Goal: Information Seeking & Learning: Check status

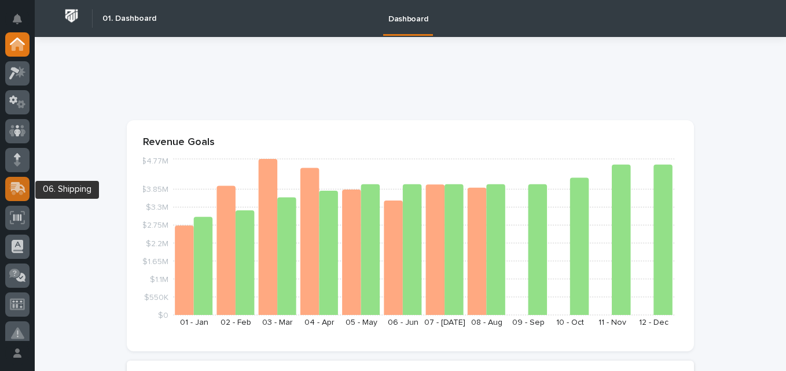
click at [20, 194] on icon at bounding box center [16, 190] width 14 height 11
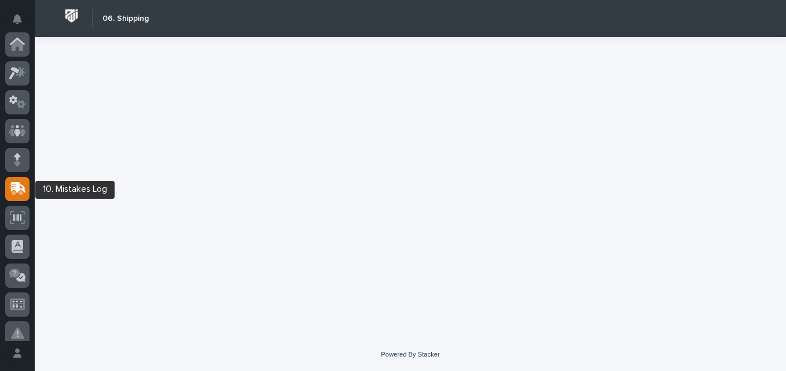
scroll to position [145, 0]
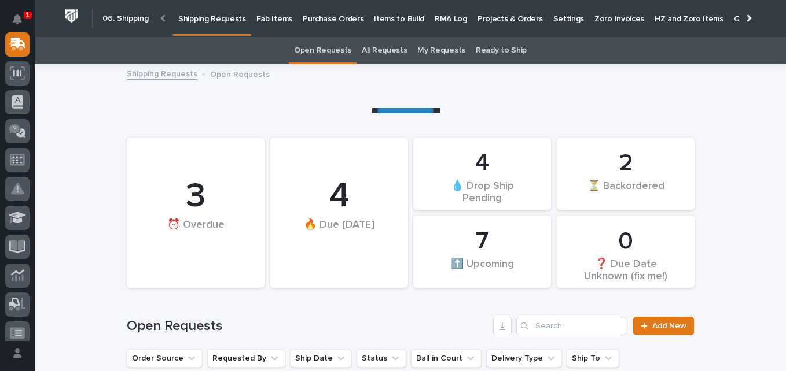
click at [274, 21] on p "Fab Items" at bounding box center [274, 12] width 36 height 24
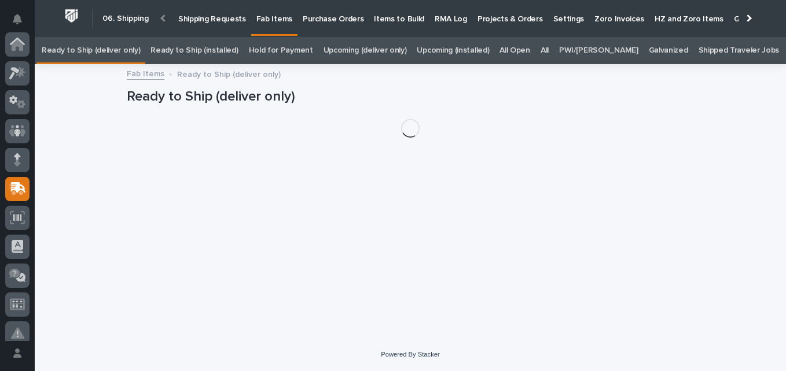
scroll to position [145, 0]
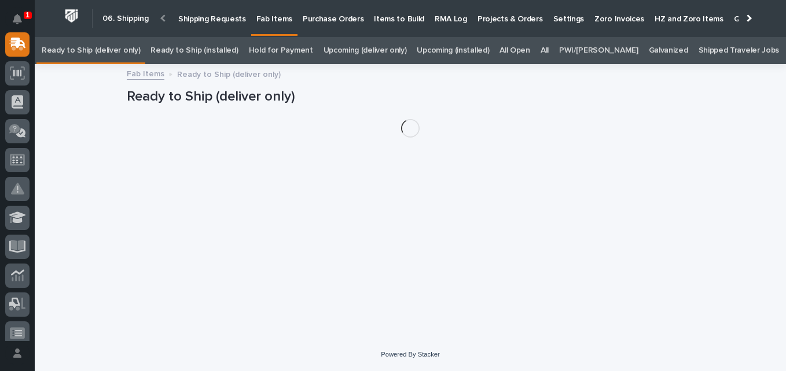
click at [548, 50] on link "All" at bounding box center [544, 50] width 8 height 27
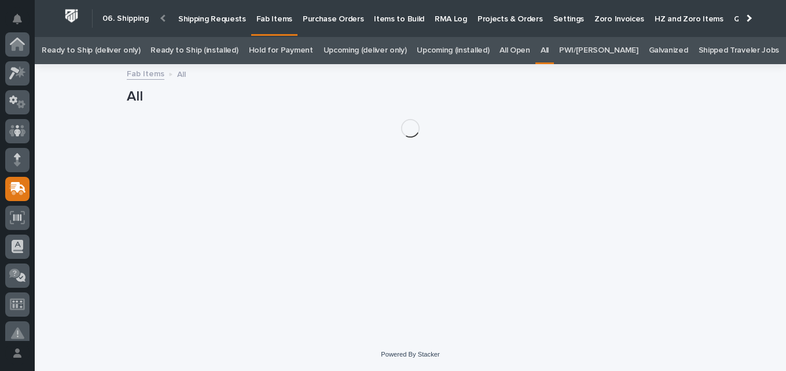
scroll to position [145, 0]
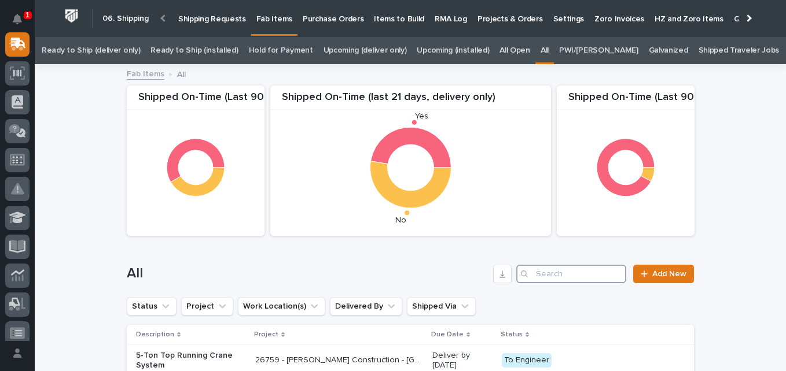
click at [535, 273] on input "Search" at bounding box center [571, 274] width 110 height 19
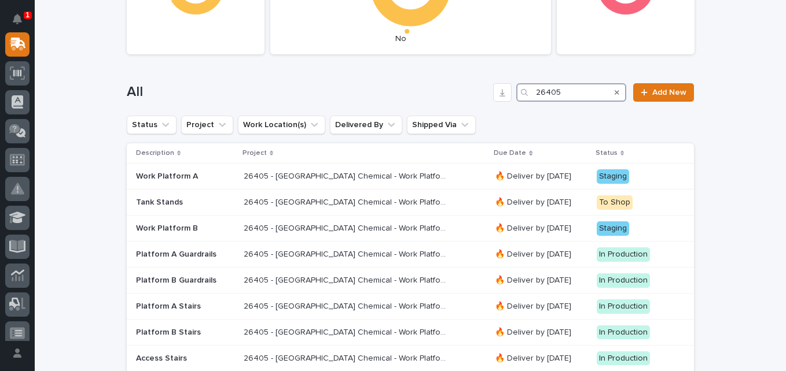
scroll to position [260, 0]
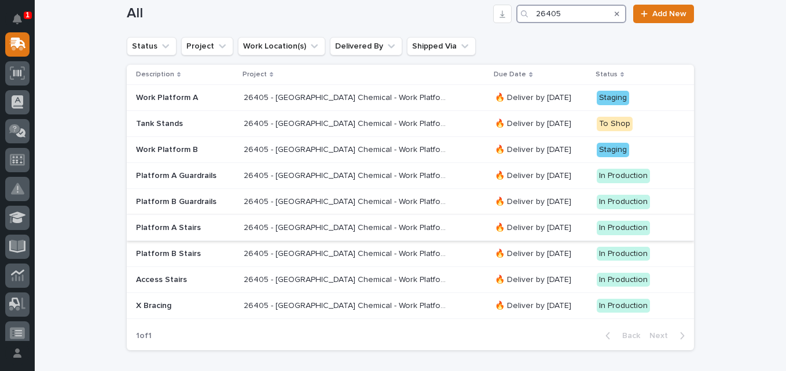
type input "26405"
click at [274, 230] on p "26405 - [GEOGRAPHIC_DATA] Chemical - Work Platform" at bounding box center [346, 227] width 205 height 12
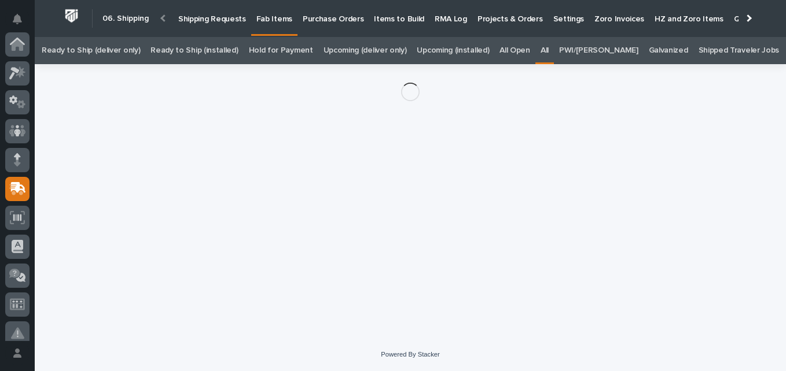
scroll to position [145, 0]
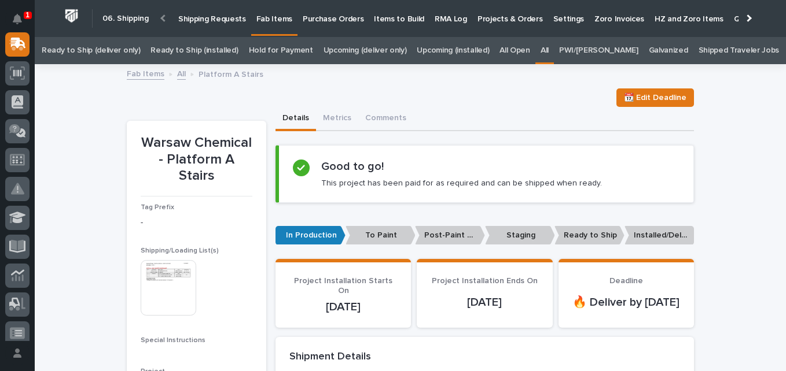
click at [177, 278] on img at bounding box center [169, 288] width 56 height 56
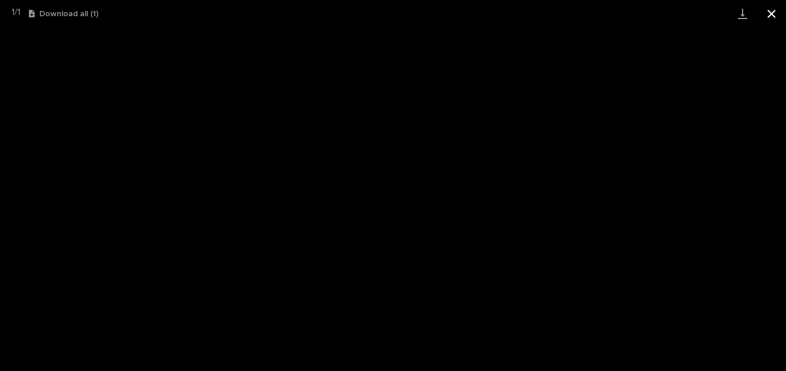
click at [775, 12] on button "Close gallery" at bounding box center [771, 13] width 29 height 27
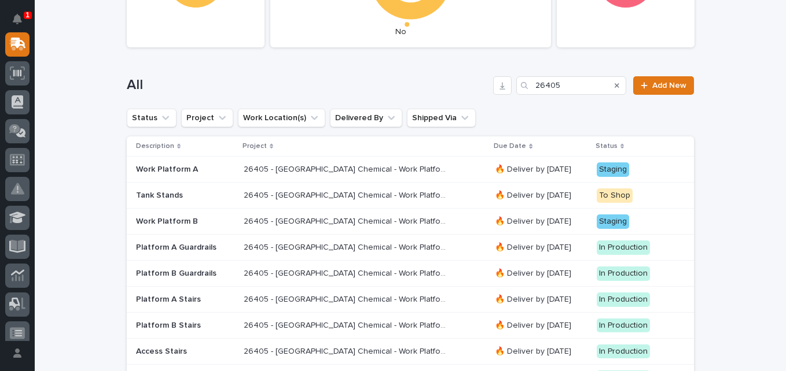
scroll to position [271, 0]
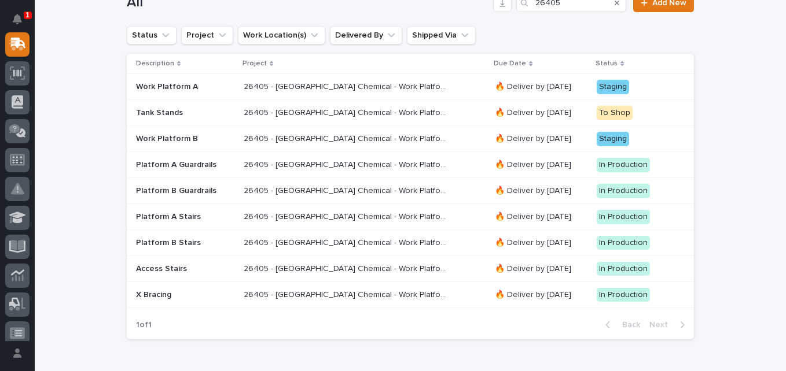
click at [273, 271] on p "26405 - [GEOGRAPHIC_DATA] Chemical - Work Platform" at bounding box center [346, 268] width 205 height 12
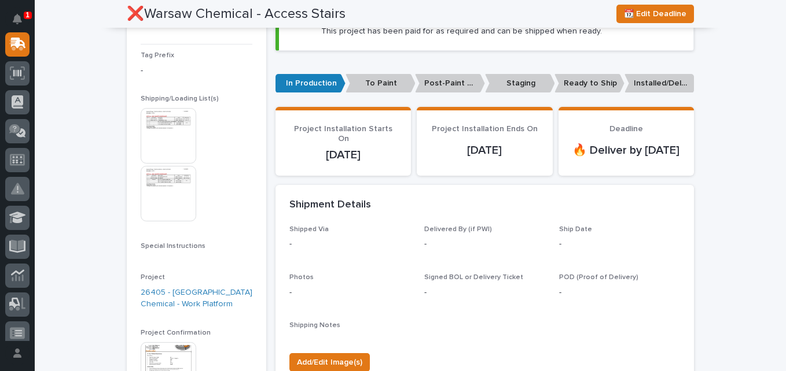
scroll to position [153, 0]
click at [170, 121] on img at bounding box center [169, 136] width 56 height 56
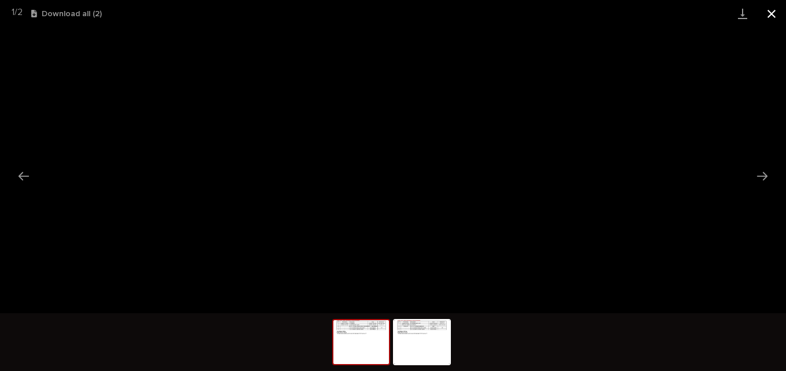
click at [767, 14] on button "Close gallery" at bounding box center [771, 13] width 29 height 27
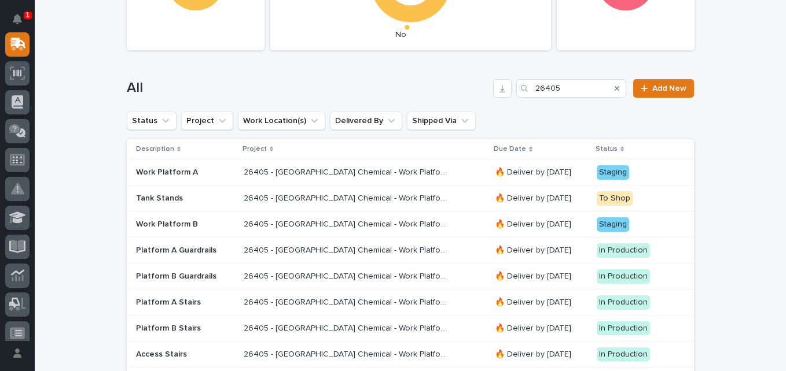
scroll to position [186, 0]
click at [266, 195] on p "26405 - [GEOGRAPHIC_DATA] Chemical - Work Platform" at bounding box center [346, 197] width 205 height 12
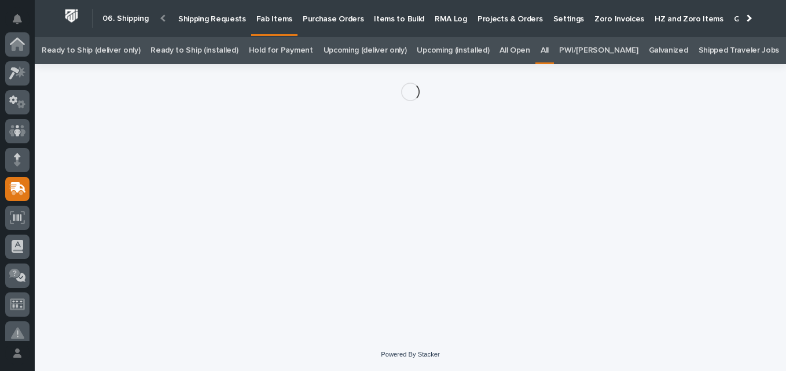
scroll to position [145, 0]
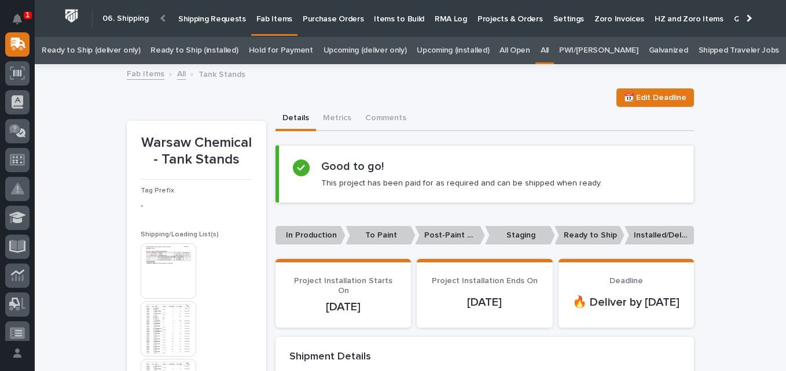
click at [165, 263] on img at bounding box center [169, 272] width 56 height 56
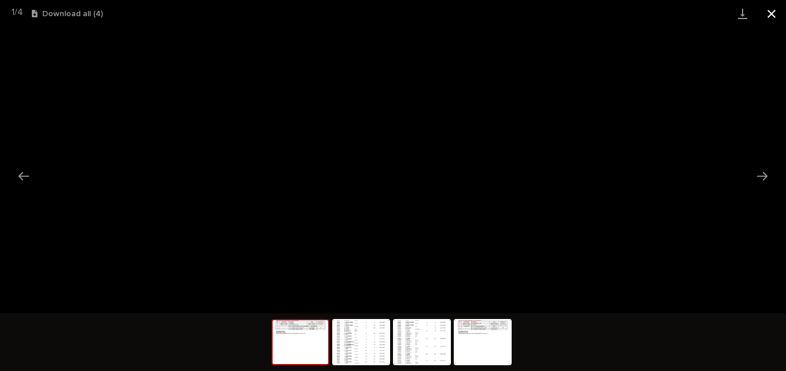
click at [773, 13] on button "Close gallery" at bounding box center [771, 13] width 29 height 27
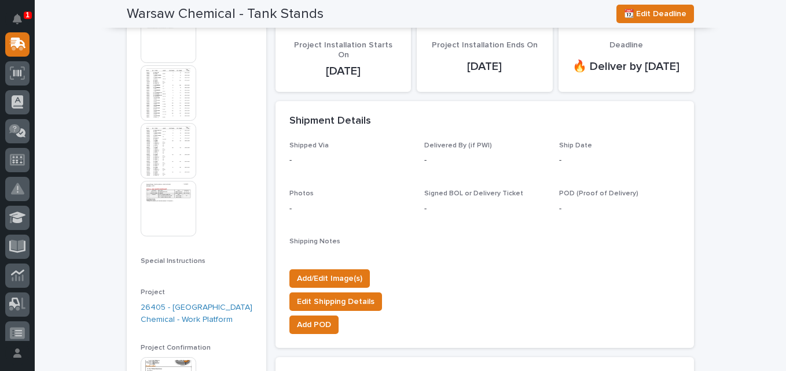
scroll to position [234, 0]
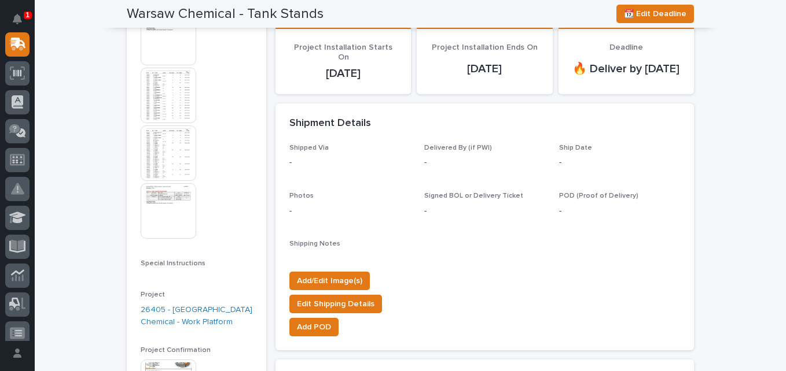
click at [155, 102] on img at bounding box center [169, 96] width 56 height 56
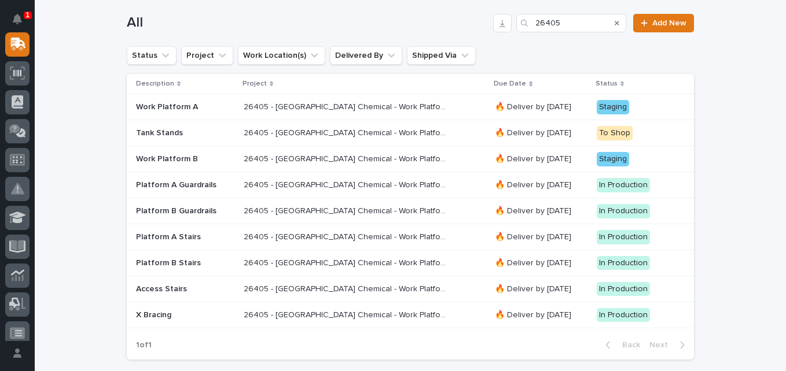
scroll to position [251, 0]
click at [271, 317] on p "26405 - [GEOGRAPHIC_DATA] Chemical - Work Platform" at bounding box center [346, 315] width 205 height 12
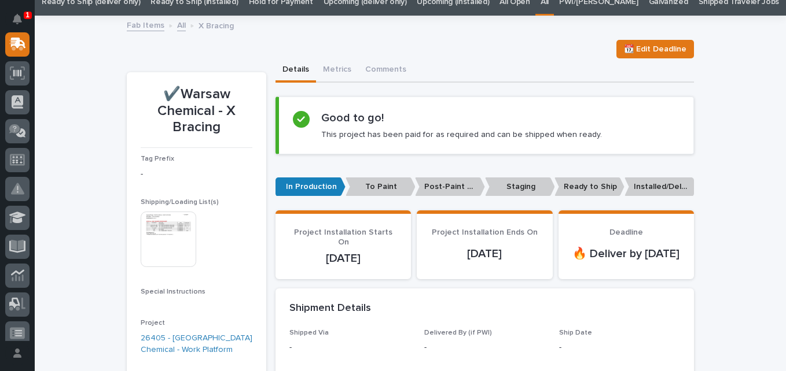
scroll to position [49, 0]
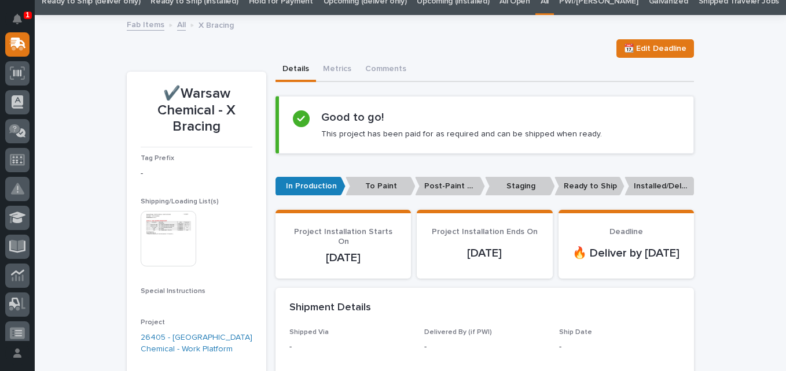
click at [178, 249] on img at bounding box center [169, 239] width 56 height 56
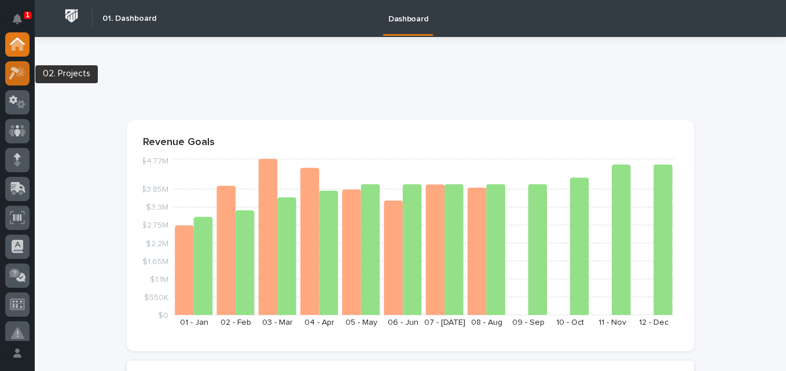
click at [19, 78] on icon at bounding box center [17, 73] width 17 height 13
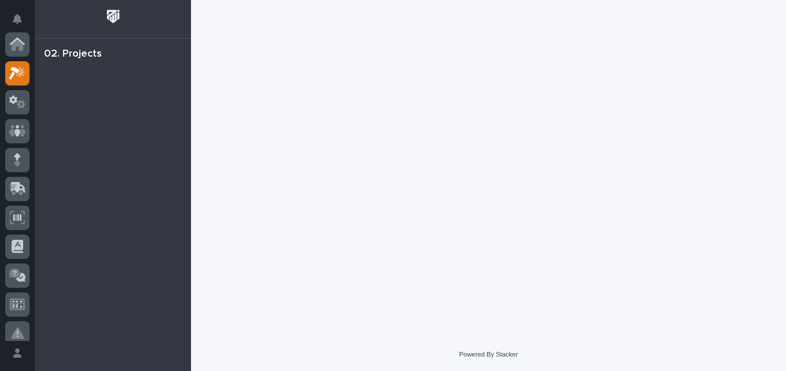
scroll to position [29, 0]
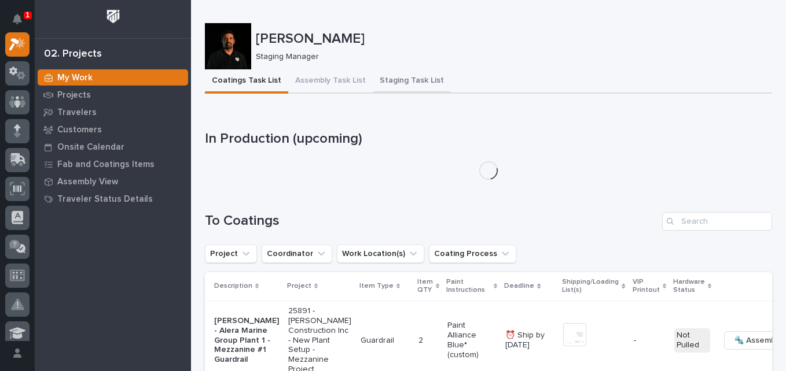
click at [407, 80] on button "Staging Task List" at bounding box center [412, 81] width 78 height 24
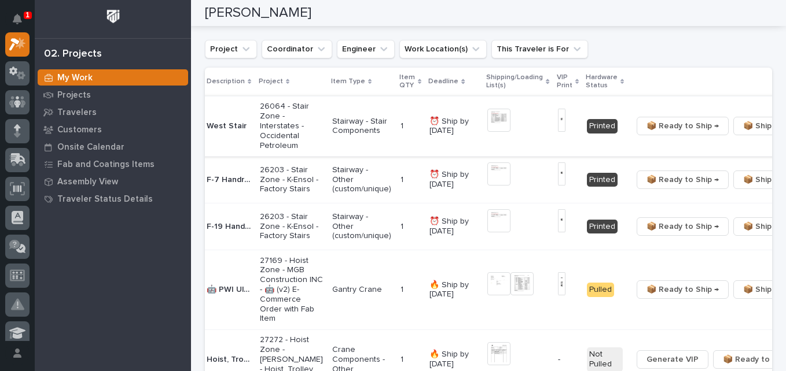
scroll to position [0, 7]
click at [488, 117] on img at bounding box center [499, 120] width 23 height 23
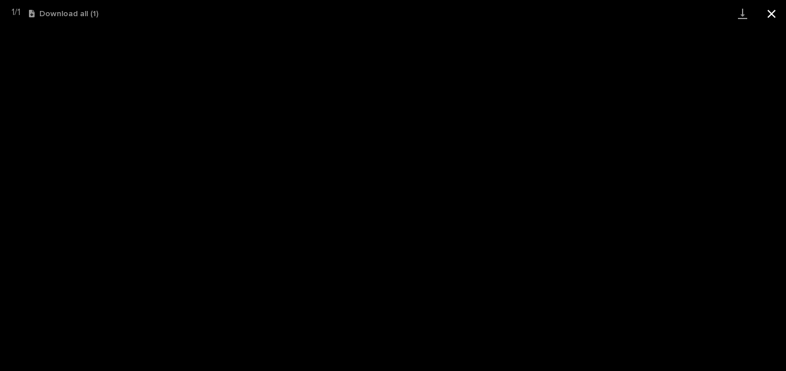
click at [771, 12] on button "Close gallery" at bounding box center [771, 13] width 29 height 27
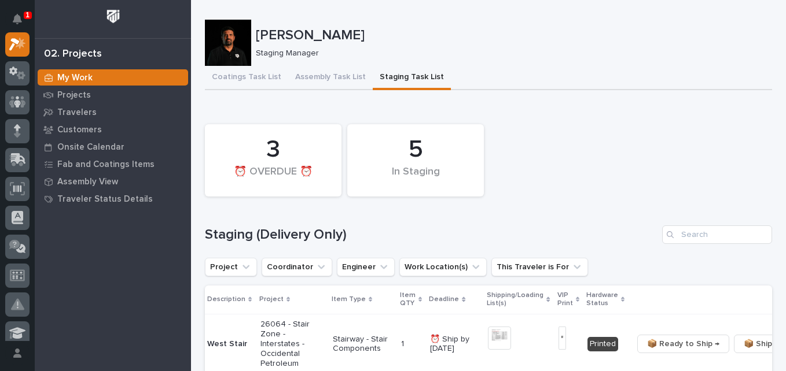
scroll to position [0, 0]
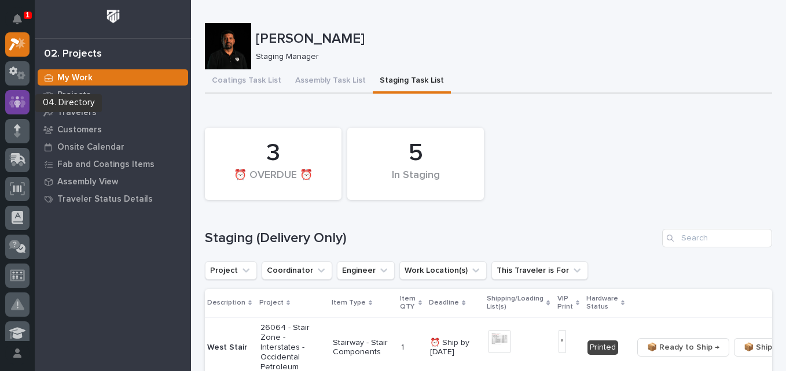
click at [14, 105] on icon at bounding box center [17, 101] width 17 height 13
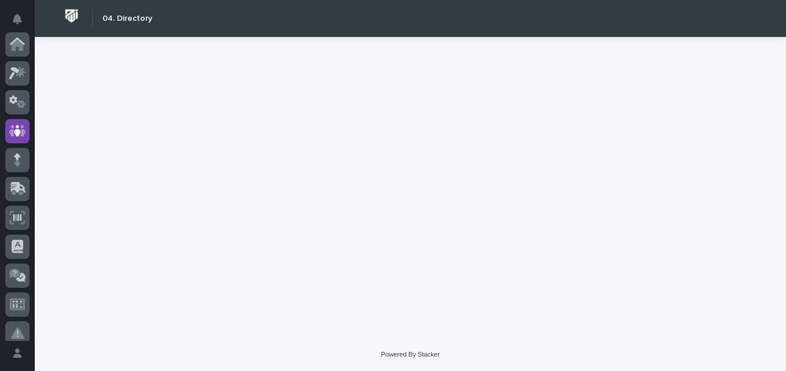
scroll to position [87, 0]
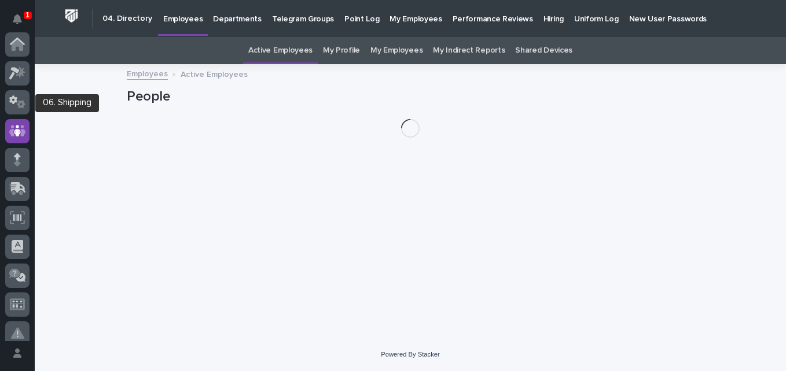
scroll to position [87, 0]
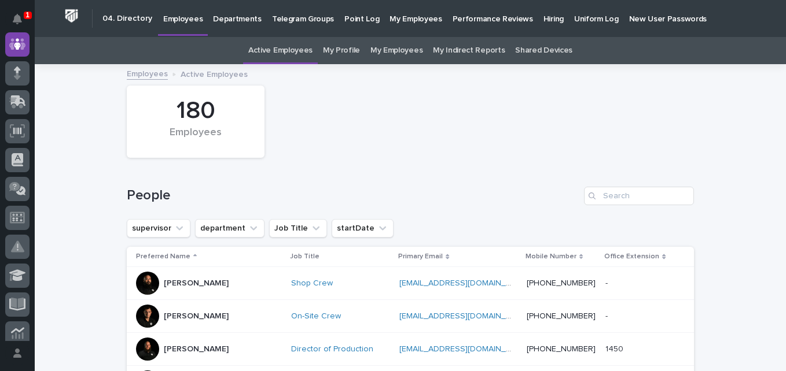
click at [347, 46] on link "My Profile" at bounding box center [341, 50] width 37 height 27
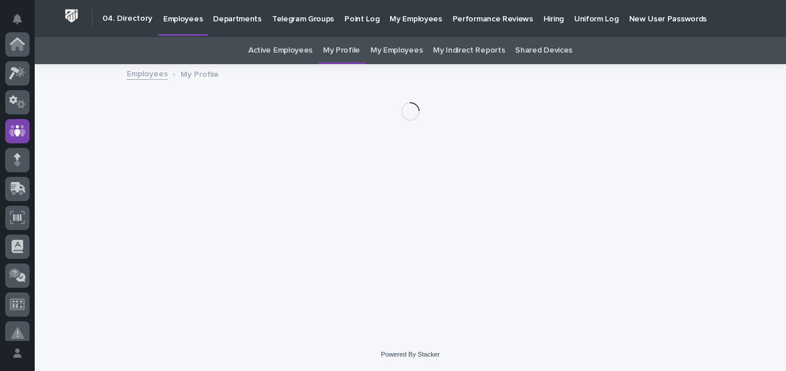
scroll to position [87, 0]
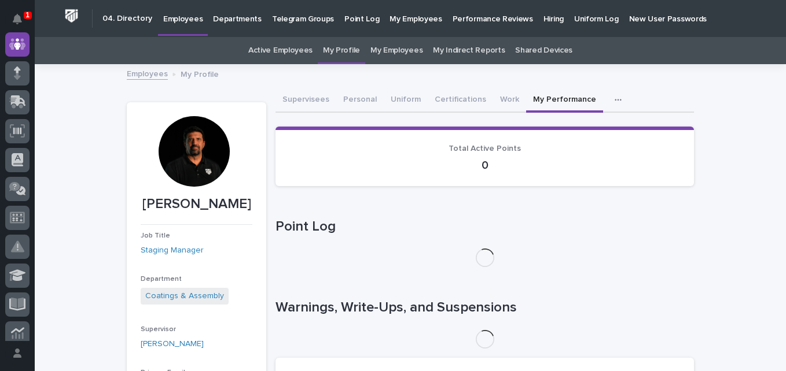
click at [529, 101] on button "My Performance" at bounding box center [564, 101] width 77 height 24
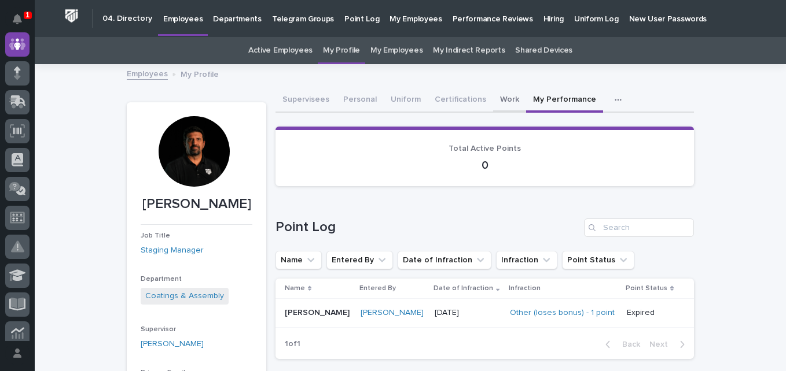
click at [493, 101] on button "Work" at bounding box center [509, 101] width 33 height 24
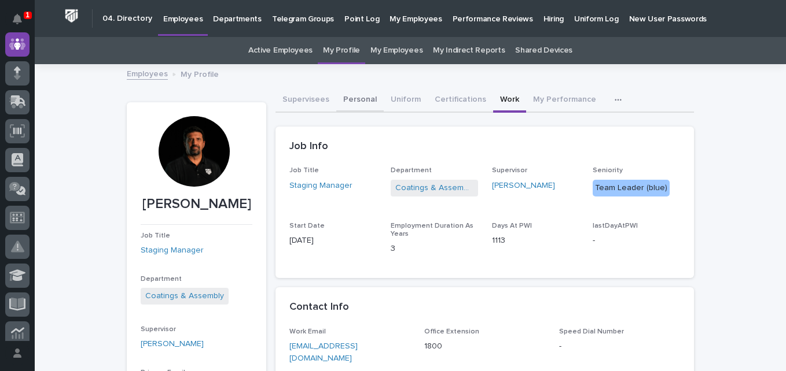
click at [362, 98] on button "Personal" at bounding box center [359, 101] width 47 height 24
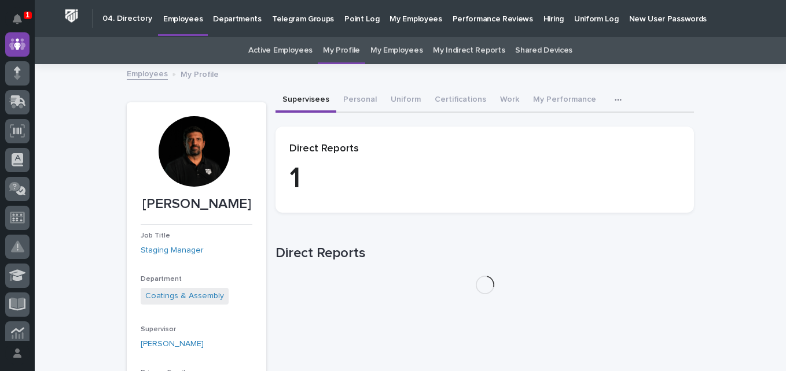
click at [303, 98] on button "Supervisees" at bounding box center [305, 101] width 61 height 24
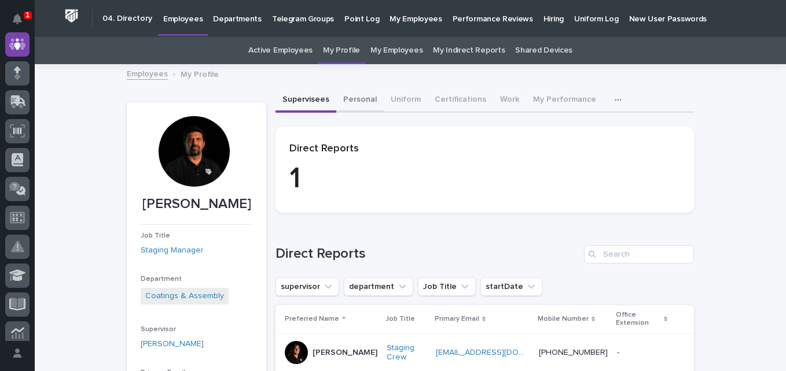
click at [348, 101] on button "Personal" at bounding box center [359, 101] width 47 height 24
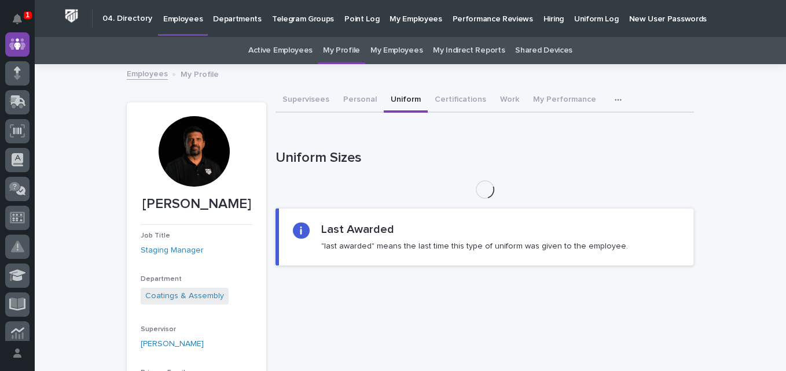
click at [400, 101] on button "Uniform" at bounding box center [406, 101] width 44 height 24
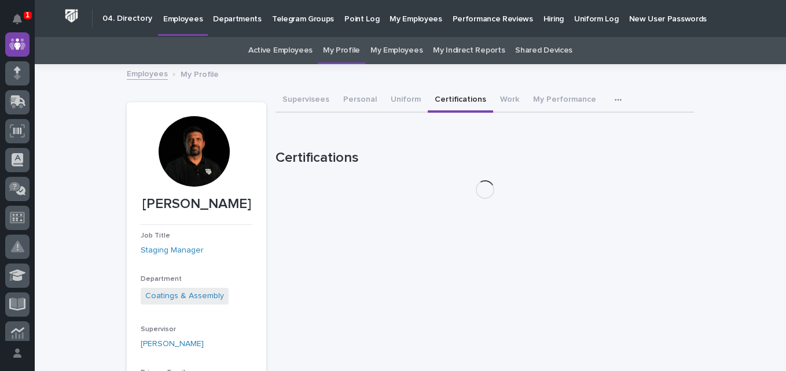
click at [441, 100] on button "Certifications" at bounding box center [460, 101] width 65 height 24
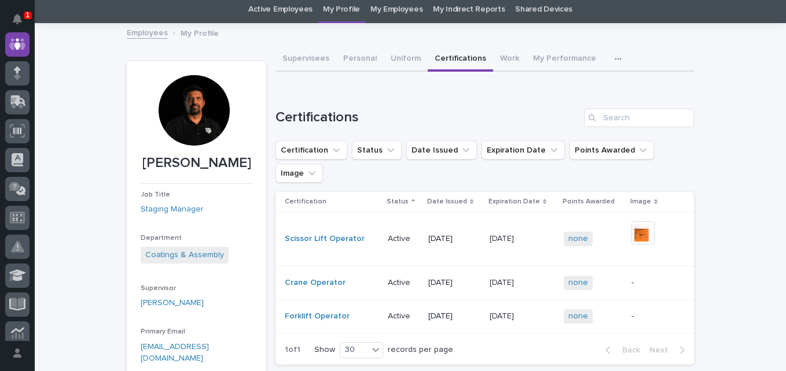
scroll to position [42, 0]
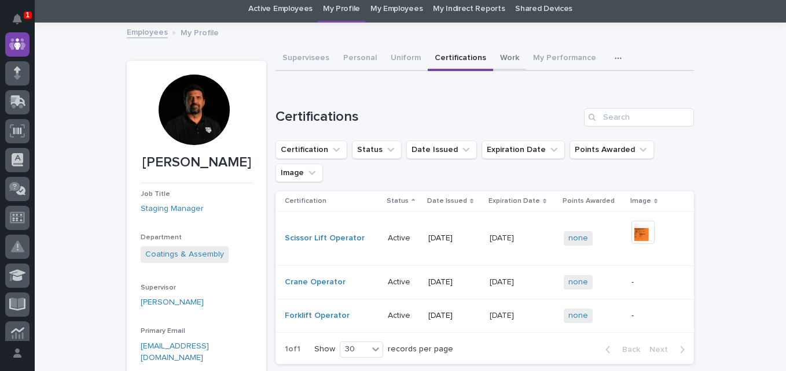
click at [495, 56] on button "Work" at bounding box center [509, 59] width 33 height 24
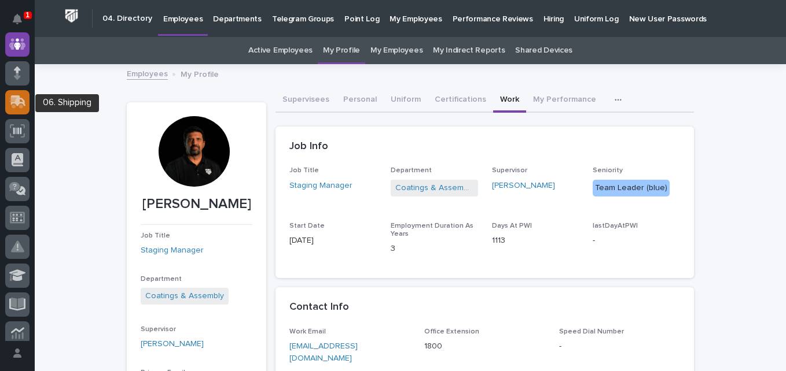
click at [20, 105] on icon at bounding box center [16, 103] width 14 height 11
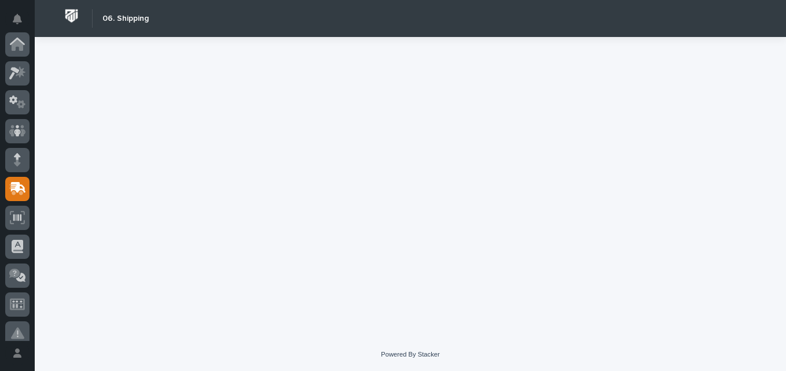
scroll to position [145, 0]
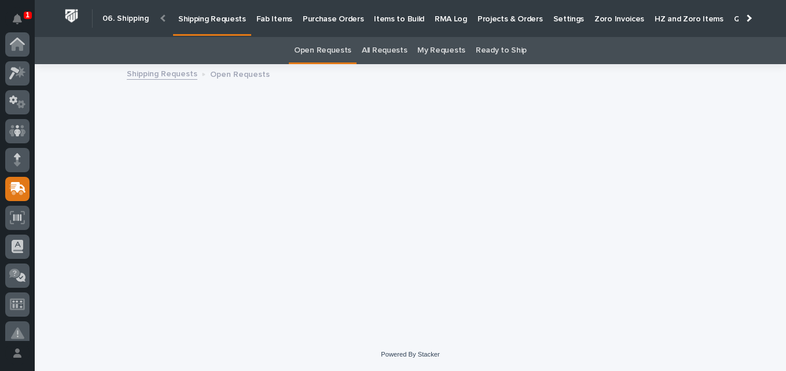
scroll to position [145, 0]
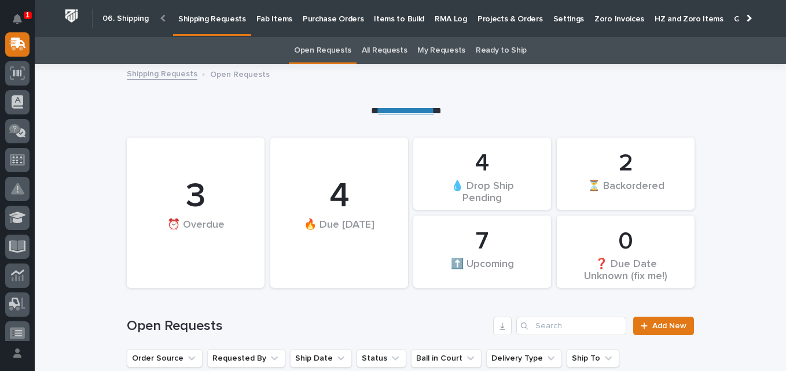
click at [271, 19] on p "Fab Items" at bounding box center [274, 12] width 36 height 24
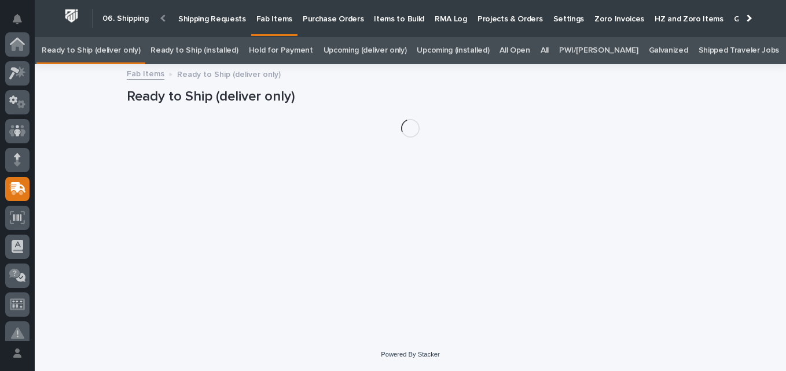
scroll to position [145, 0]
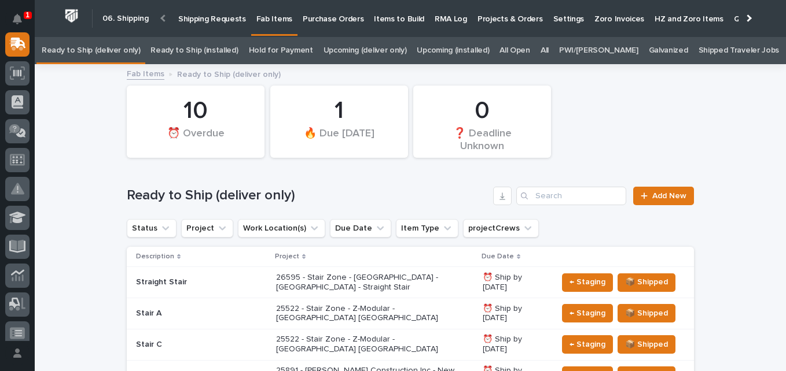
click at [548, 51] on link "All" at bounding box center [544, 50] width 8 height 27
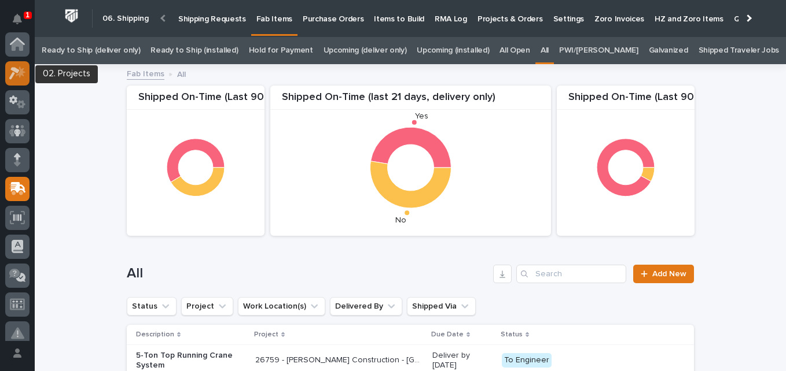
click at [13, 77] on icon at bounding box center [17, 73] width 17 height 13
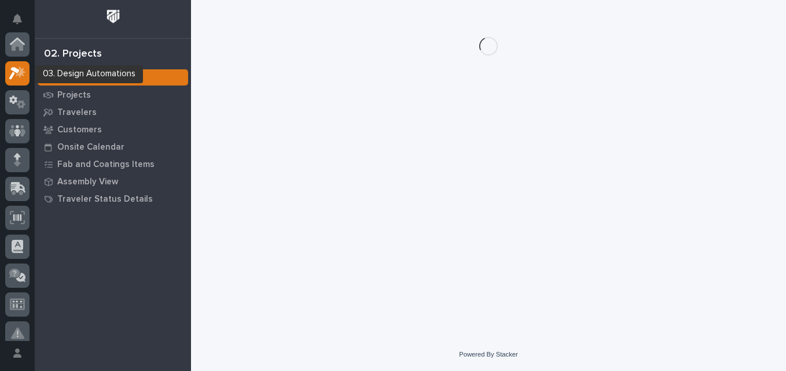
scroll to position [29, 0]
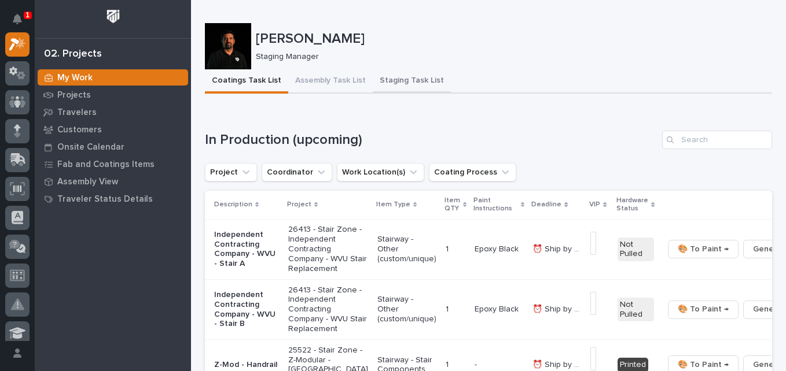
click at [381, 80] on button "Staging Task List" at bounding box center [412, 81] width 78 height 24
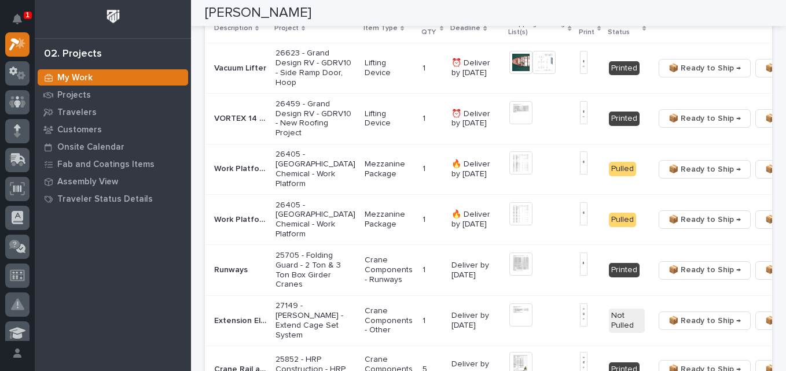
scroll to position [820, 0]
click at [509, 124] on img at bounding box center [520, 112] width 23 height 23
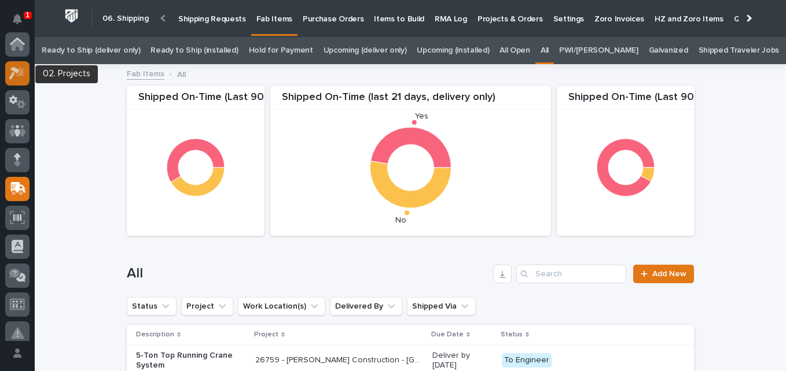
click at [19, 73] on icon at bounding box center [21, 72] width 10 height 12
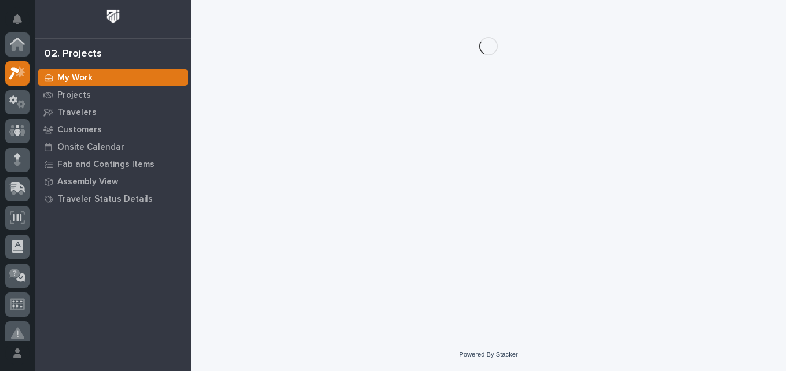
scroll to position [29, 0]
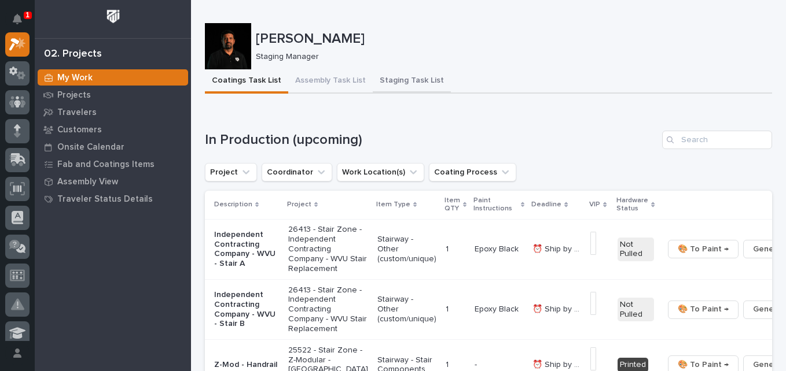
click at [406, 78] on button "Staging Task List" at bounding box center [412, 81] width 78 height 24
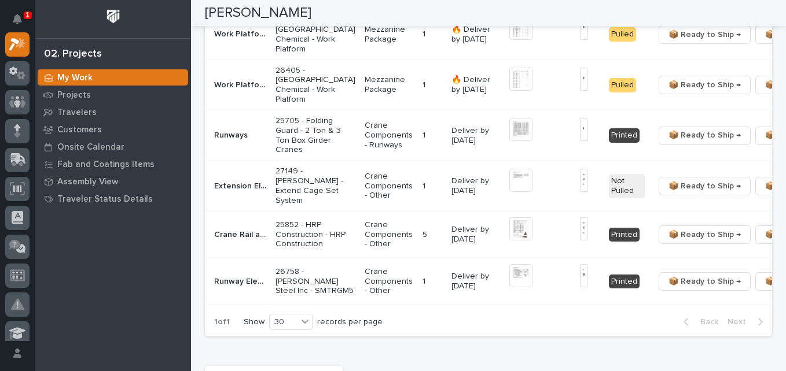
scroll to position [955, 0]
click at [509, 141] on img at bounding box center [520, 128] width 23 height 23
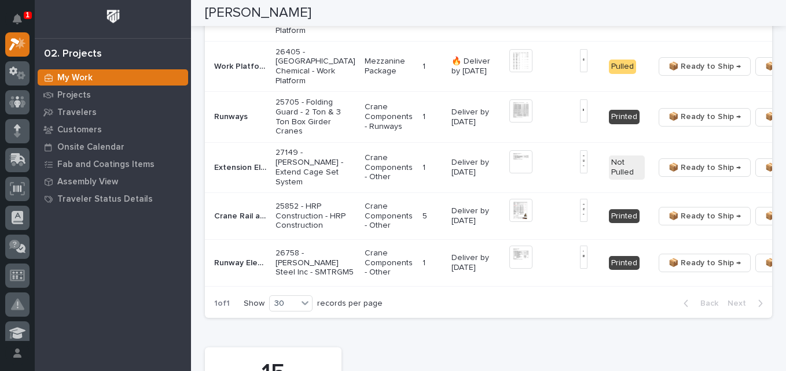
scroll to position [984, 0]
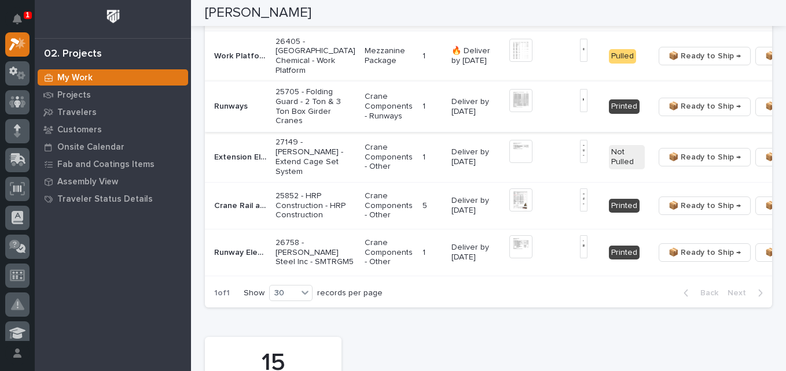
click at [509, 112] on img at bounding box center [520, 100] width 23 height 23
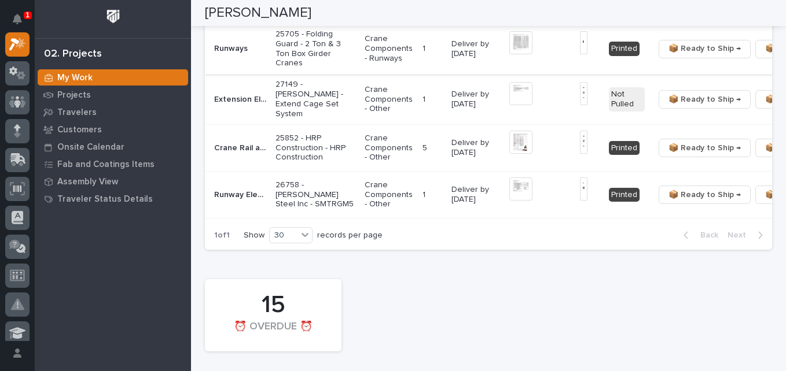
scroll to position [1099, 0]
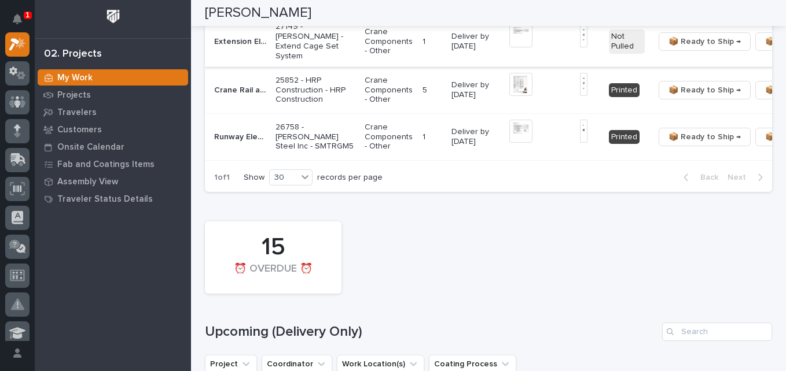
click at [509, 47] on img at bounding box center [520, 35] width 23 height 23
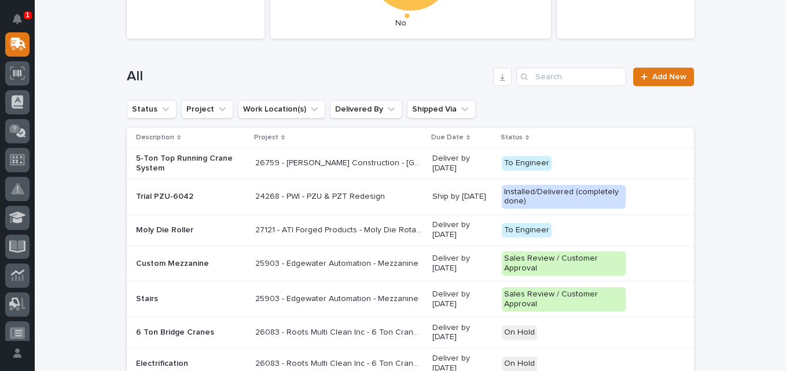
scroll to position [174, 0]
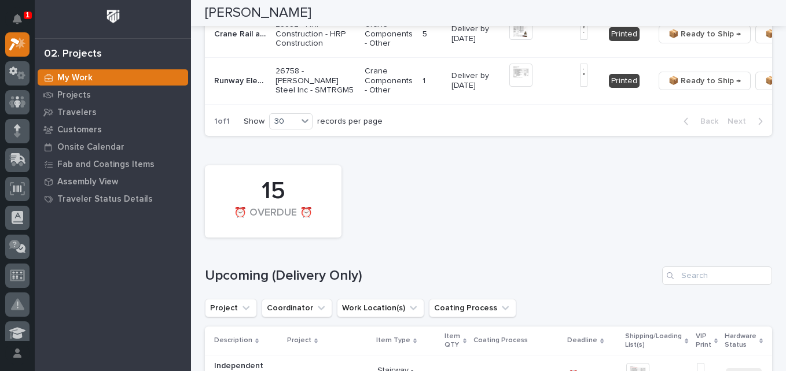
scroll to position [1157, 0]
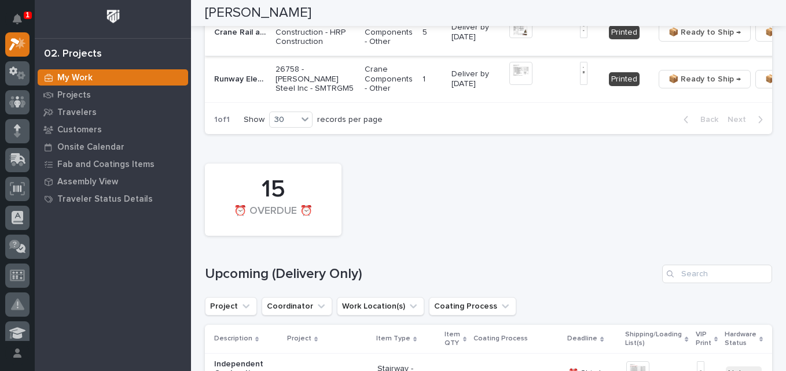
click at [509, 38] on img at bounding box center [520, 26] width 23 height 23
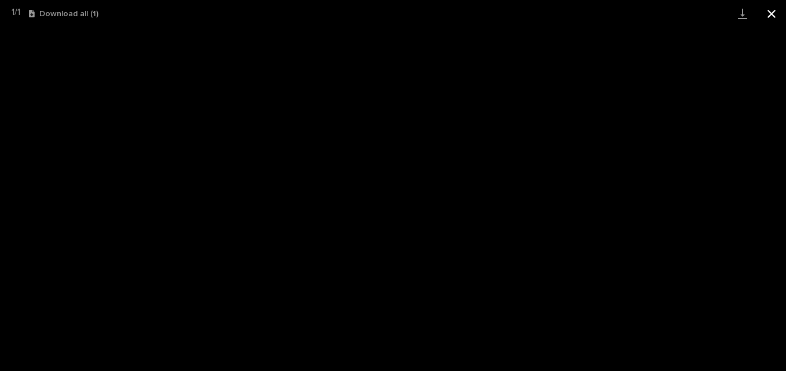
click at [772, 14] on button "Close gallery" at bounding box center [771, 13] width 29 height 27
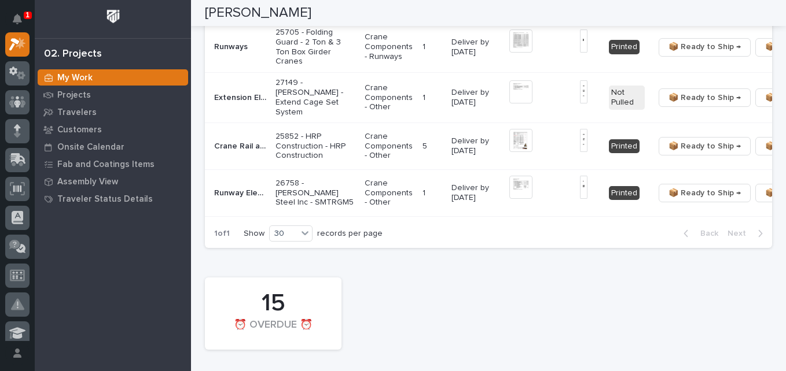
scroll to position [1041, 0]
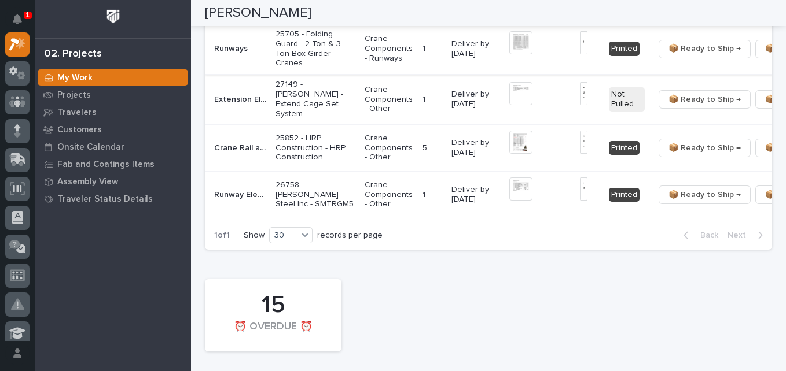
click at [509, 54] on img at bounding box center [520, 42] width 23 height 23
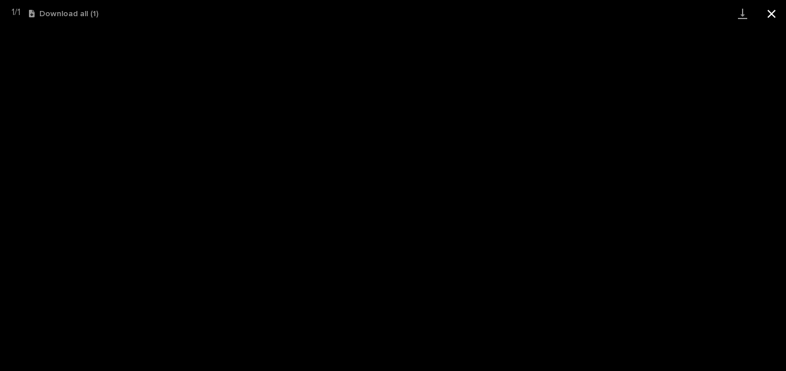
click at [772, 14] on button "Close gallery" at bounding box center [771, 13] width 29 height 27
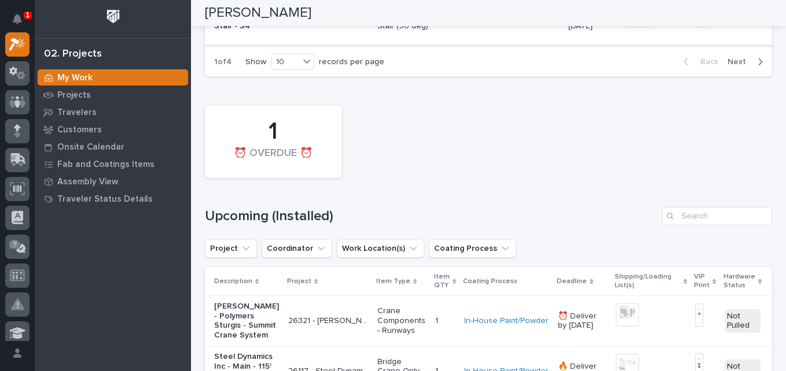
scroll to position [1967, 0]
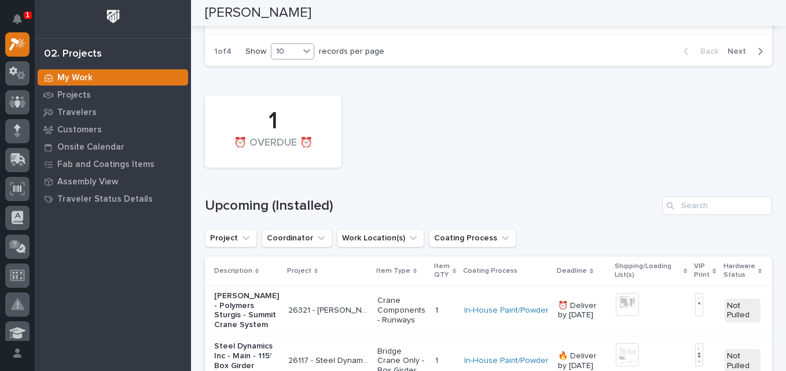
click at [303, 57] on icon at bounding box center [307, 51] width 12 height 12
click at [293, 292] on div "30" at bounding box center [291, 292] width 42 height 14
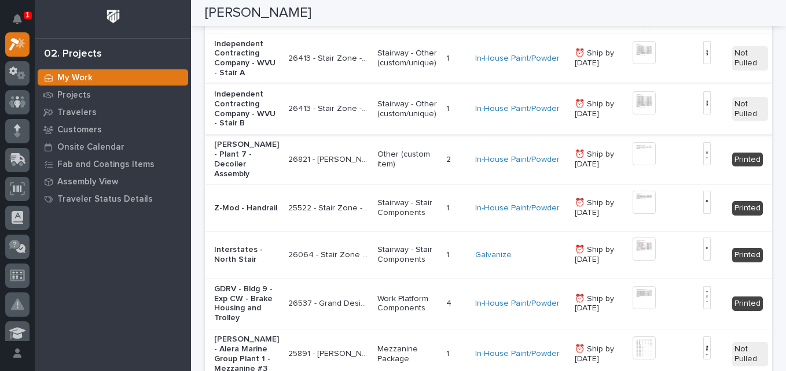
scroll to position [1504, 0]
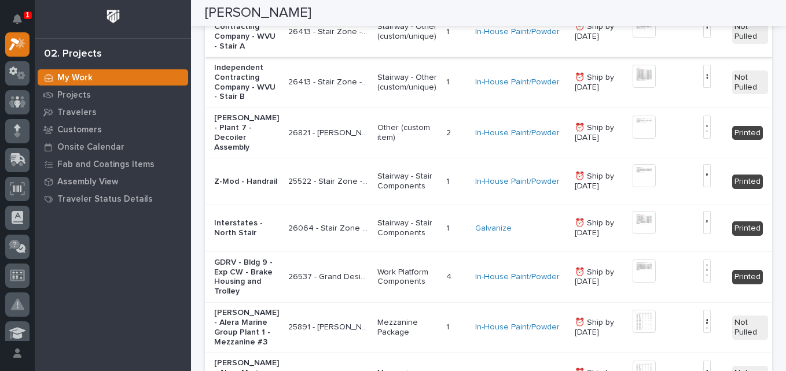
click at [632, 38] on img at bounding box center [643, 25] width 23 height 23
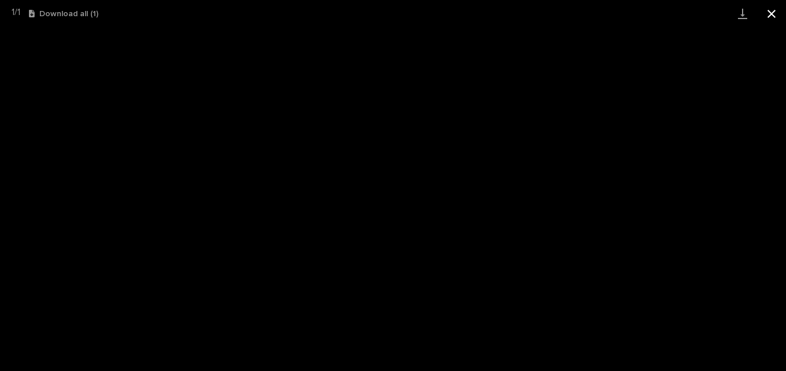
click at [772, 15] on button "Close gallery" at bounding box center [771, 13] width 29 height 27
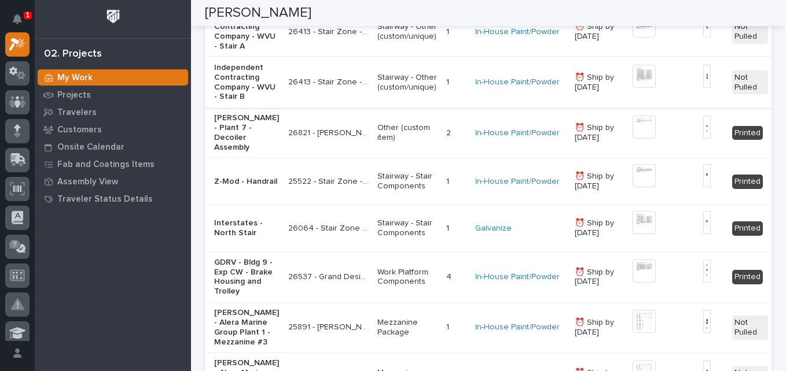
click at [632, 88] on img at bounding box center [643, 76] width 23 height 23
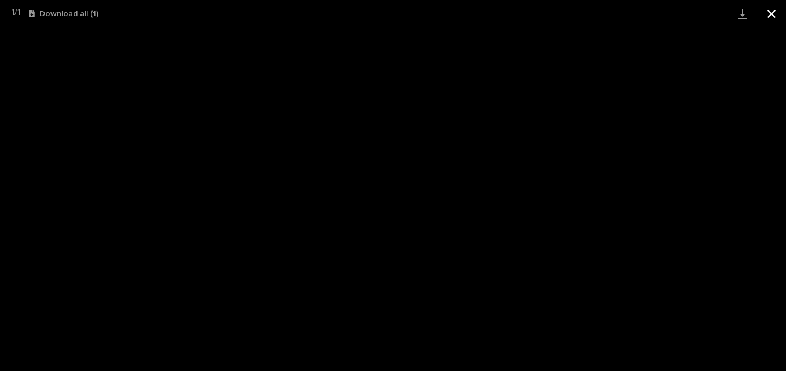
click at [774, 14] on button "Close gallery" at bounding box center [771, 13] width 29 height 27
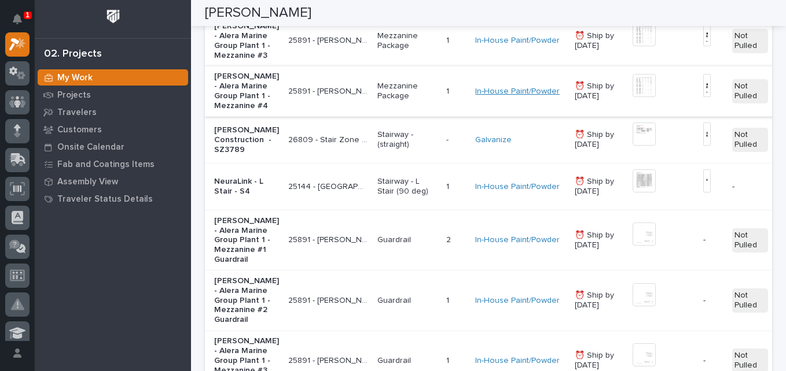
scroll to position [1794, 0]
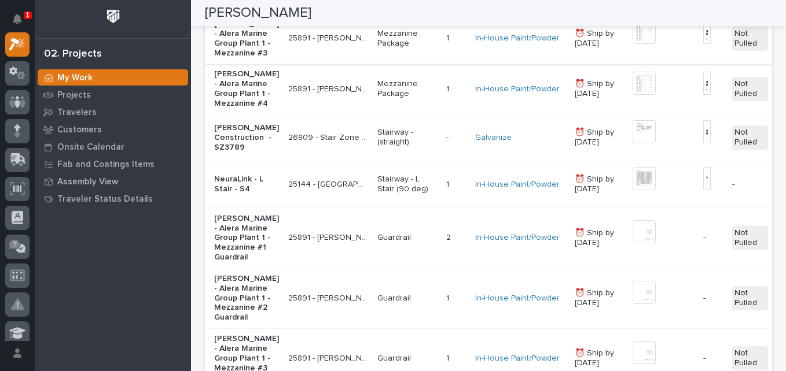
click at [632, 44] on img at bounding box center [643, 32] width 23 height 23
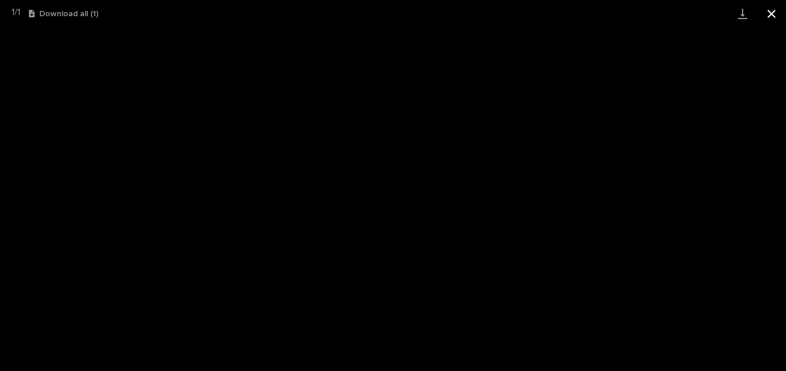
click at [770, 15] on button "Close gallery" at bounding box center [771, 13] width 29 height 27
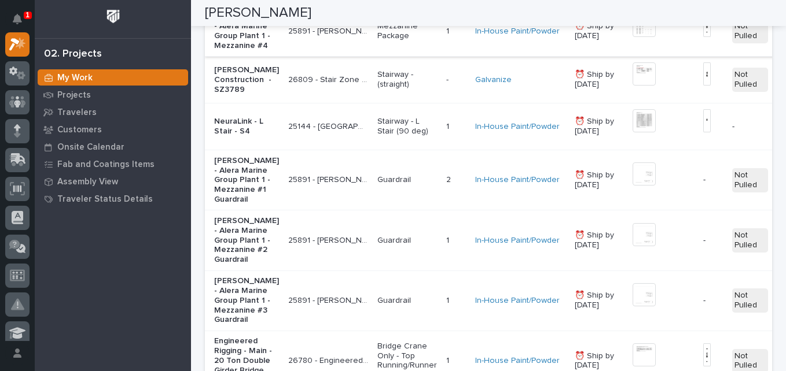
scroll to position [1909, 0]
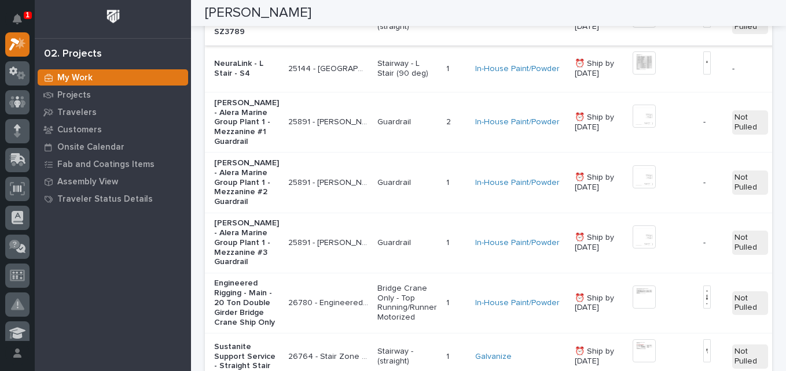
click at [632, 28] on img at bounding box center [643, 16] width 23 height 23
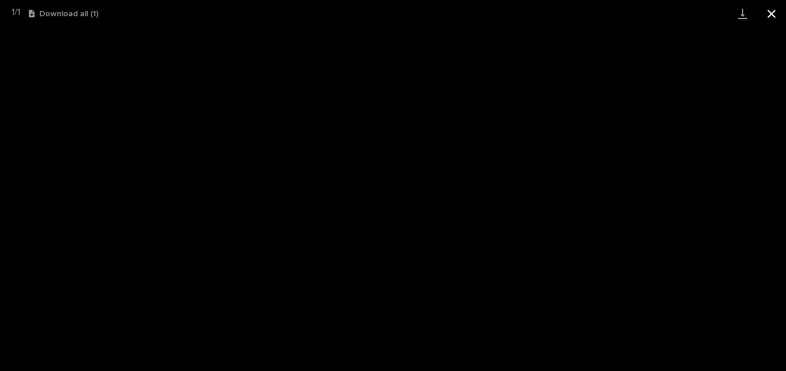
click at [772, 17] on button "Close gallery" at bounding box center [771, 13] width 29 height 27
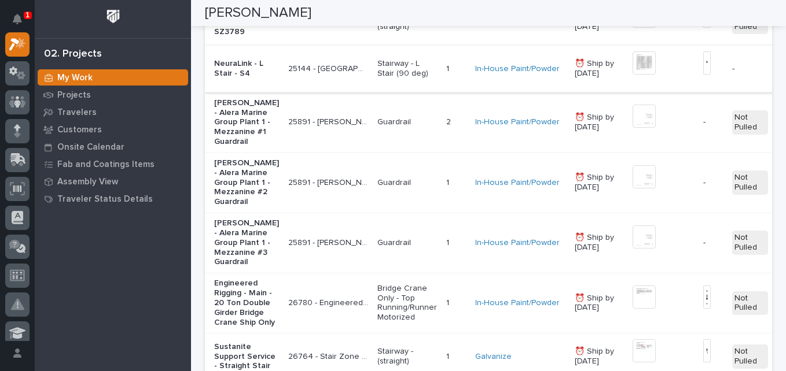
click at [632, 75] on img at bounding box center [643, 62] width 23 height 23
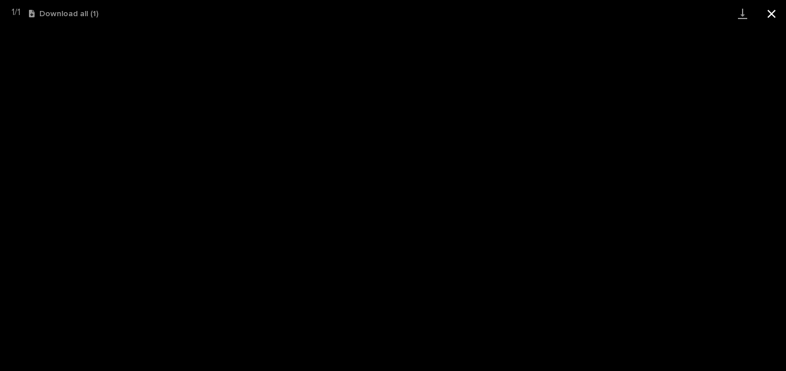
click at [775, 13] on button "Close gallery" at bounding box center [771, 13] width 29 height 27
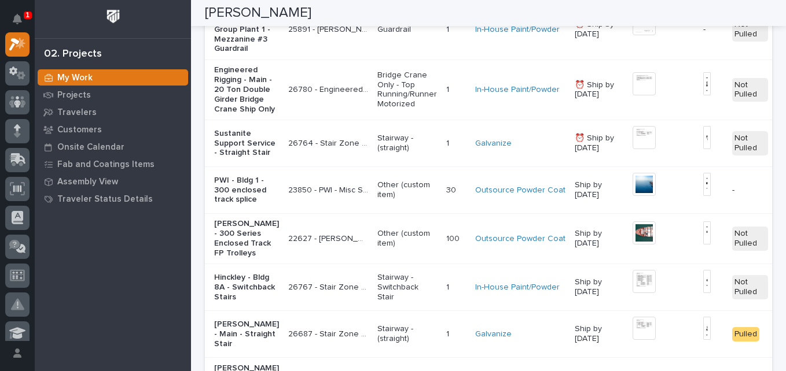
scroll to position [2141, 0]
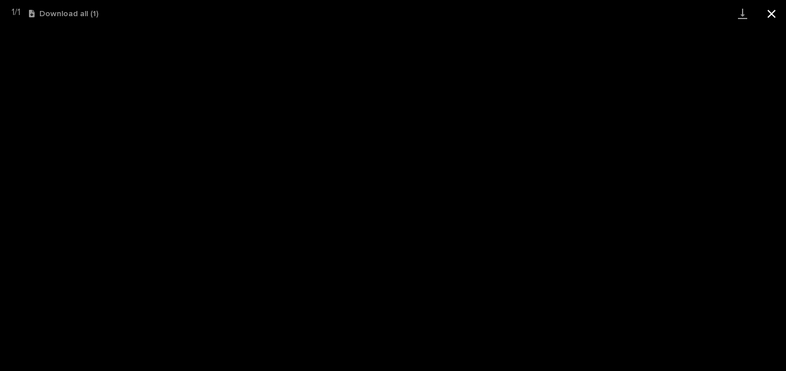
click at [774, 17] on button "Close gallery" at bounding box center [771, 13] width 29 height 27
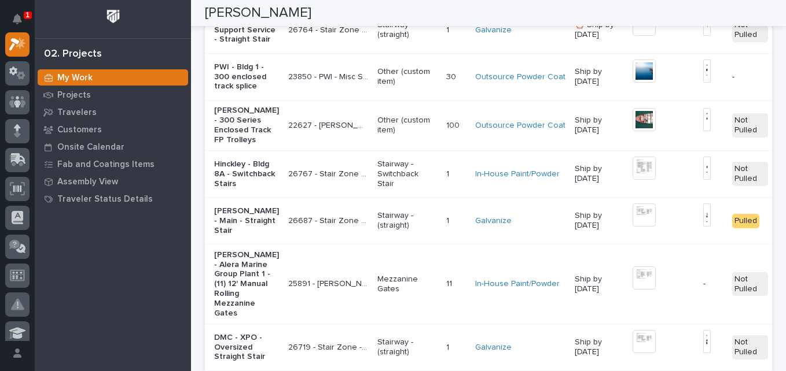
scroll to position [2256, 0]
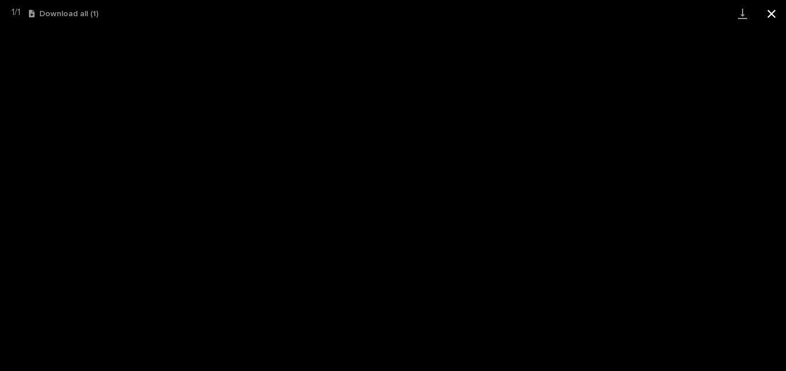
click at [771, 13] on button "Close gallery" at bounding box center [771, 13] width 29 height 27
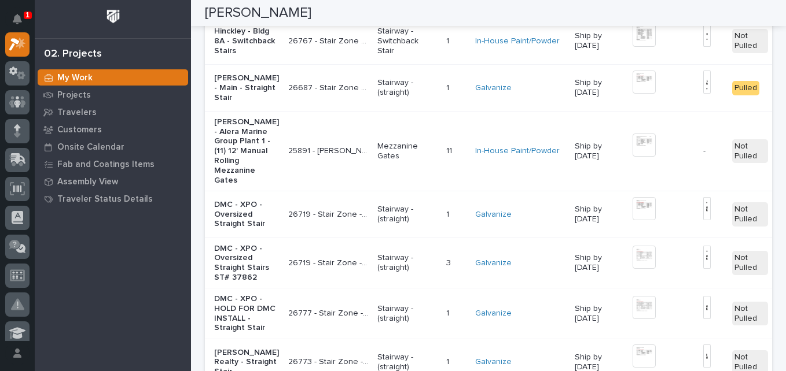
scroll to position [2372, 0]
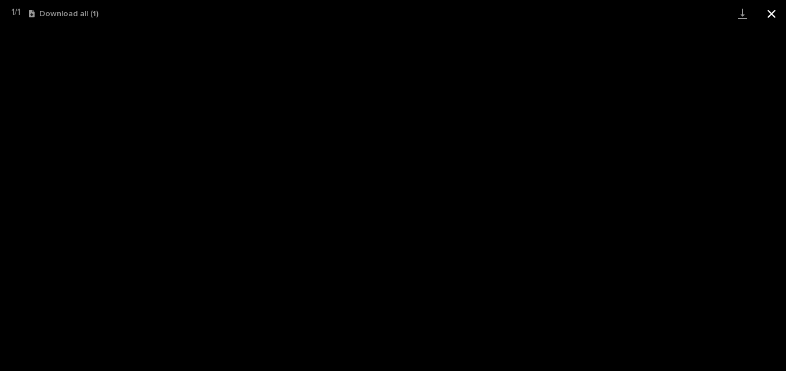
click at [770, 16] on button "Close gallery" at bounding box center [771, 13] width 29 height 27
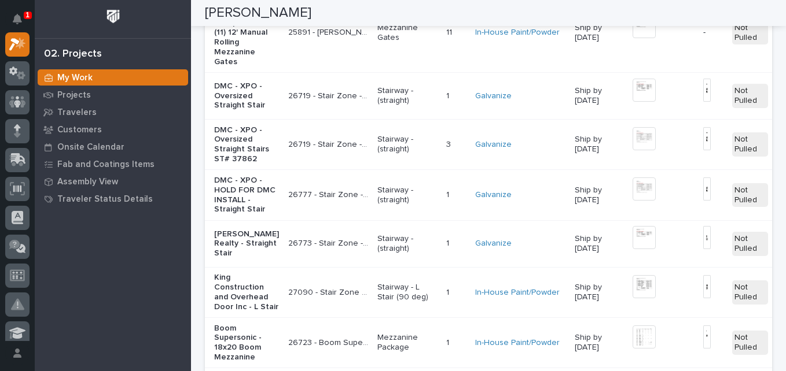
scroll to position [2546, 0]
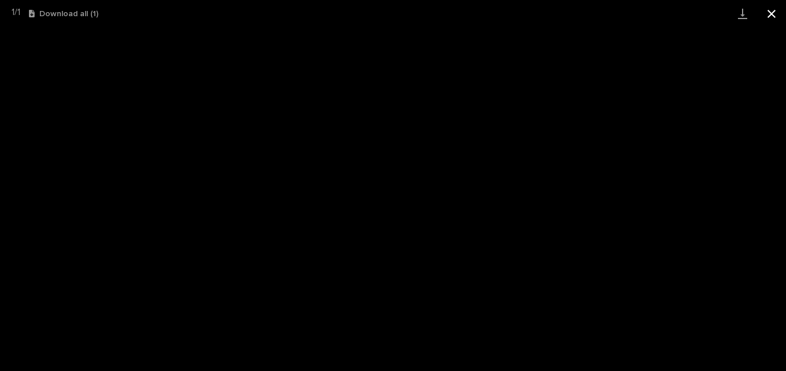
click at [775, 13] on button "Close gallery" at bounding box center [771, 13] width 29 height 27
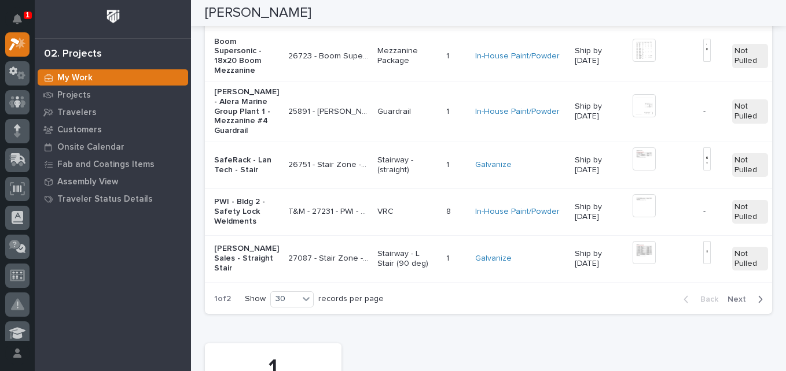
scroll to position [2777, 0]
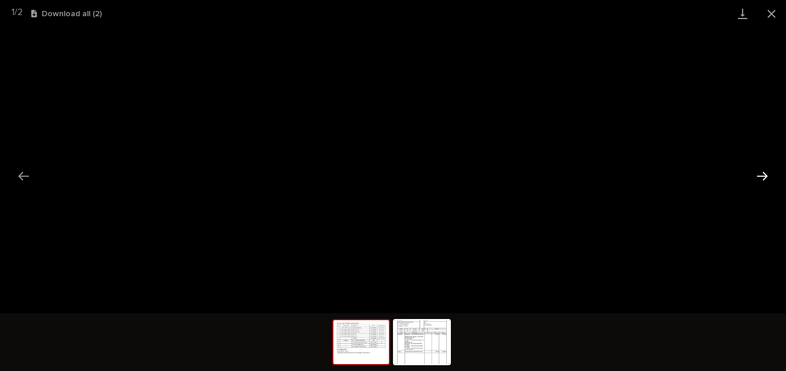
drag, startPoint x: 760, startPoint y: 178, endPoint x: 759, endPoint y: 184, distance: 5.9
click at [762, 180] on button "Next slide" at bounding box center [762, 176] width 24 height 23
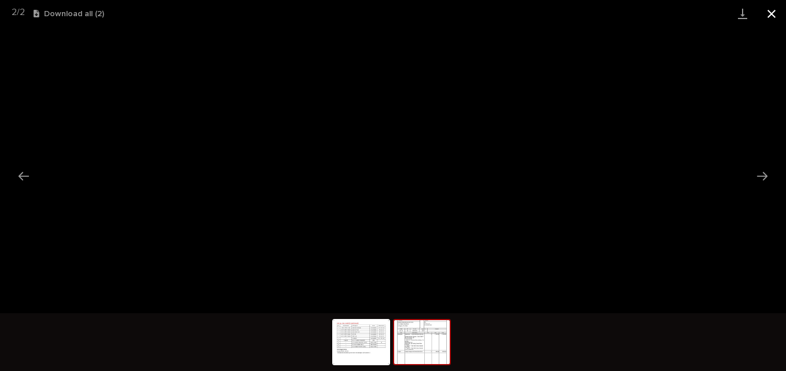
click at [772, 13] on button "Close gallery" at bounding box center [771, 13] width 29 height 27
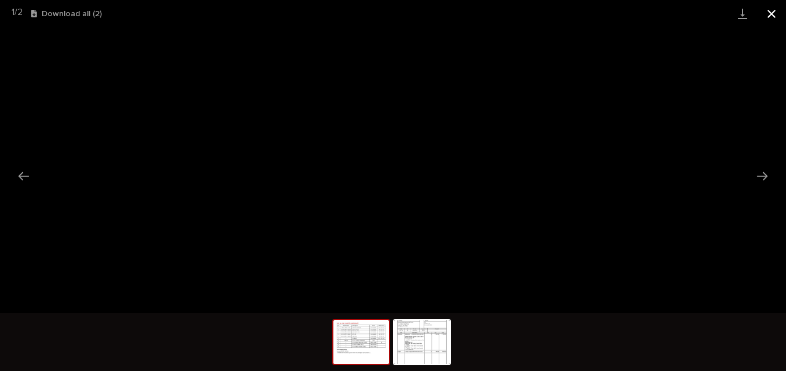
click at [774, 13] on button "Close gallery" at bounding box center [771, 13] width 29 height 27
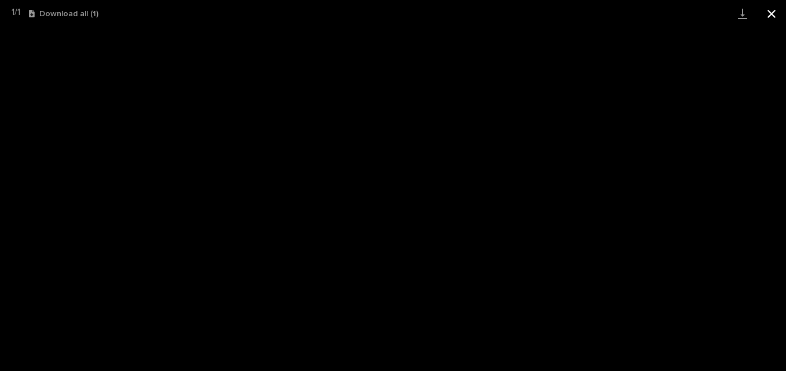
click at [775, 14] on button "Close gallery" at bounding box center [771, 13] width 29 height 27
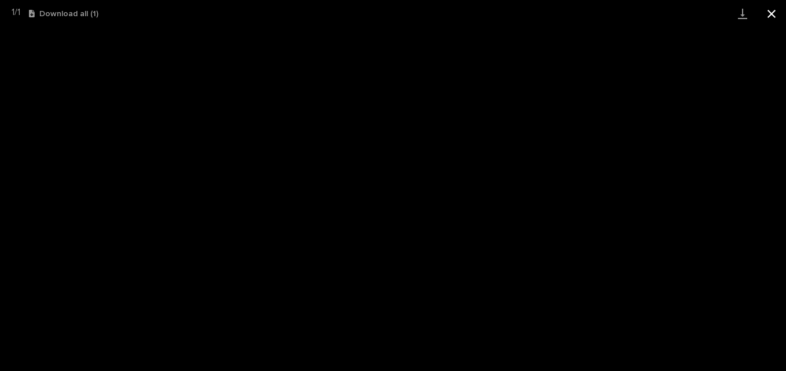
click at [775, 13] on button "Close gallery" at bounding box center [771, 13] width 29 height 27
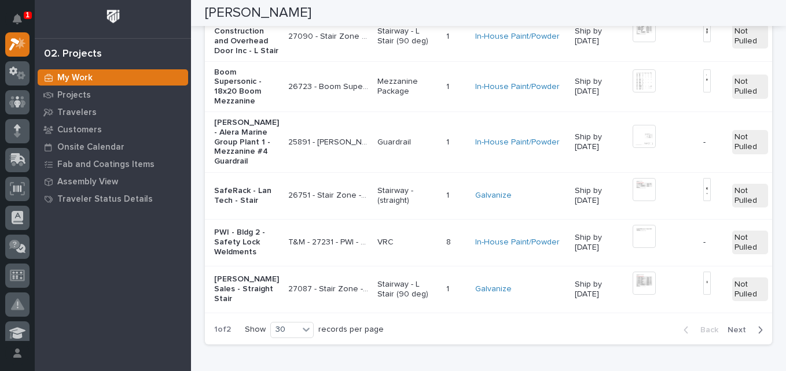
scroll to position [2719, 0]
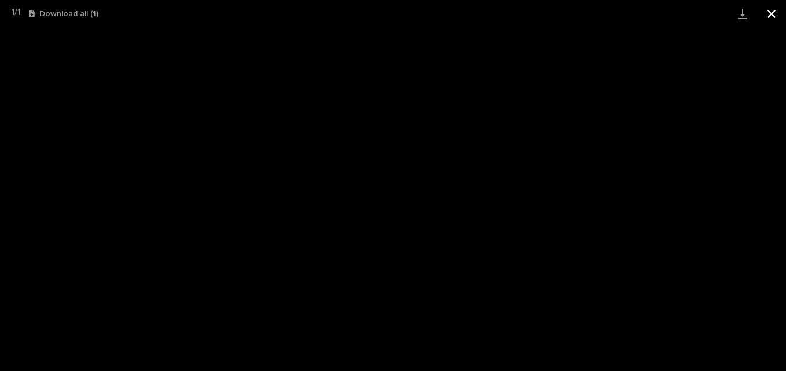
click at [771, 16] on button "Close gallery" at bounding box center [771, 13] width 29 height 27
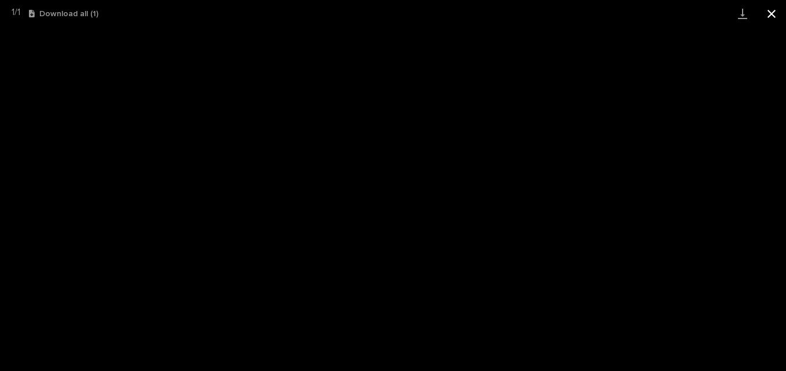
click at [774, 13] on button "Close gallery" at bounding box center [771, 13] width 29 height 27
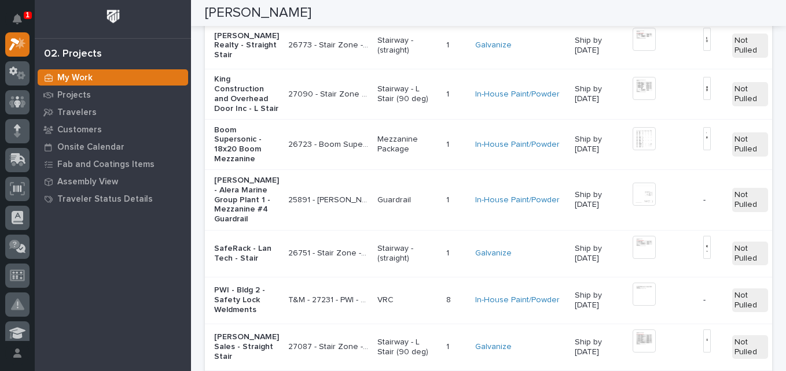
scroll to position [2661, 0]
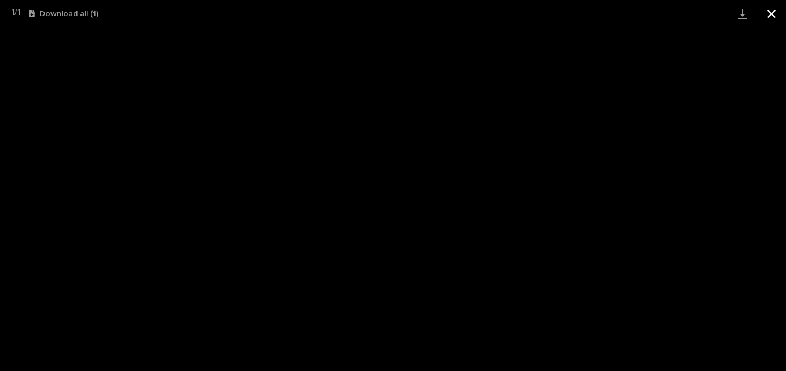
click at [775, 13] on button "Close gallery" at bounding box center [771, 13] width 29 height 27
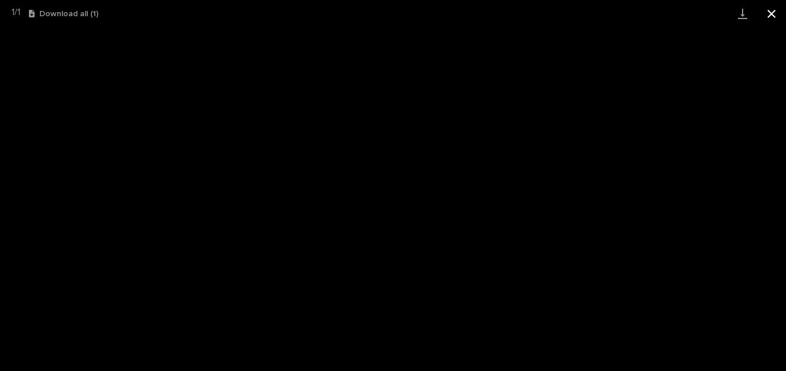
click at [770, 14] on button "Close gallery" at bounding box center [771, 13] width 29 height 27
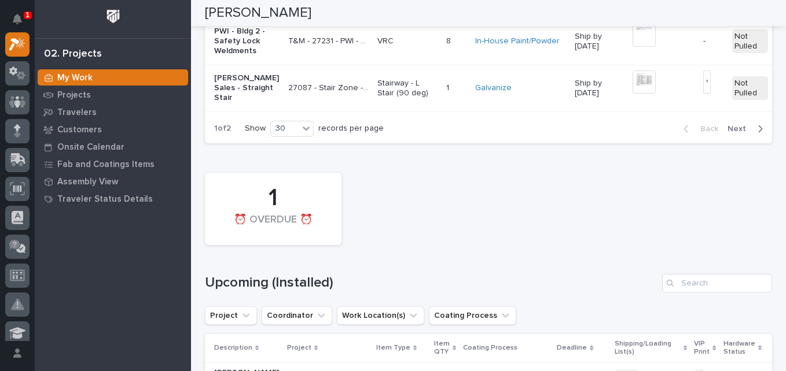
scroll to position [2951, 0]
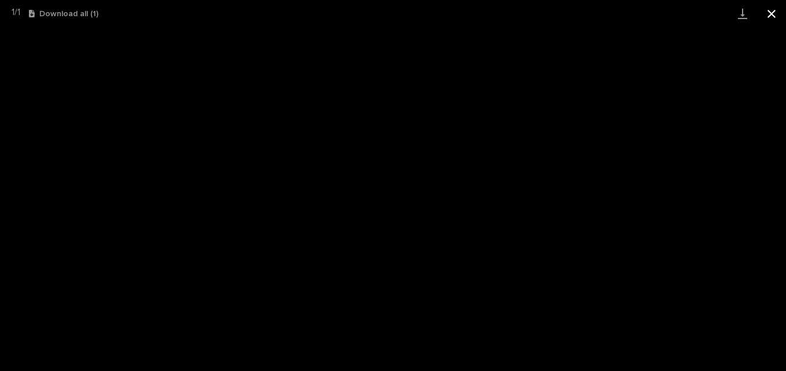
click at [769, 16] on button "Close gallery" at bounding box center [771, 13] width 29 height 27
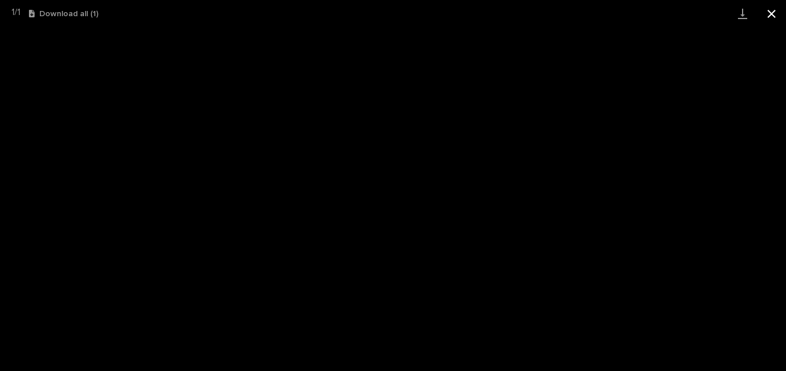
click at [772, 16] on button "Close gallery" at bounding box center [771, 13] width 29 height 27
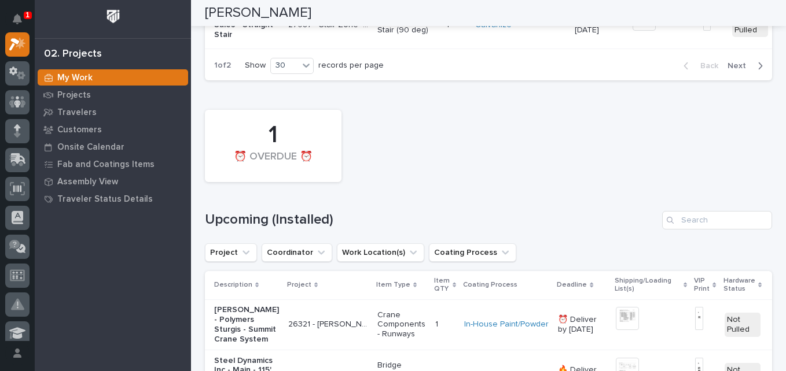
scroll to position [3066, 0]
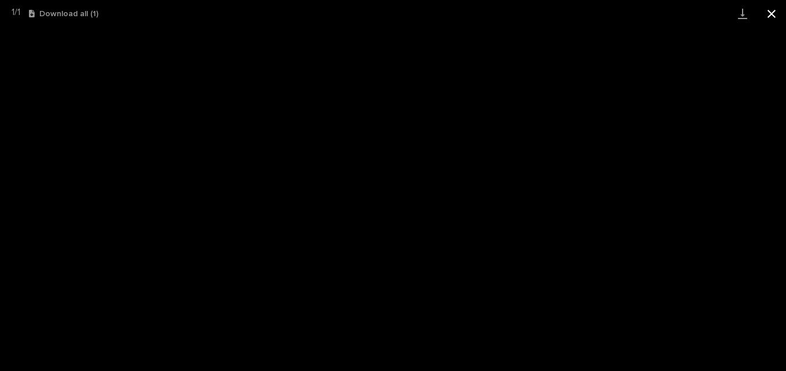
click at [771, 16] on button "Close gallery" at bounding box center [771, 13] width 29 height 27
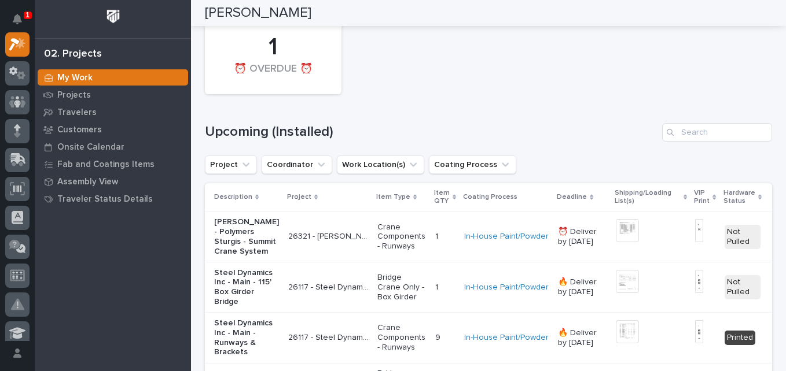
scroll to position [3124, 0]
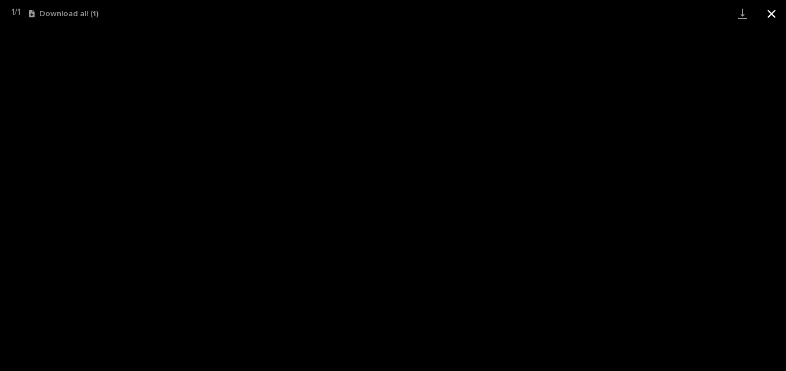
click at [772, 17] on button "Close gallery" at bounding box center [771, 13] width 29 height 27
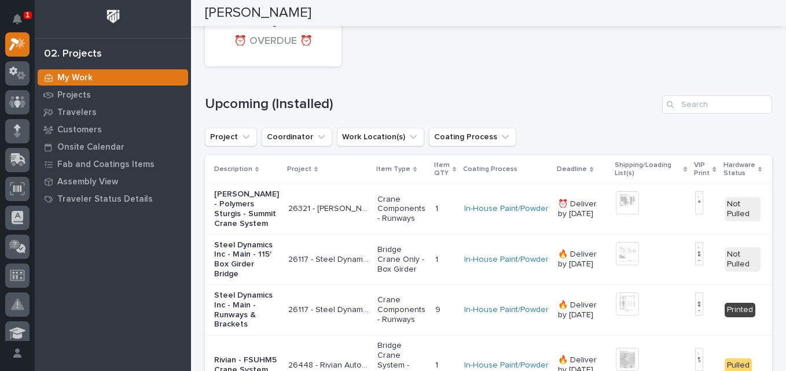
drag, startPoint x: 738, startPoint y: 315, endPoint x: 697, endPoint y: 231, distance: 93.2
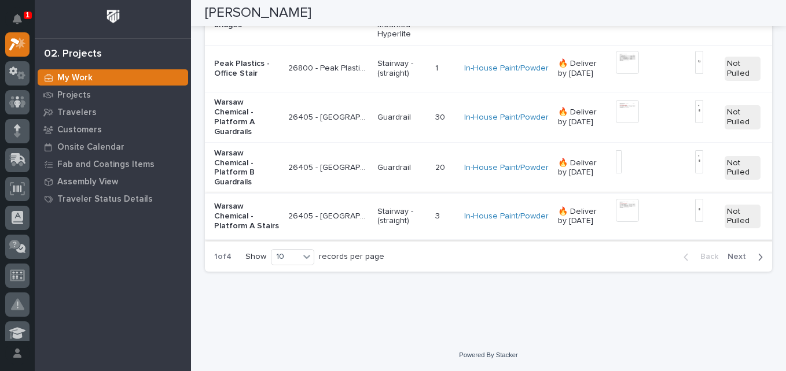
scroll to position [2508, 0]
click at [616, 51] on img at bounding box center [627, 62] width 23 height 23
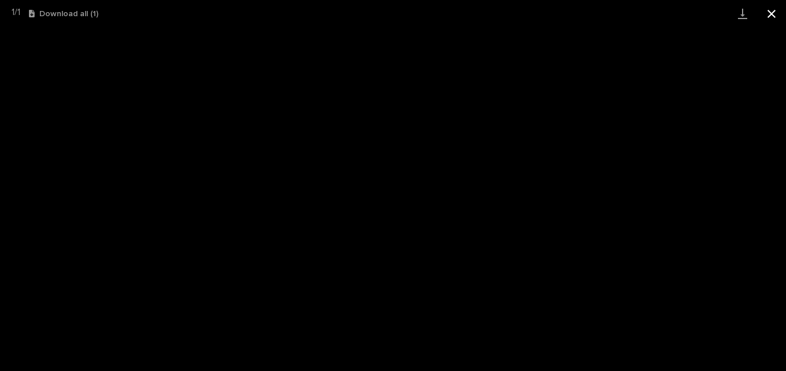
click at [775, 11] on button "Close gallery" at bounding box center [771, 13] width 29 height 27
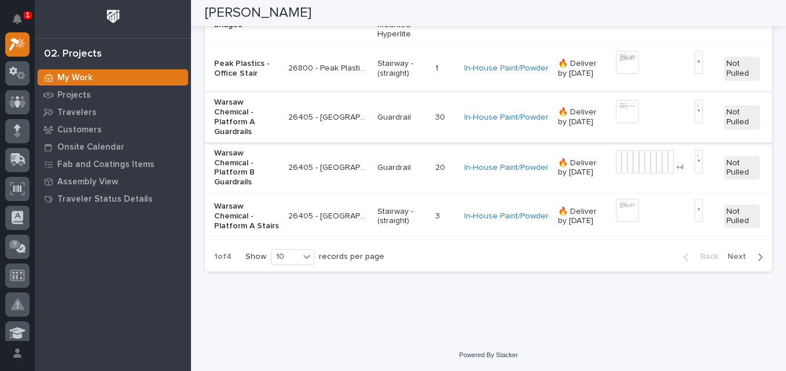
click at [616, 100] on img at bounding box center [627, 111] width 23 height 23
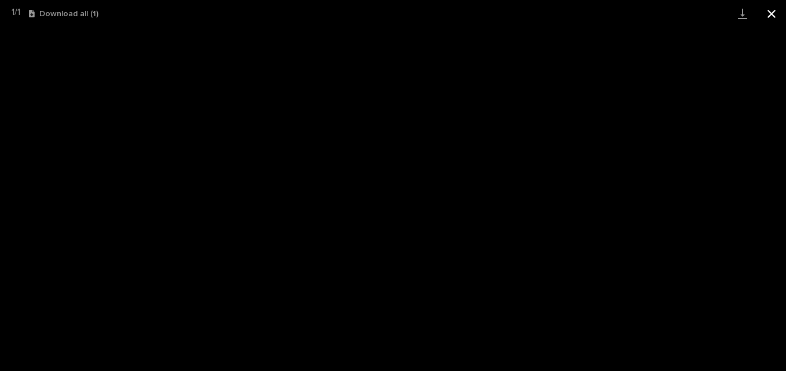
click at [775, 16] on button "Close gallery" at bounding box center [771, 13] width 29 height 27
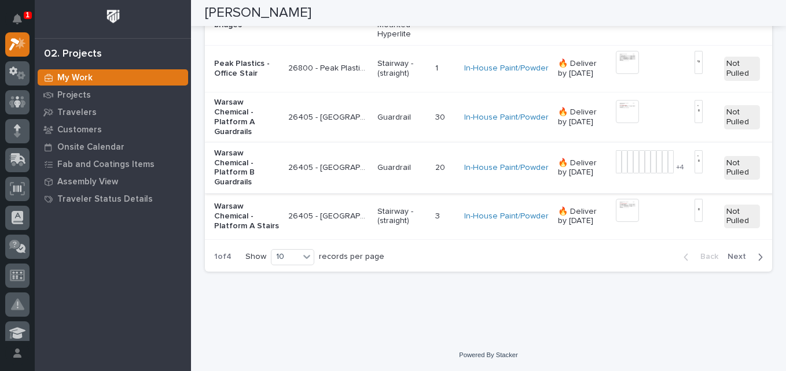
click at [645, 152] on img at bounding box center [648, 161] width 6 height 23
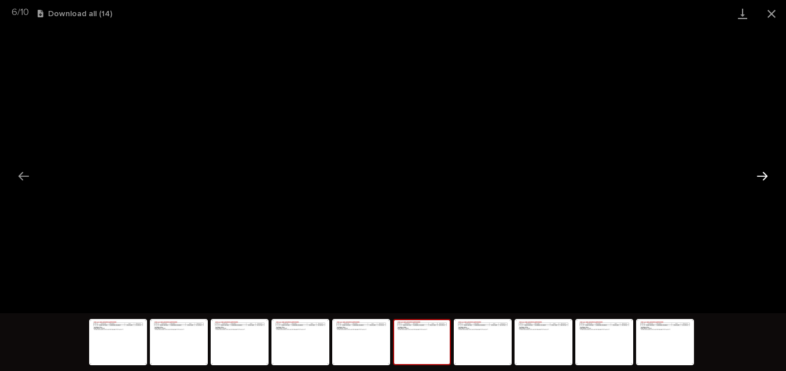
click at [765, 177] on button "Next slide" at bounding box center [762, 176] width 24 height 23
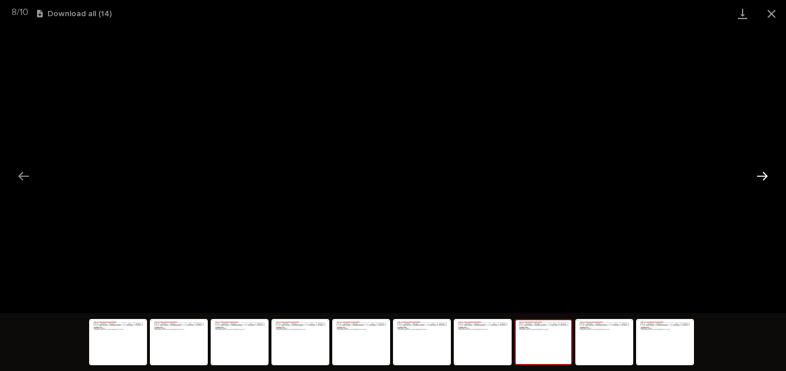
click at [765, 177] on button "Next slide" at bounding box center [762, 176] width 24 height 23
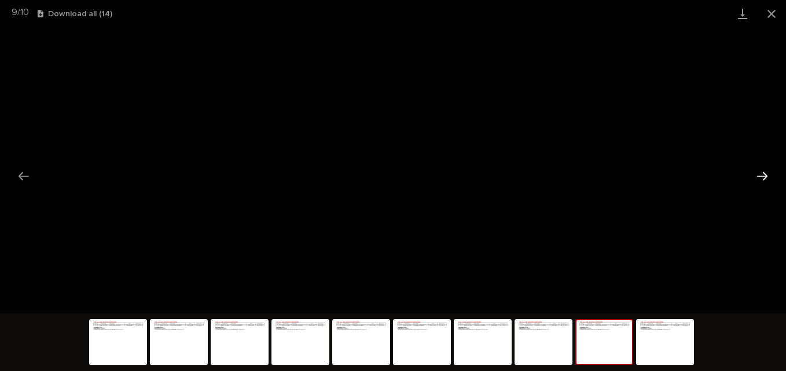
click at [765, 177] on button "Next slide" at bounding box center [762, 176] width 24 height 23
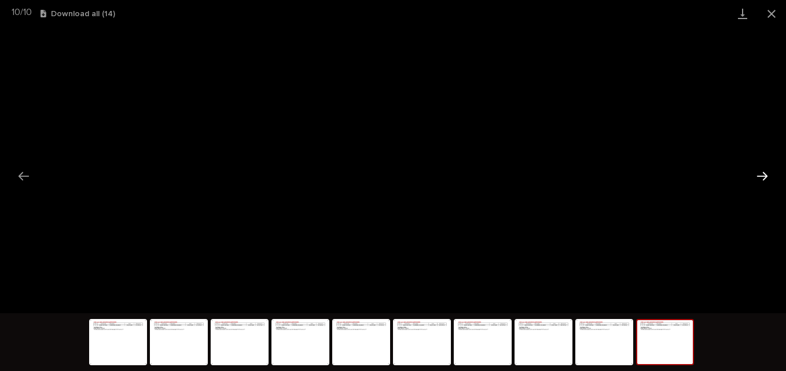
click at [763, 177] on button "Next slide" at bounding box center [762, 176] width 24 height 23
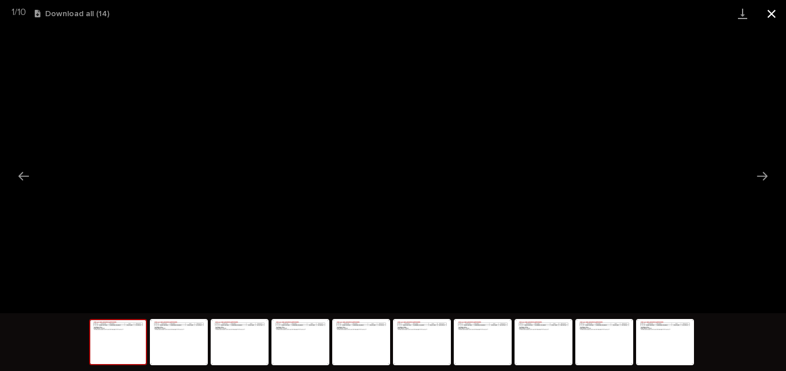
click at [771, 14] on button "Close gallery" at bounding box center [771, 13] width 29 height 27
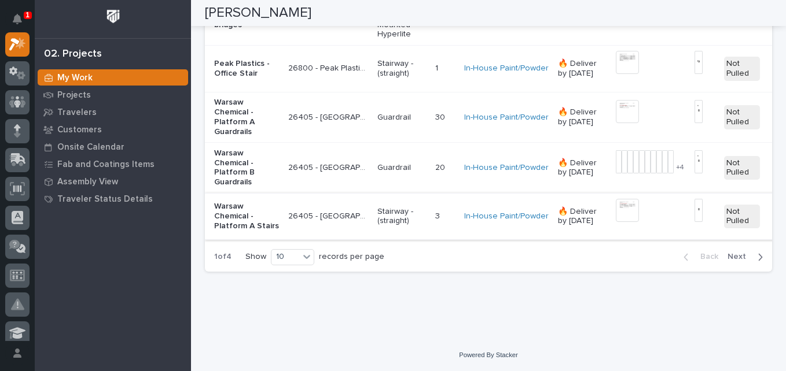
click at [616, 203] on img at bounding box center [627, 210] width 23 height 23
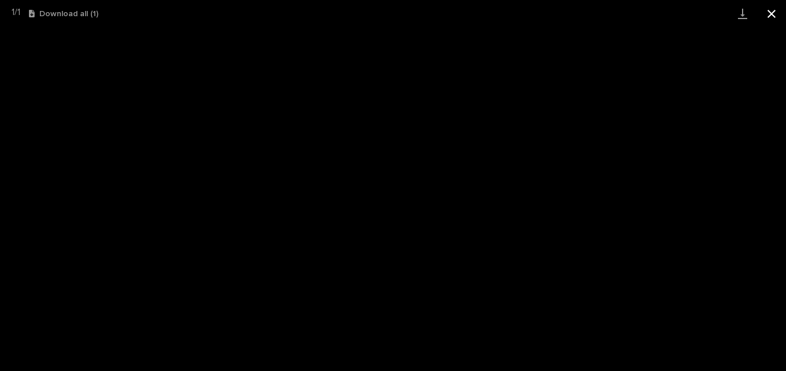
click at [771, 17] on button "Close gallery" at bounding box center [771, 13] width 29 height 27
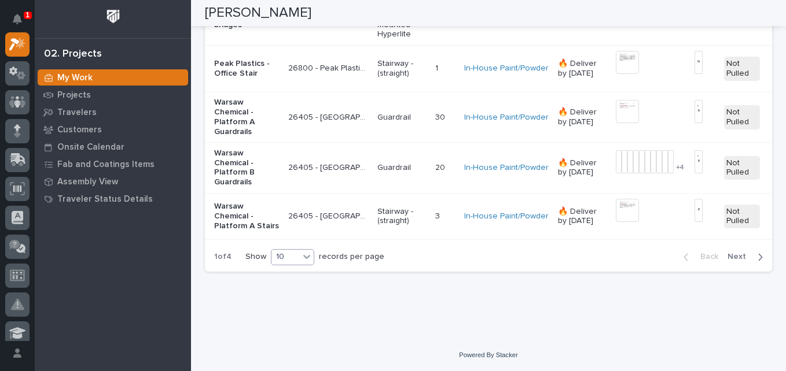
click at [303, 259] on icon at bounding box center [307, 257] width 12 height 12
click at [299, 298] on div "30" at bounding box center [291, 300] width 42 height 14
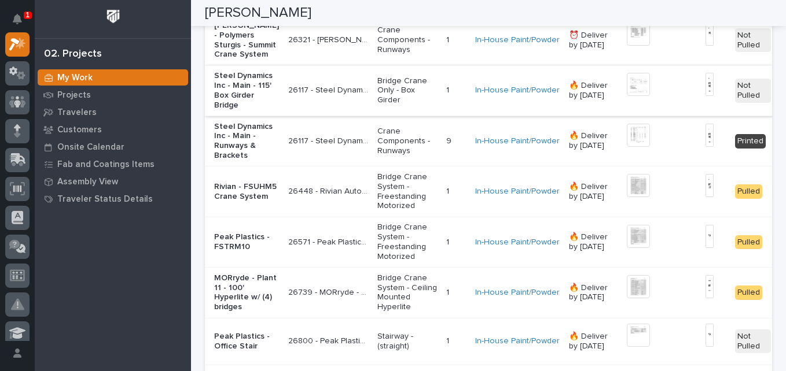
scroll to position [2045, 0]
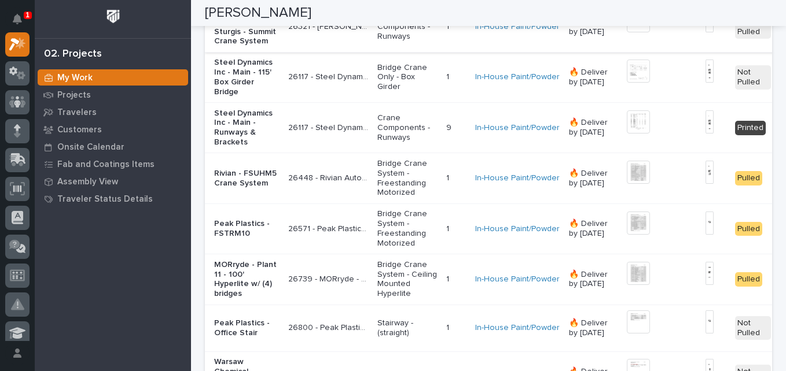
click at [627, 32] on img at bounding box center [638, 20] width 23 height 23
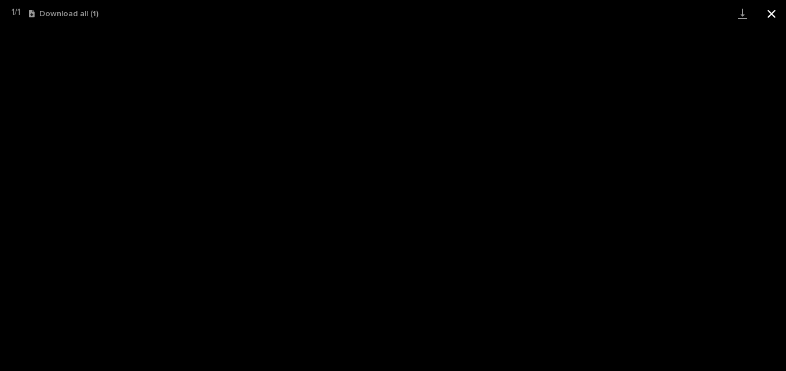
click at [775, 12] on button "Close gallery" at bounding box center [771, 13] width 29 height 27
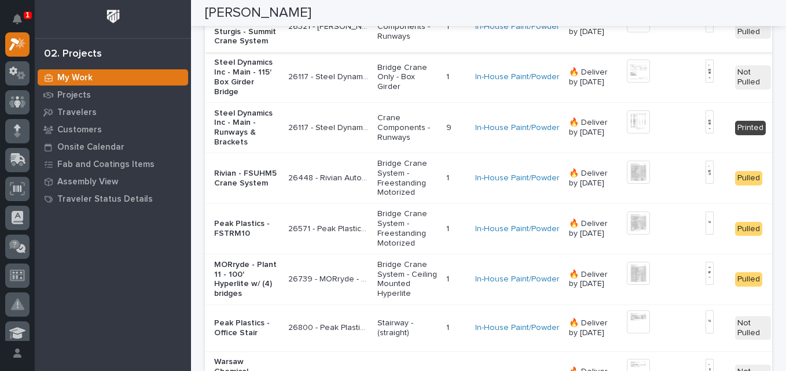
click at [627, 32] on img at bounding box center [638, 20] width 23 height 23
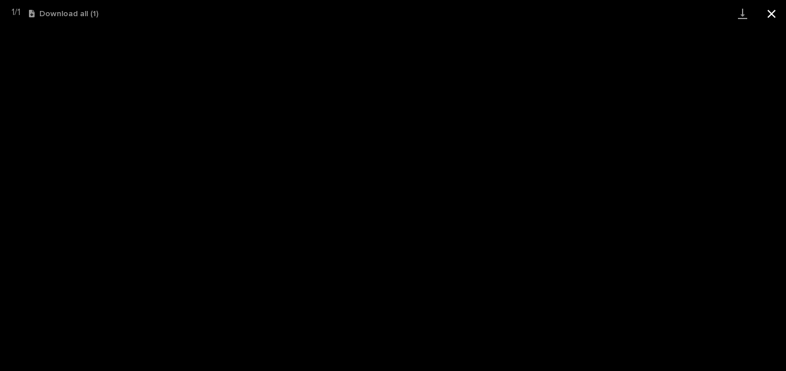
click at [773, 19] on button "Close gallery" at bounding box center [771, 13] width 29 height 27
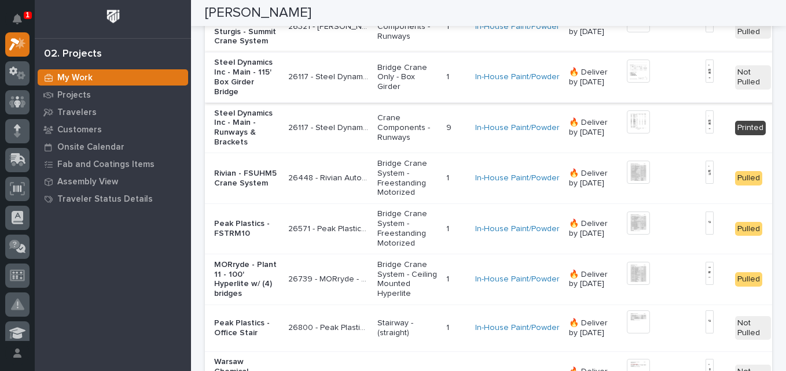
click at [627, 83] on img at bounding box center [638, 71] width 23 height 23
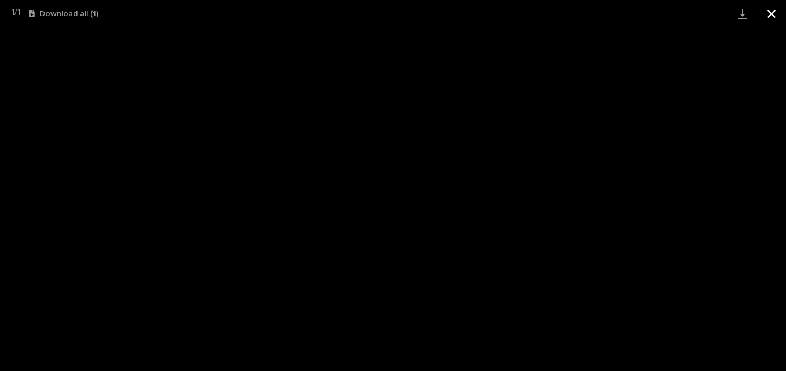
click at [775, 14] on button "Close gallery" at bounding box center [771, 13] width 29 height 27
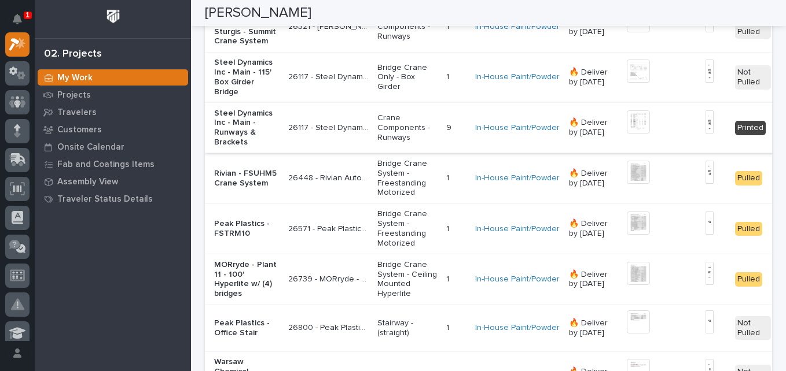
scroll to position [2103, 0]
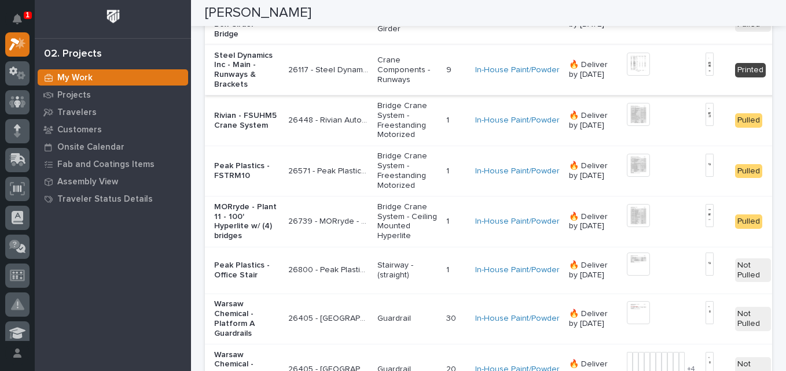
click at [627, 76] on img at bounding box center [638, 64] width 23 height 23
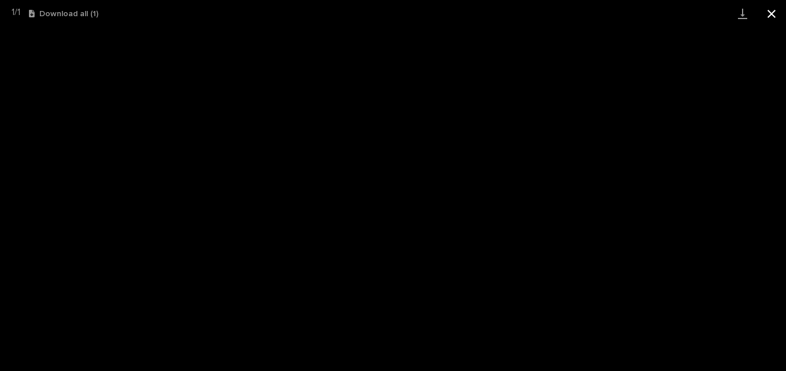
click at [771, 12] on button "Close gallery" at bounding box center [771, 13] width 29 height 27
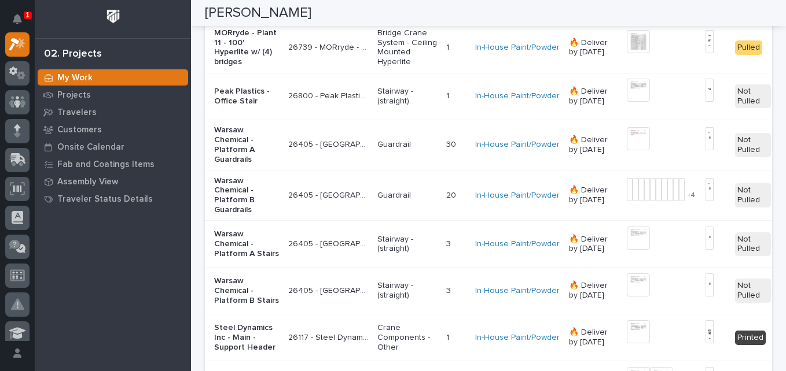
scroll to position [2335, 0]
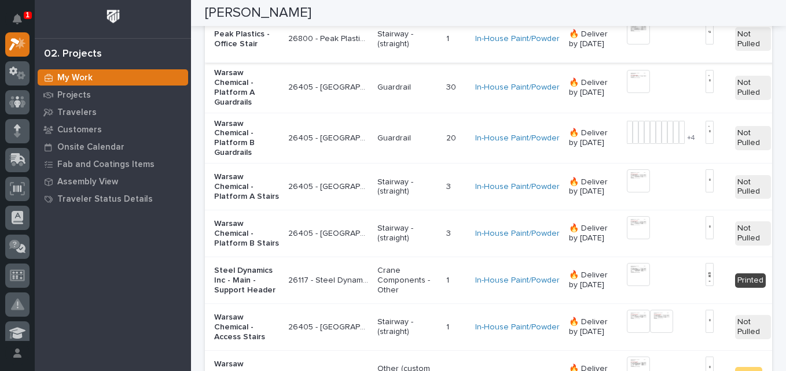
click at [627, 45] on img at bounding box center [638, 32] width 23 height 23
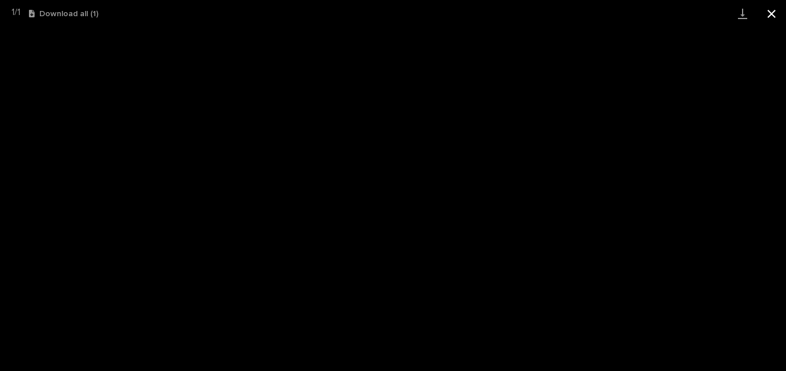
click at [772, 19] on button "Close gallery" at bounding box center [771, 13] width 29 height 27
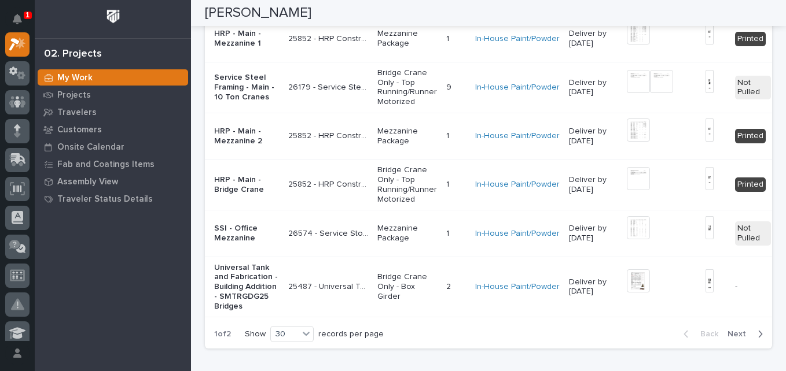
scroll to position [3629, 0]
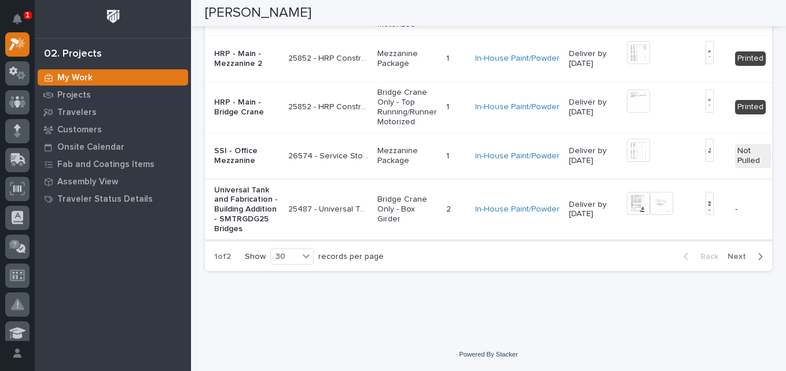
click at [627, 192] on img at bounding box center [638, 203] width 23 height 23
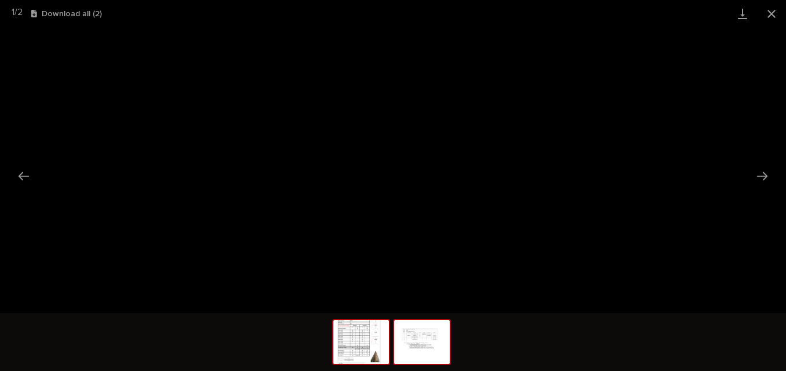
click at [425, 356] on img at bounding box center [422, 343] width 56 height 44
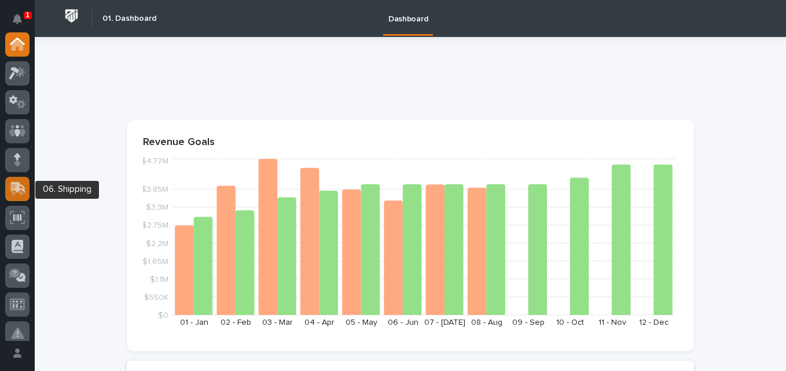
click at [27, 190] on div at bounding box center [17, 189] width 24 height 24
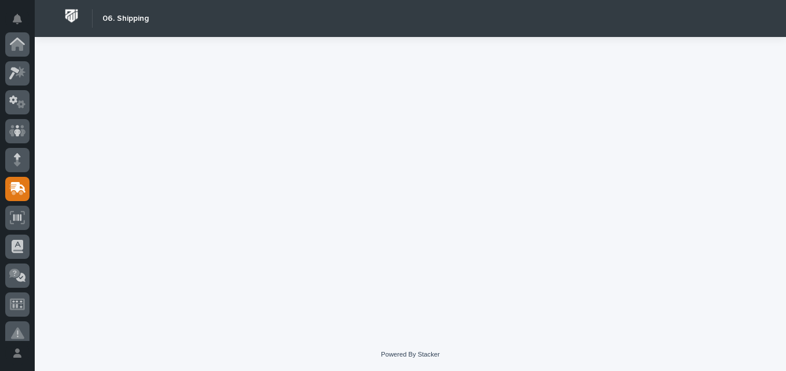
scroll to position [145, 0]
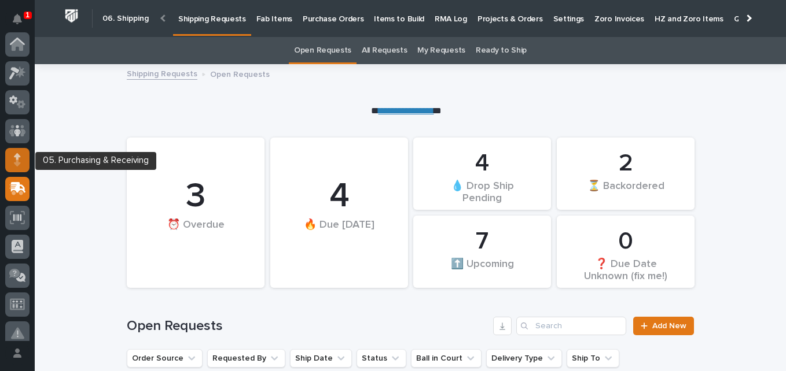
click at [25, 157] on div at bounding box center [17, 160] width 24 height 24
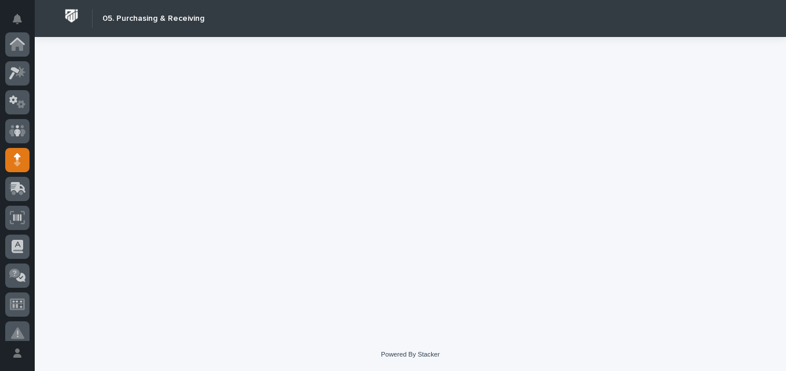
scroll to position [116, 0]
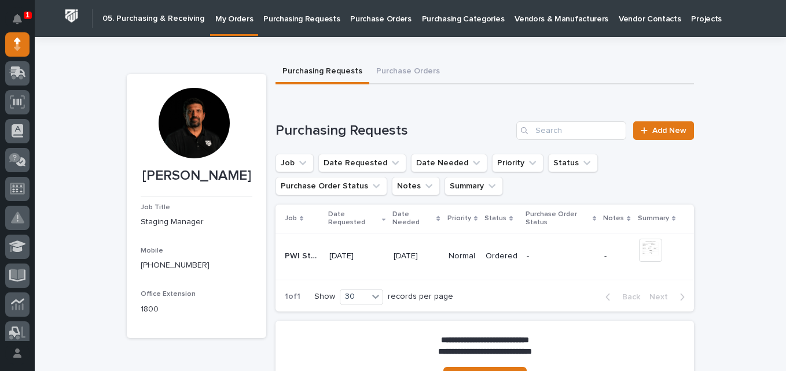
click at [276, 20] on p "Purchasing Requests" at bounding box center [301, 12] width 76 height 24
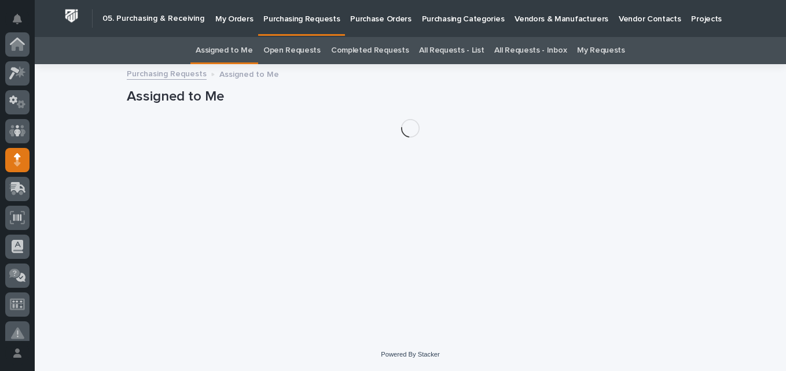
scroll to position [116, 0]
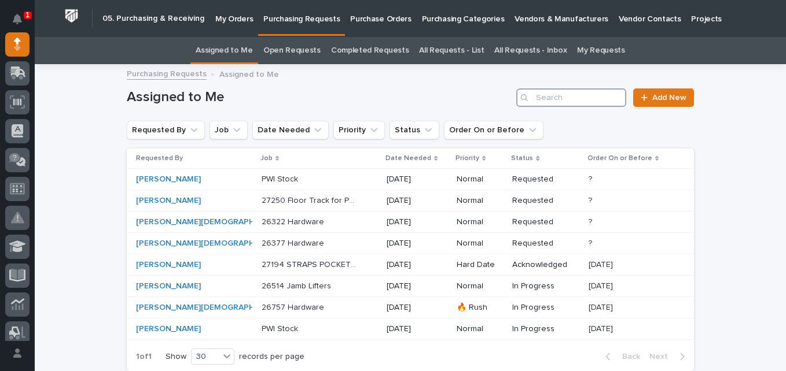
click at [543, 98] on input "Search" at bounding box center [571, 98] width 110 height 19
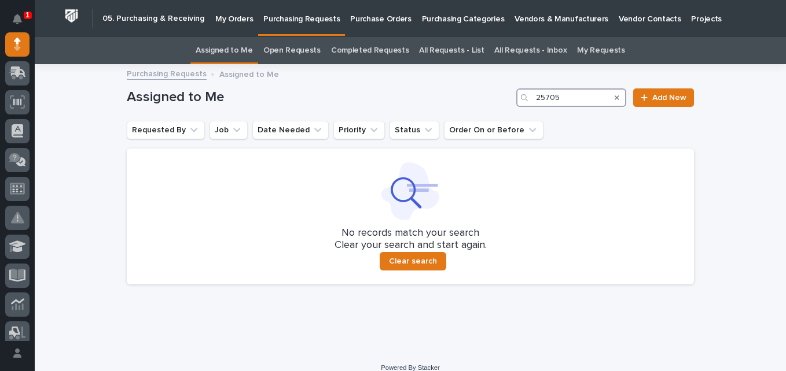
type input "25705"
click at [452, 49] on link "All Requests - List" at bounding box center [451, 50] width 65 height 27
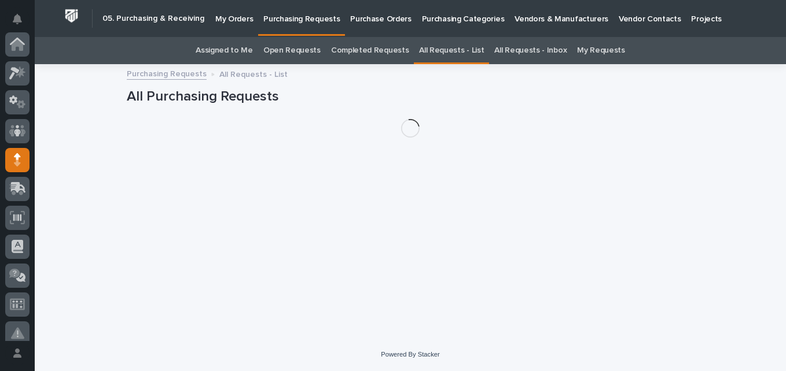
scroll to position [116, 0]
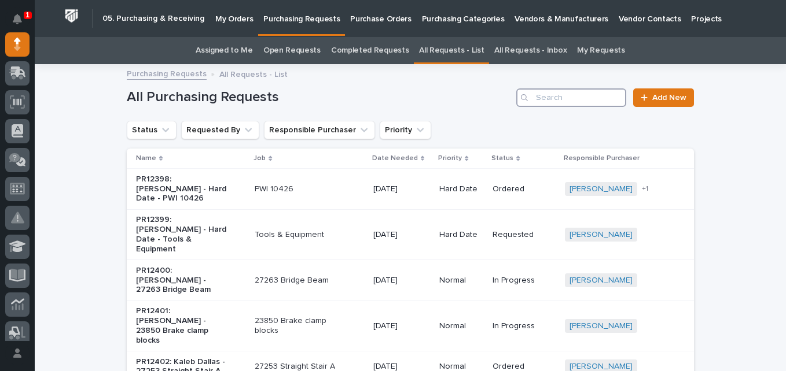
click at [555, 98] on input "Search" at bounding box center [571, 98] width 110 height 19
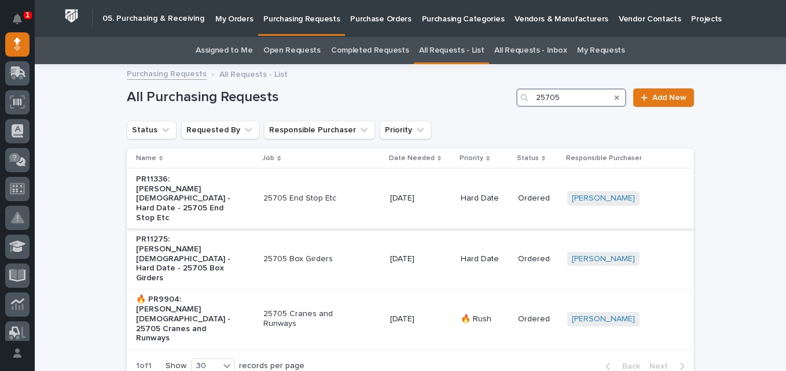
type input "25705"
click at [310, 194] on p "25705 End Stop Etc" at bounding box center [311, 199] width 97 height 10
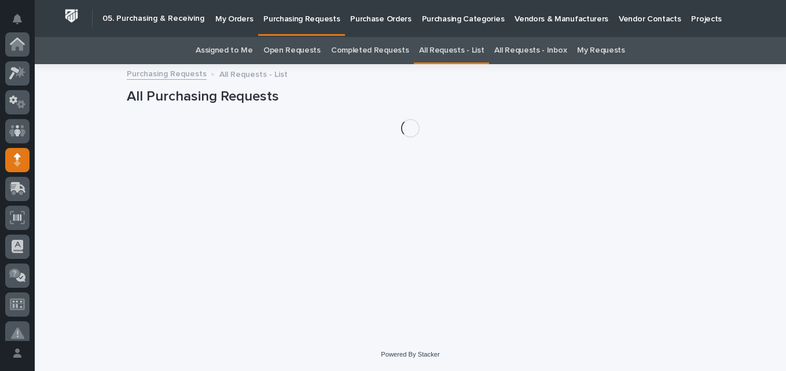
scroll to position [116, 0]
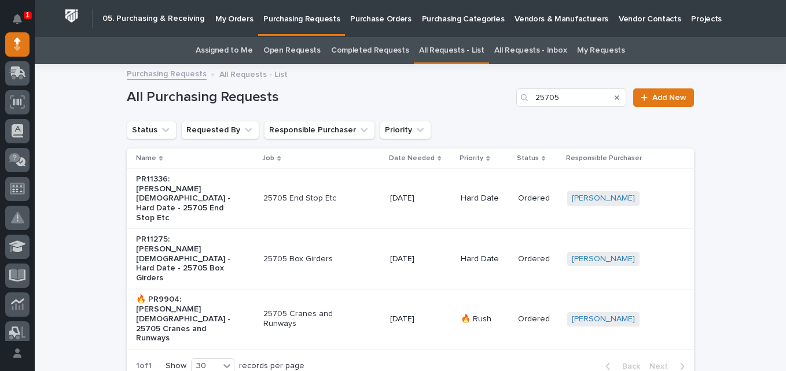
click at [175, 235] on p "PR11275: Zach Gay - Hard Date - 25705 Box Girders" at bounding box center [184, 259] width 97 height 49
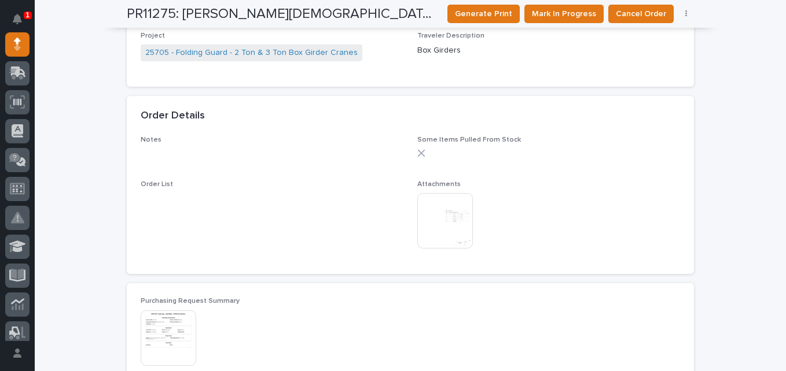
scroll to position [636, 0]
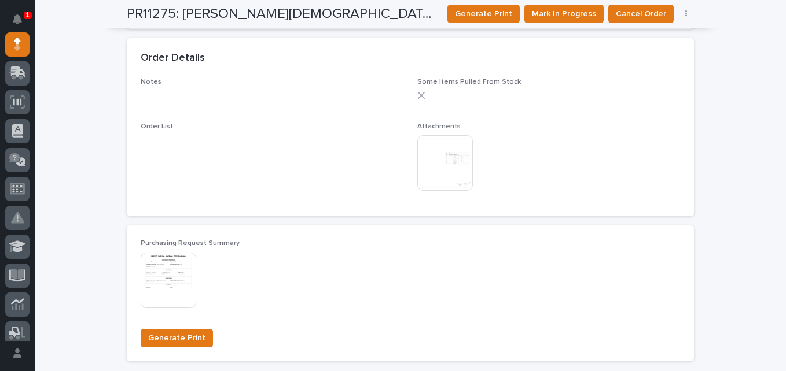
click at [426, 163] on img at bounding box center [445, 163] width 56 height 56
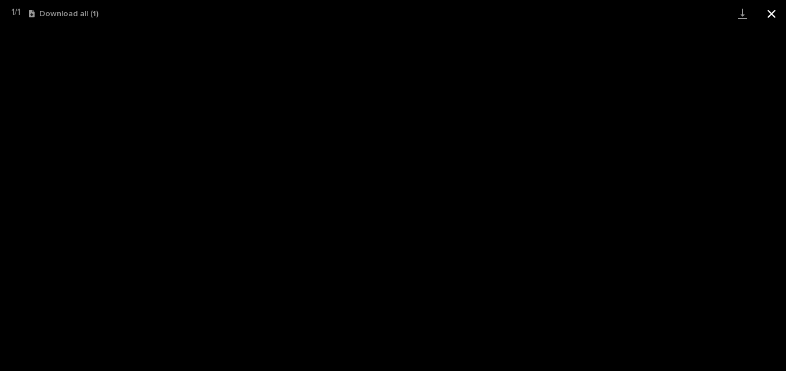
click at [770, 16] on button "Close gallery" at bounding box center [771, 13] width 29 height 27
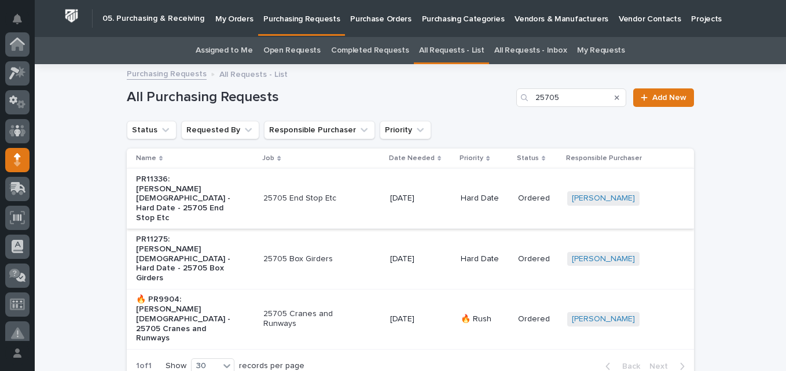
scroll to position [116, 0]
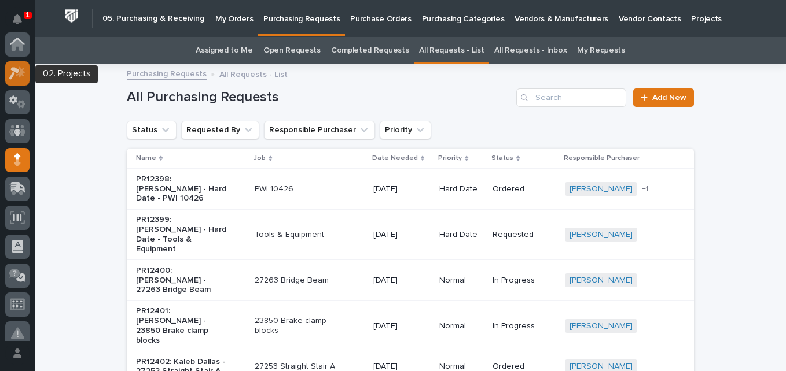
click at [15, 77] on icon at bounding box center [17, 73] width 17 height 13
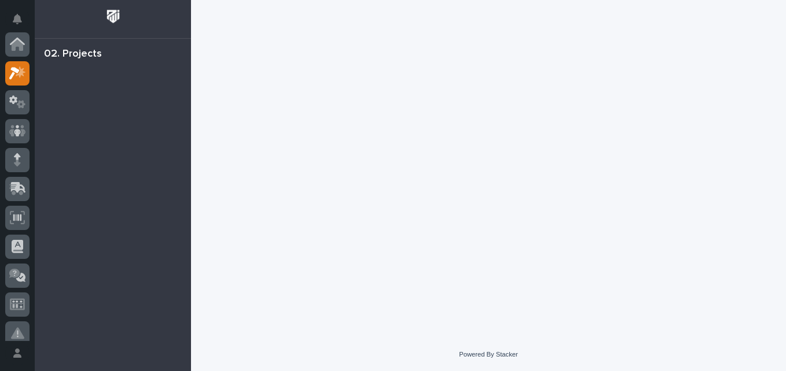
scroll to position [29, 0]
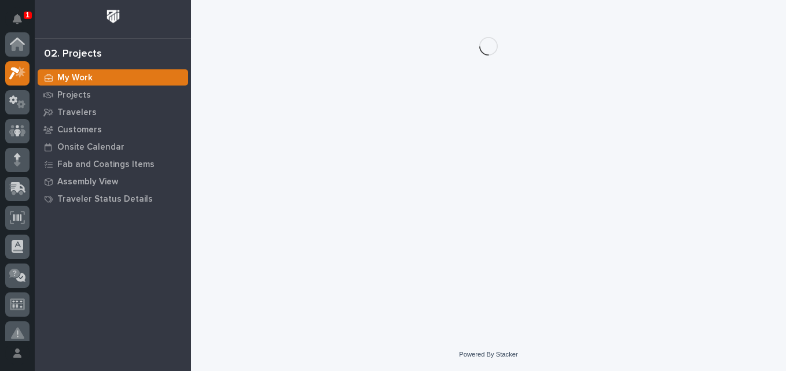
scroll to position [29, 0]
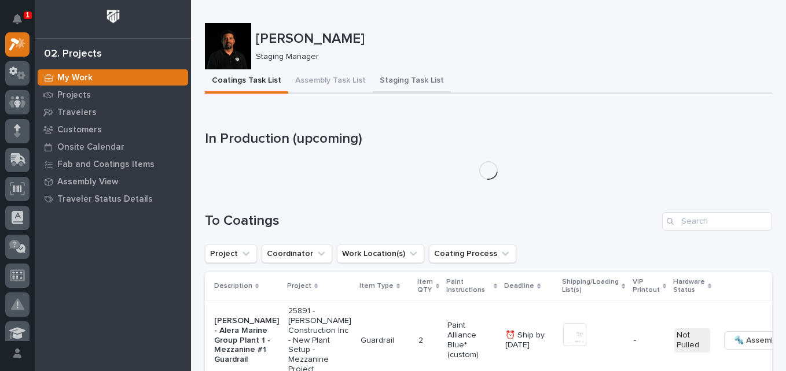
drag, startPoint x: 381, startPoint y: 81, endPoint x: 450, endPoint y: 84, distance: 68.9
click at [382, 81] on button "Staging Task List" at bounding box center [412, 81] width 78 height 24
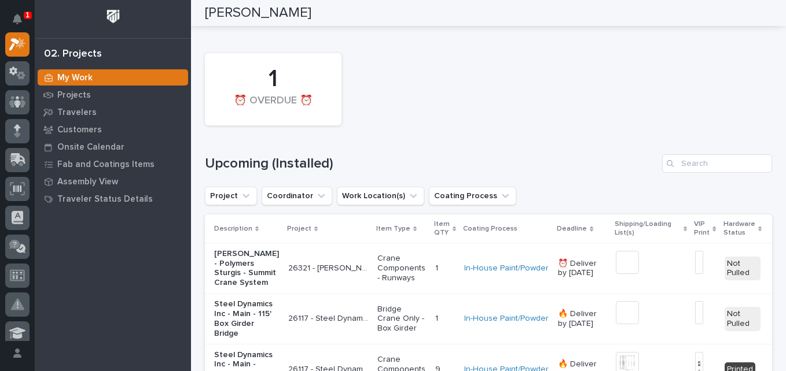
scroll to position [2025, 0]
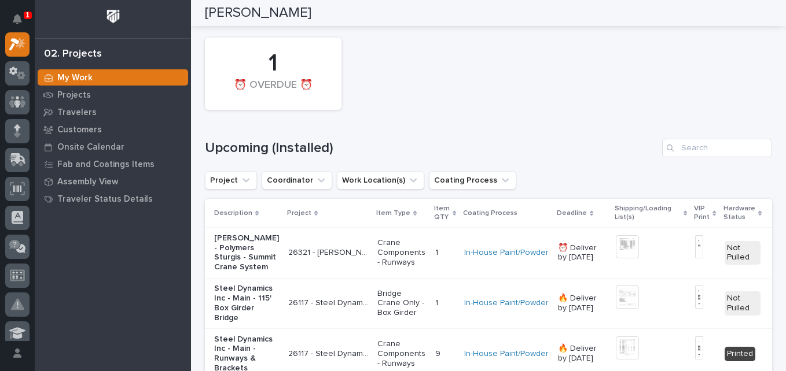
drag, startPoint x: 301, startPoint y: 234, endPoint x: 305, endPoint y: 226, distance: 9.1
click at [301, 234] on div "30" at bounding box center [291, 234] width 42 height 14
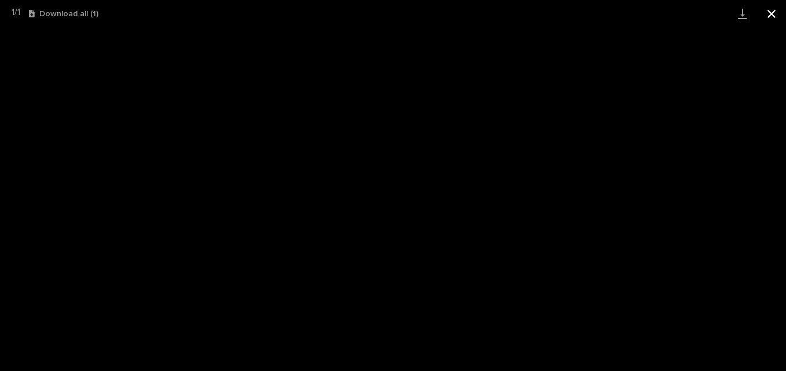
click at [775, 17] on button "Close gallery" at bounding box center [771, 13] width 29 height 27
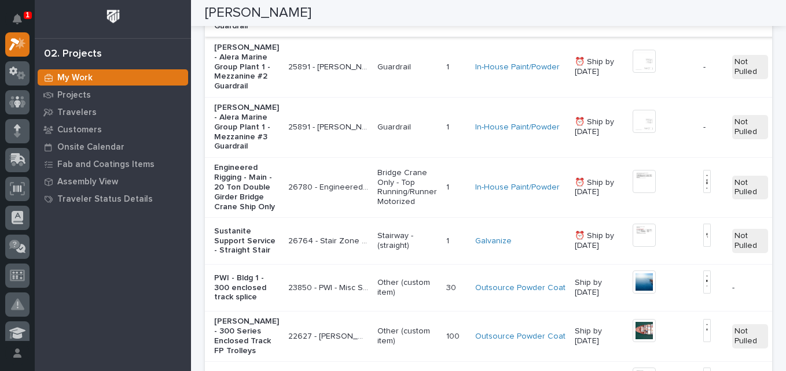
click at [632, 12] on img at bounding box center [643, 0] width 23 height 23
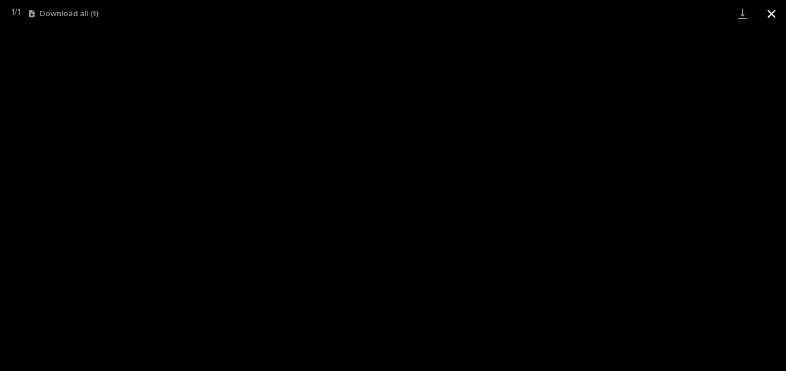
click at [771, 13] on button "Close gallery" at bounding box center [771, 13] width 29 height 27
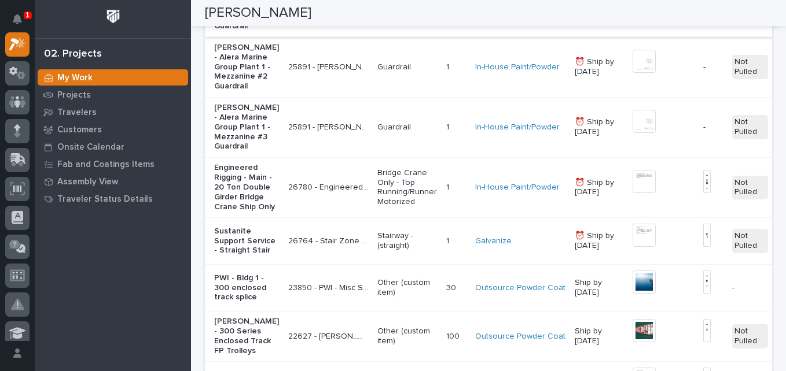
click at [632, 12] on img at bounding box center [643, 0] width 23 height 23
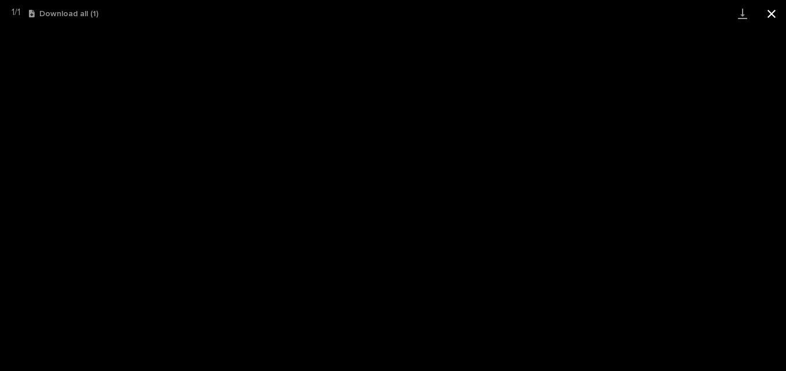
click at [771, 17] on button "Close gallery" at bounding box center [771, 13] width 29 height 27
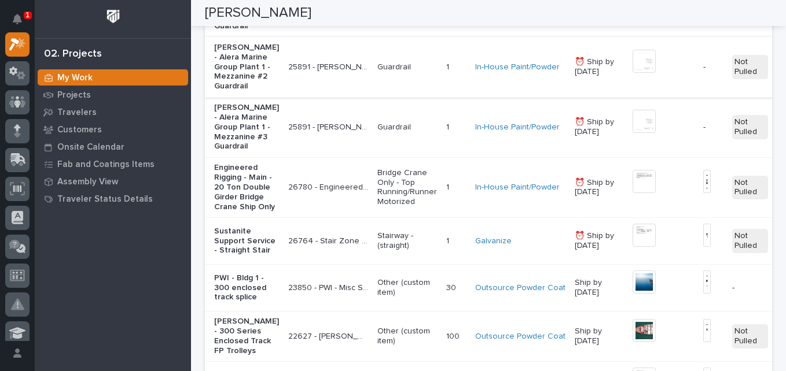
click at [632, 73] on img at bounding box center [643, 61] width 23 height 23
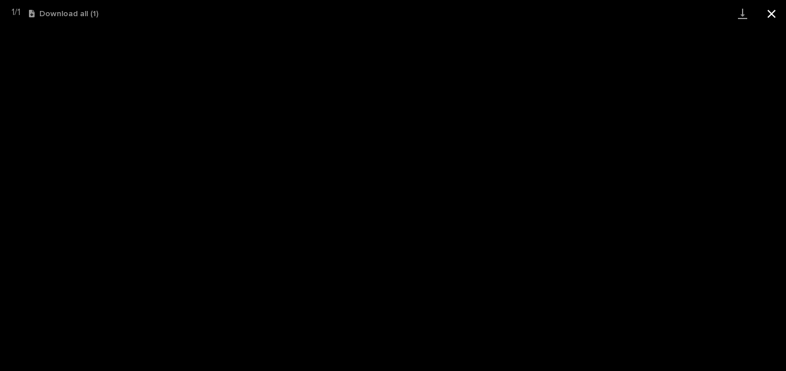
click at [774, 14] on button "Close gallery" at bounding box center [771, 13] width 29 height 27
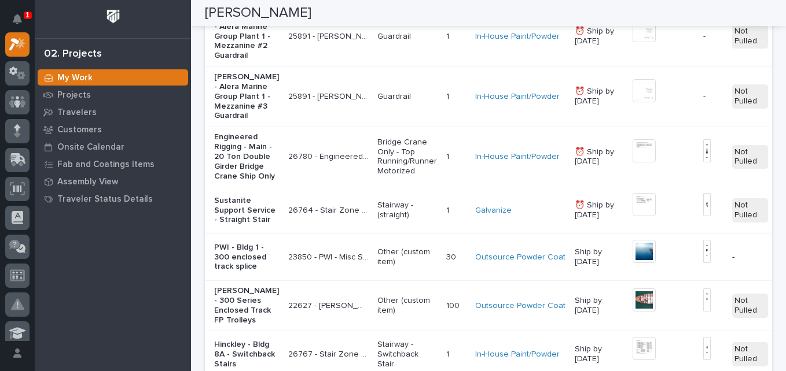
scroll to position [2083, 0]
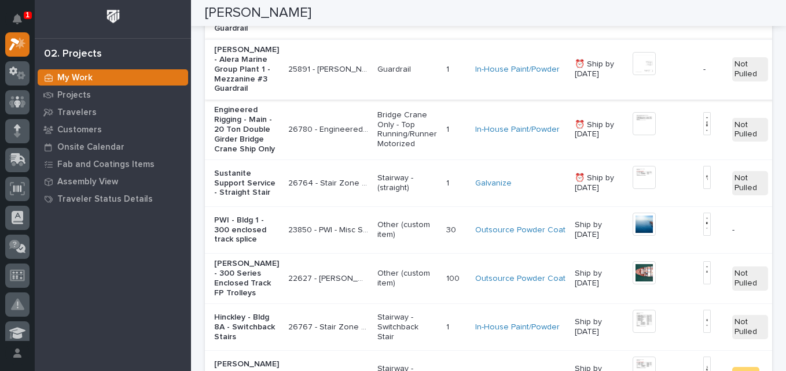
click at [632, 75] on img at bounding box center [643, 63] width 23 height 23
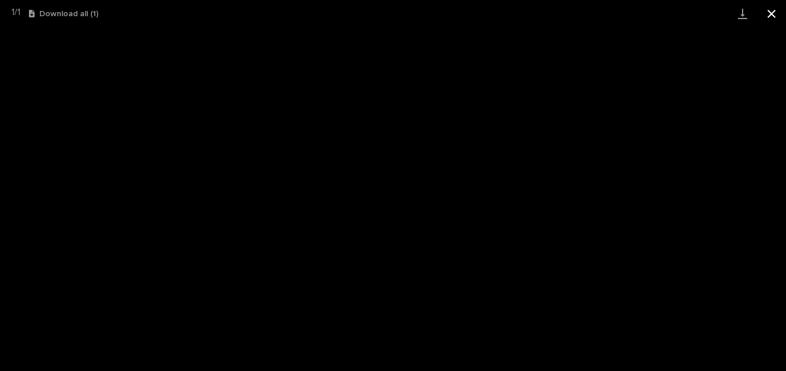
click at [776, 17] on button "Close gallery" at bounding box center [771, 13] width 29 height 27
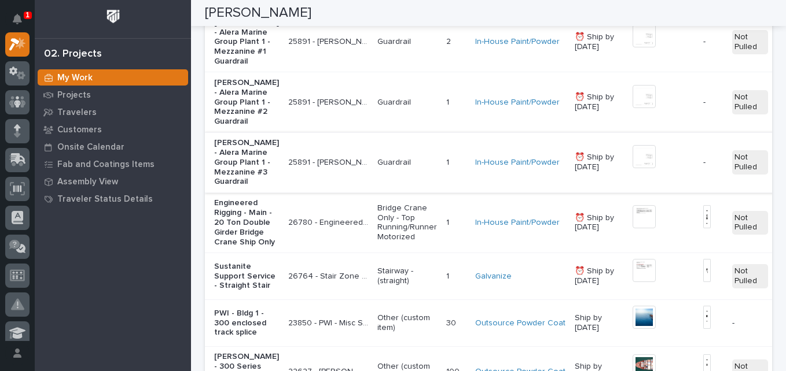
scroll to position [1967, 0]
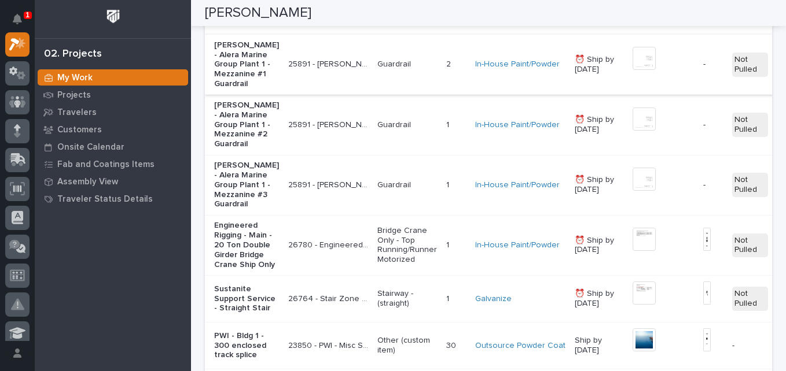
click at [632, 70] on img at bounding box center [643, 58] width 23 height 23
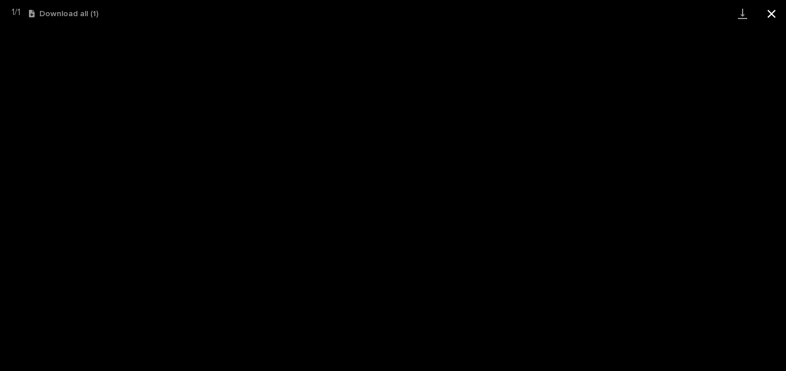
drag, startPoint x: 774, startPoint y: 12, endPoint x: 765, endPoint y: 17, distance: 10.1
click at [774, 12] on button "Close gallery" at bounding box center [771, 13] width 29 height 27
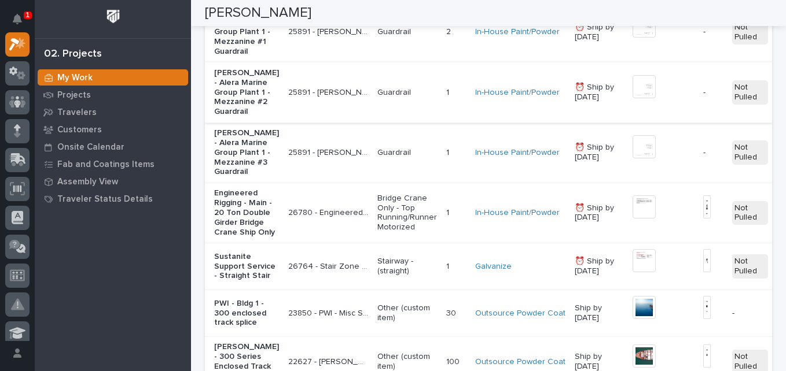
scroll to position [2025, 0]
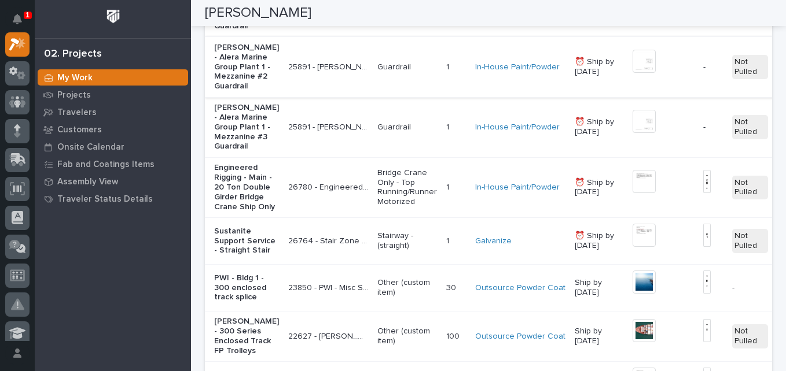
click at [632, 73] on img at bounding box center [643, 61] width 23 height 23
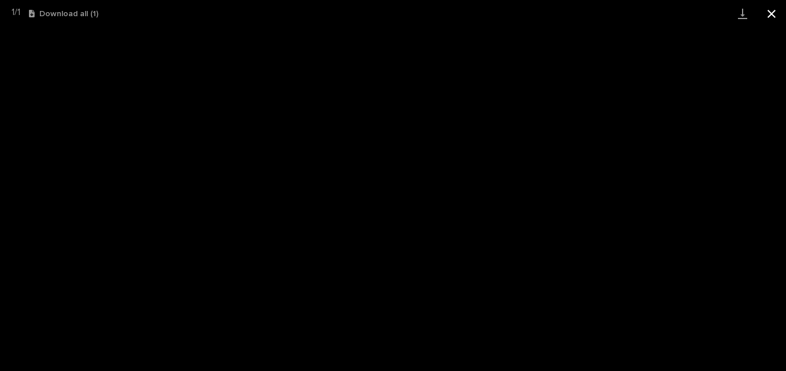
click at [773, 14] on button "Close gallery" at bounding box center [771, 13] width 29 height 27
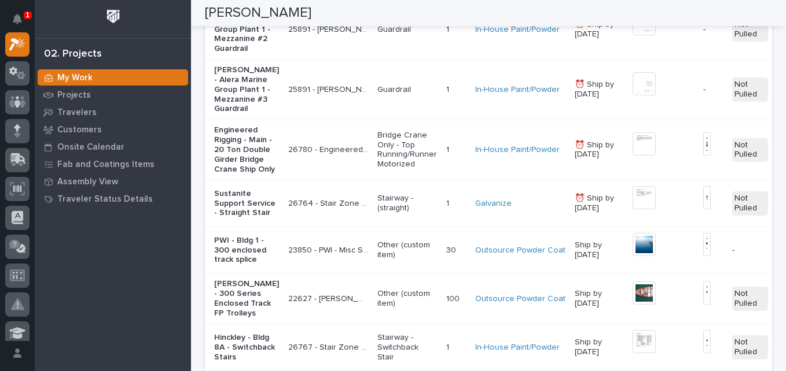
scroll to position [2083, 0]
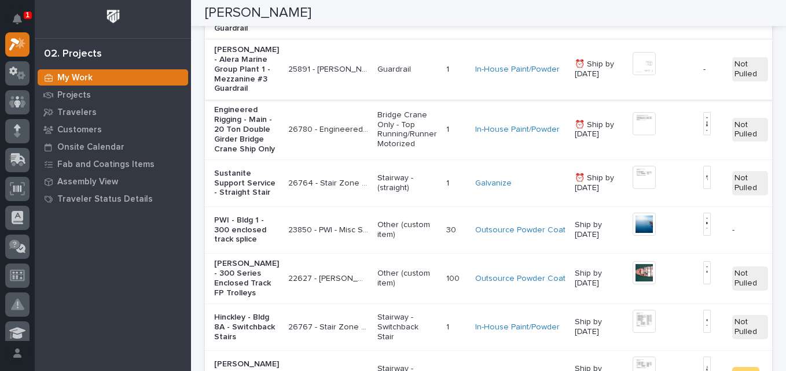
click at [632, 75] on img at bounding box center [643, 63] width 23 height 23
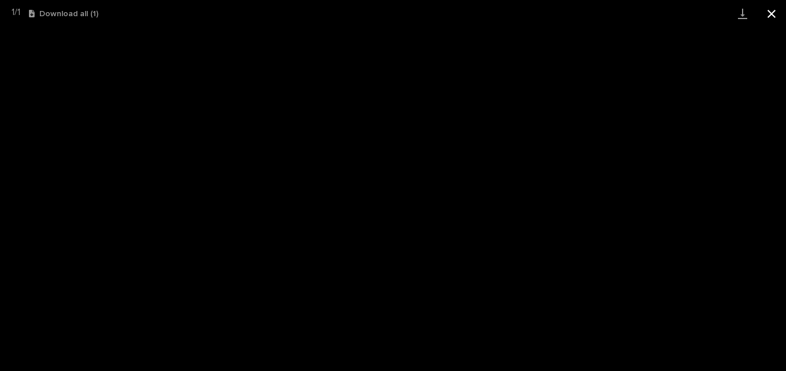
click at [775, 16] on button "Close gallery" at bounding box center [771, 13] width 29 height 27
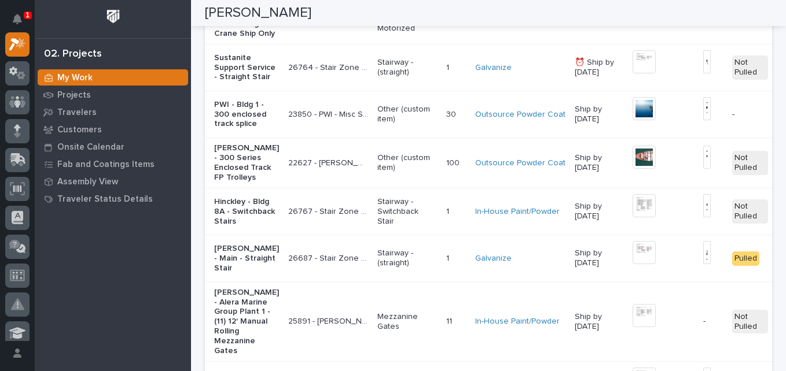
scroll to position [2256, 0]
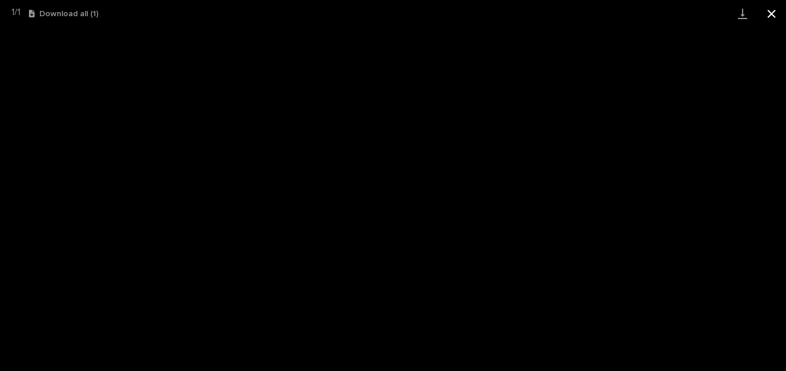
click at [771, 17] on button "Close gallery" at bounding box center [771, 13] width 29 height 27
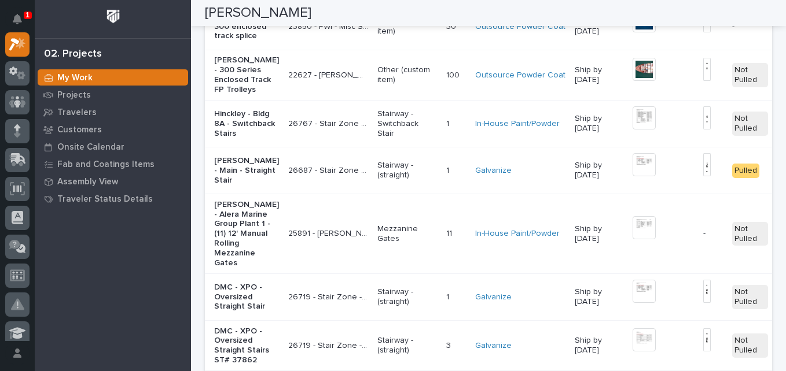
scroll to position [2314, 0]
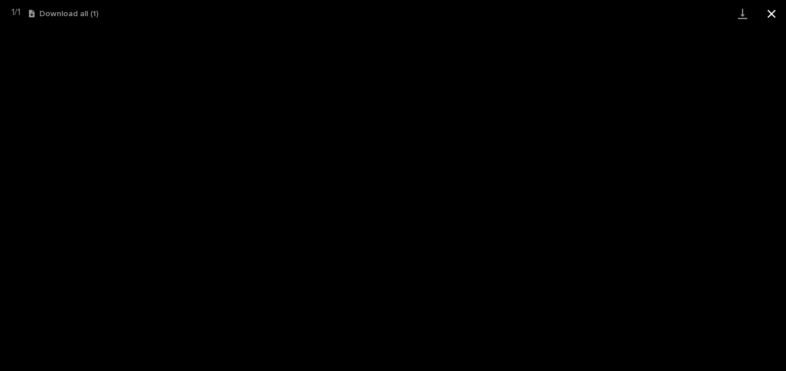
click at [774, 10] on button "Close gallery" at bounding box center [771, 13] width 29 height 27
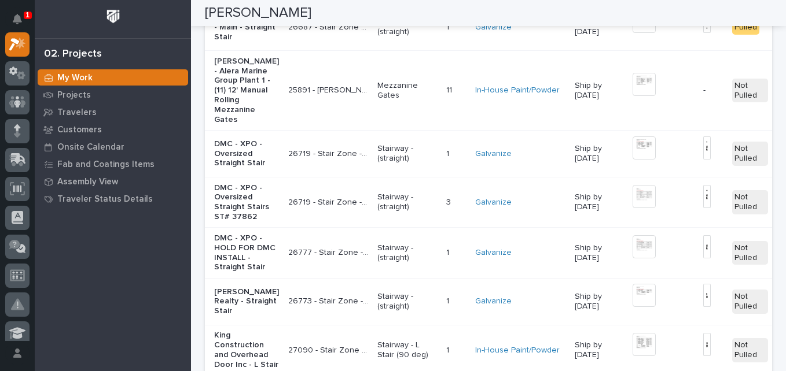
scroll to position [2488, 0]
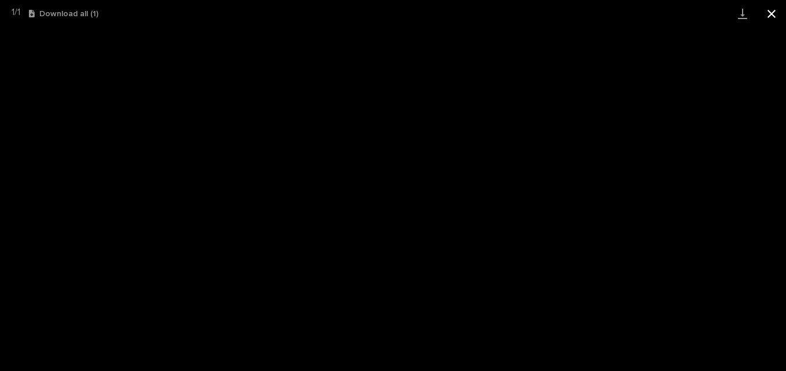
click at [774, 16] on button "Close gallery" at bounding box center [771, 13] width 29 height 27
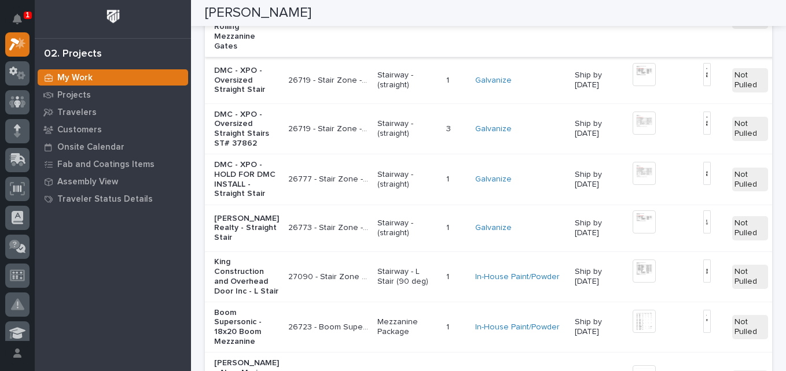
scroll to position [2546, 0]
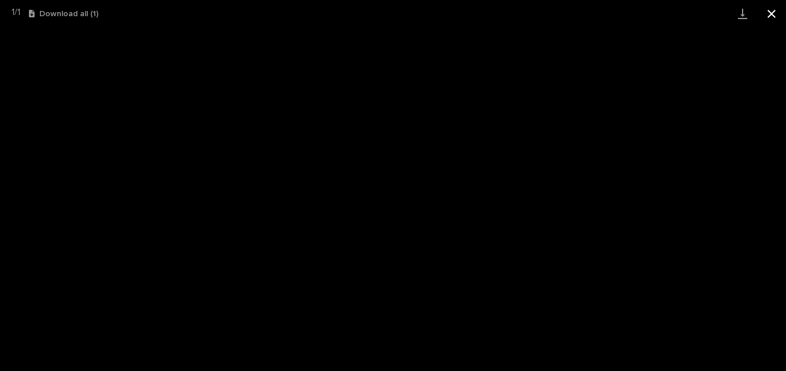
click at [769, 14] on button "Close gallery" at bounding box center [771, 13] width 29 height 27
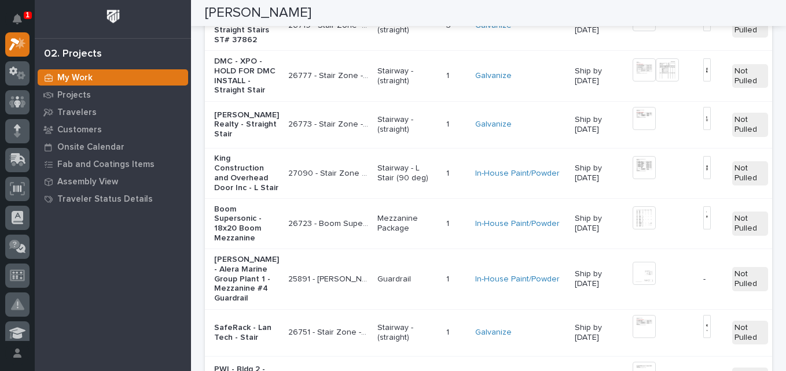
scroll to position [2661, 0]
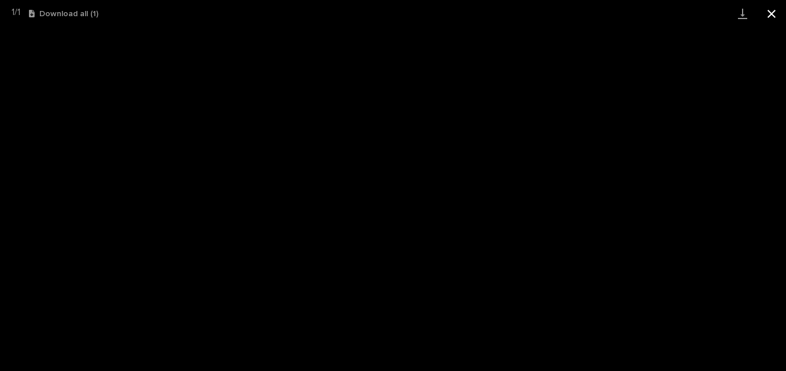
click at [771, 18] on button "Close gallery" at bounding box center [771, 13] width 29 height 27
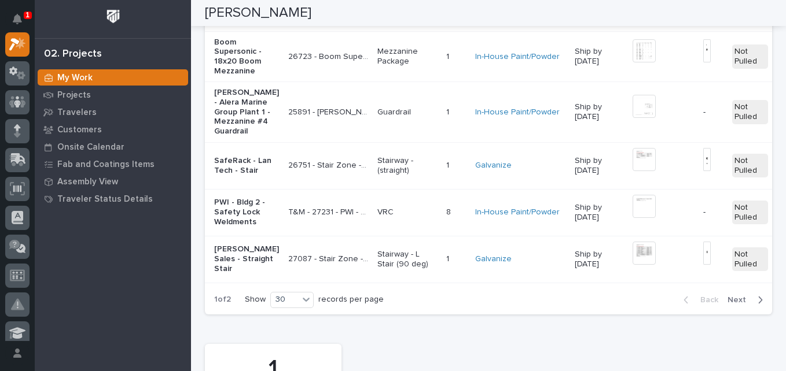
scroll to position [2777, 0]
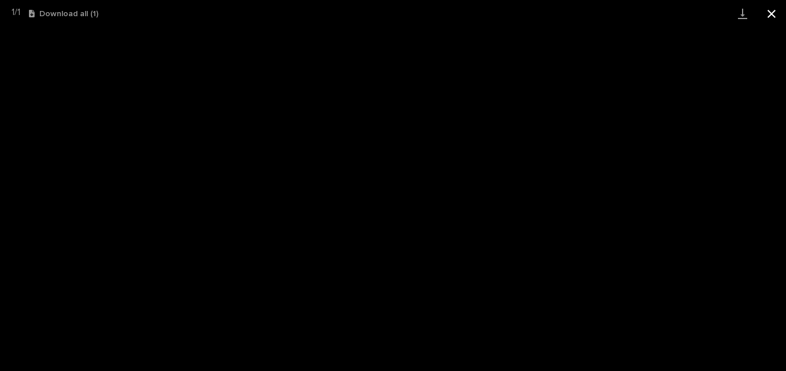
click at [775, 14] on button "Close gallery" at bounding box center [771, 13] width 29 height 27
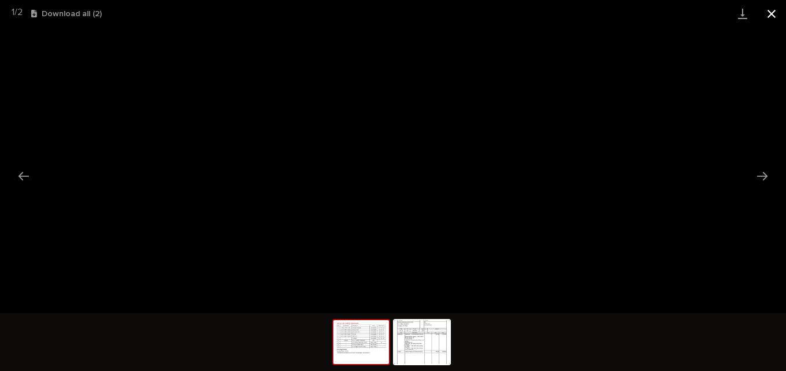
drag, startPoint x: 767, startPoint y: 15, endPoint x: 761, endPoint y: 25, distance: 12.2
click at [768, 15] on button "Close gallery" at bounding box center [771, 13] width 29 height 27
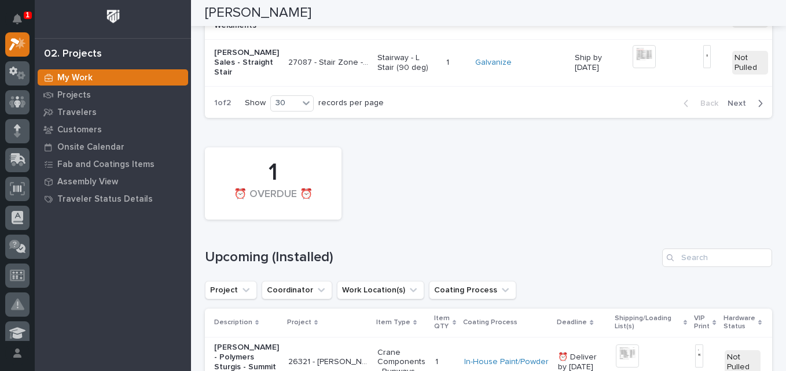
scroll to position [2951, 0]
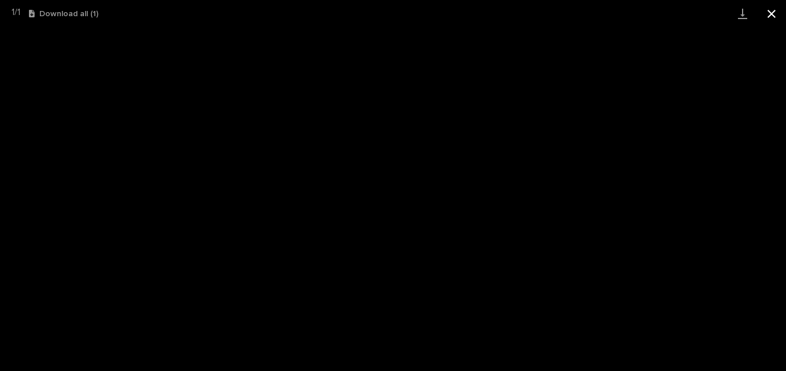
click at [771, 17] on button "Close gallery" at bounding box center [771, 13] width 29 height 27
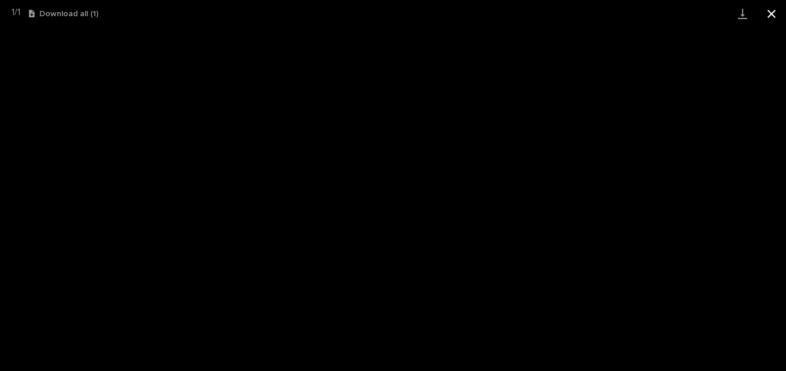
click at [774, 14] on button "Close gallery" at bounding box center [771, 13] width 29 height 27
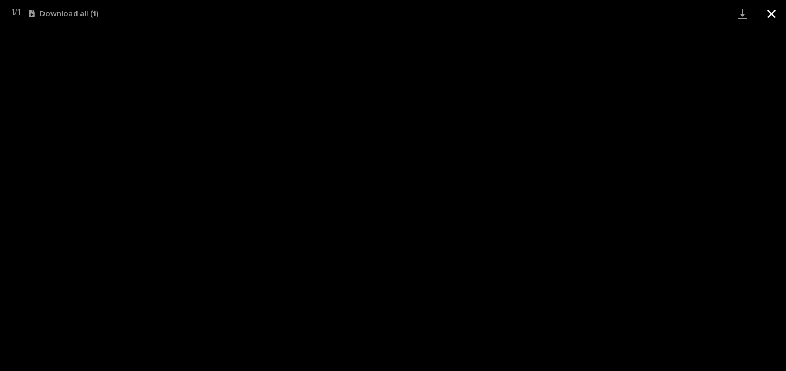
click at [770, 15] on button "Close gallery" at bounding box center [771, 13] width 29 height 27
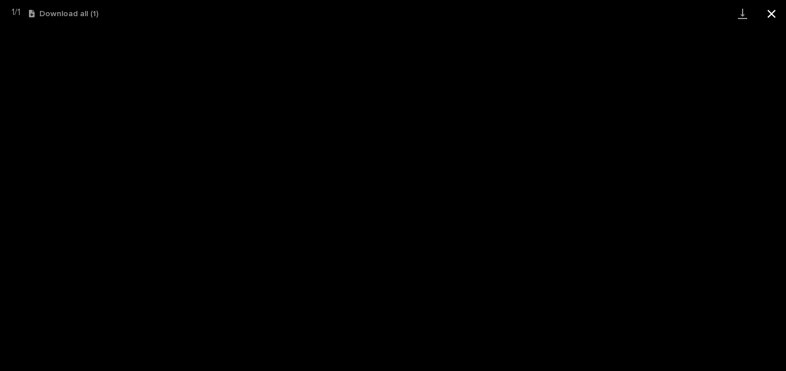
click at [774, 14] on button "Close gallery" at bounding box center [771, 13] width 29 height 27
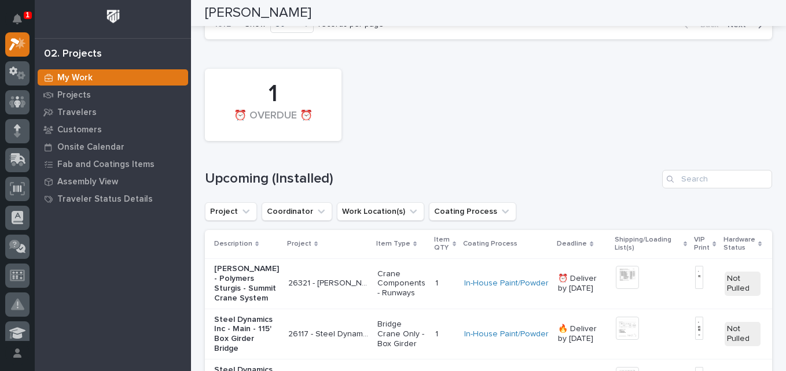
scroll to position [3066, 0]
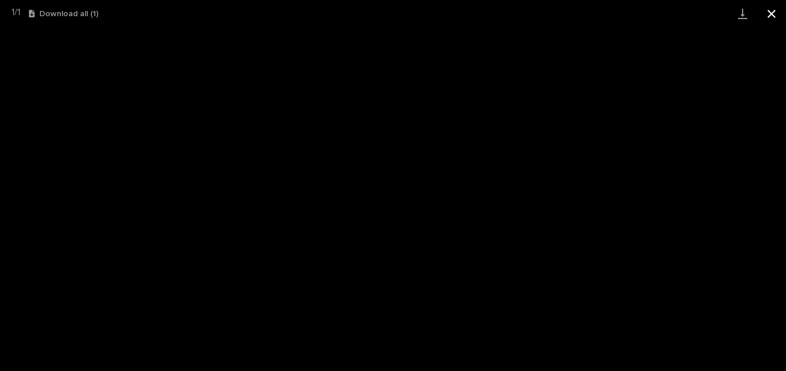
click at [773, 14] on button "Close gallery" at bounding box center [771, 13] width 29 height 27
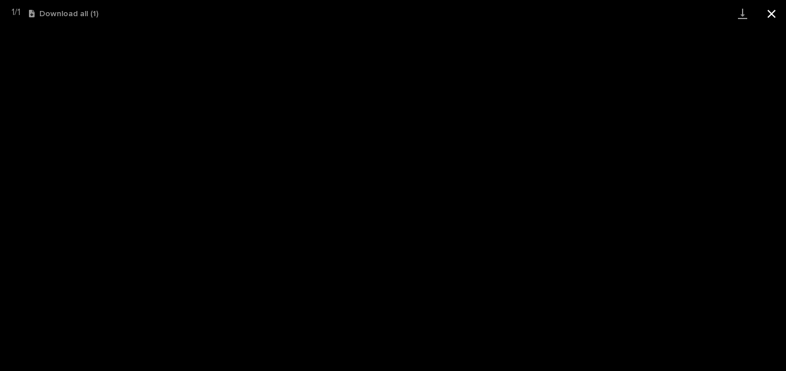
click at [772, 20] on button "Close gallery" at bounding box center [771, 13] width 29 height 27
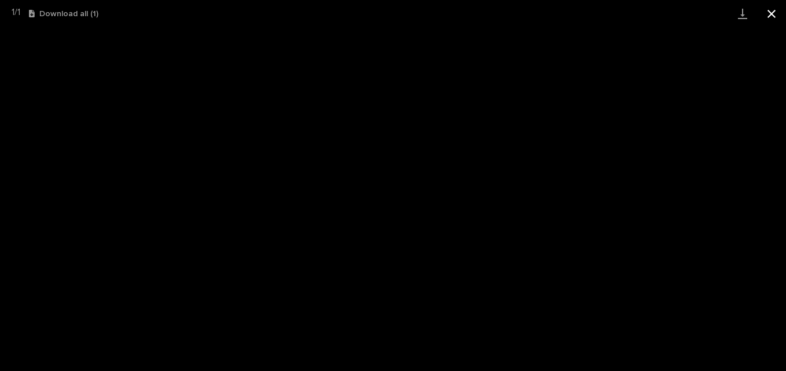
click at [769, 16] on button "Close gallery" at bounding box center [771, 13] width 29 height 27
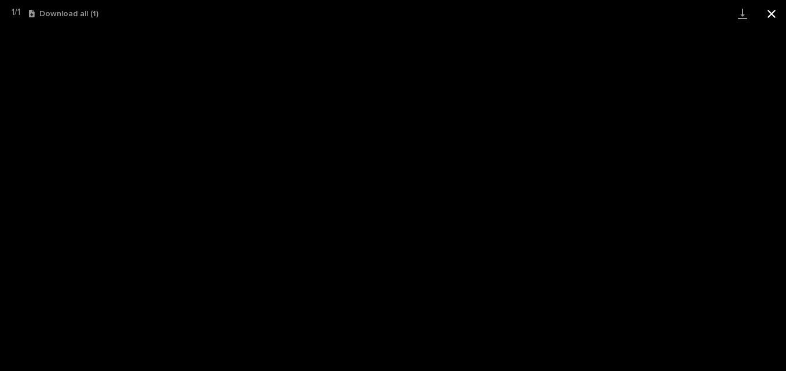
drag, startPoint x: 769, startPoint y: 13, endPoint x: 765, endPoint y: 22, distance: 9.6
click at [770, 14] on button "Close gallery" at bounding box center [771, 13] width 29 height 27
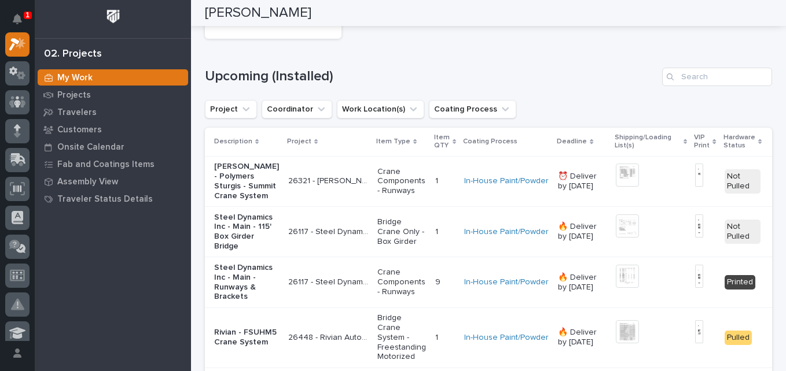
scroll to position [3182, 0]
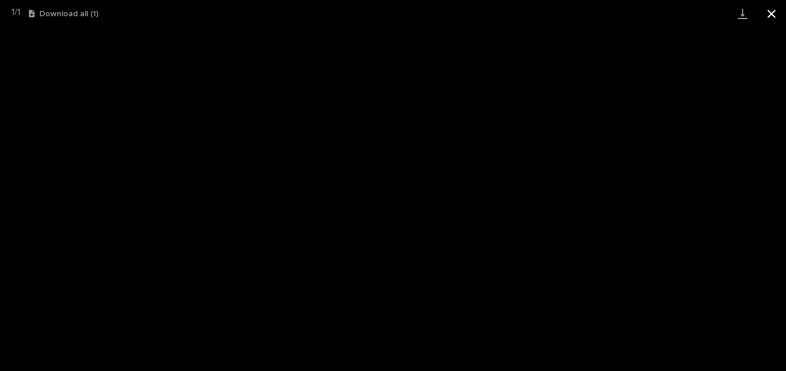
click at [772, 16] on button "Close gallery" at bounding box center [771, 13] width 29 height 27
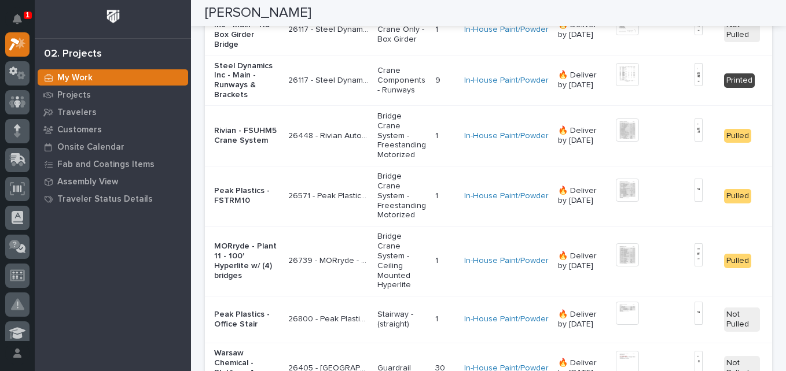
scroll to position [2045, 0]
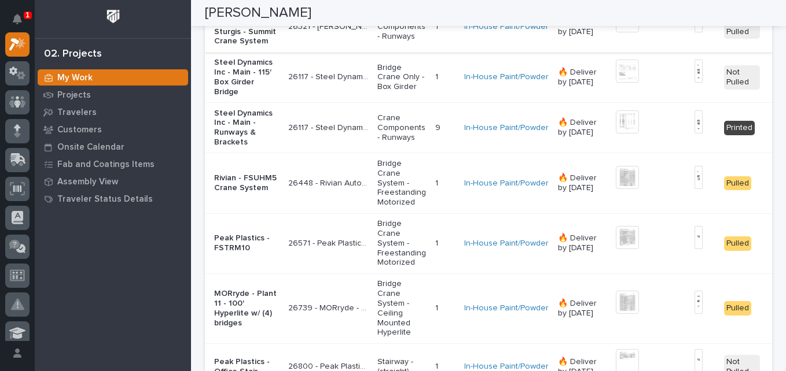
click at [616, 32] on img at bounding box center [627, 20] width 23 height 23
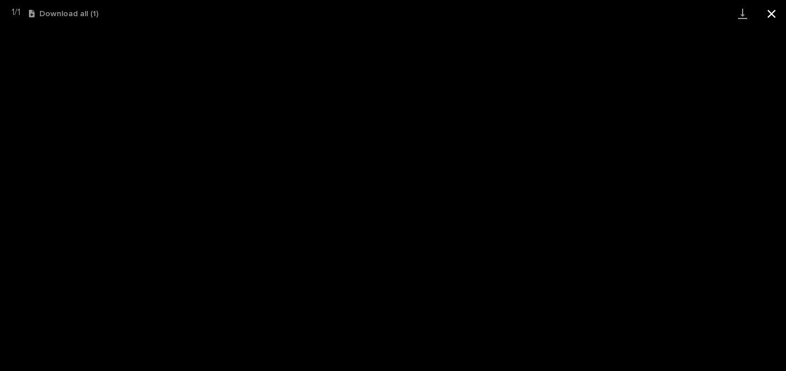
click at [773, 15] on button "Close gallery" at bounding box center [771, 13] width 29 height 27
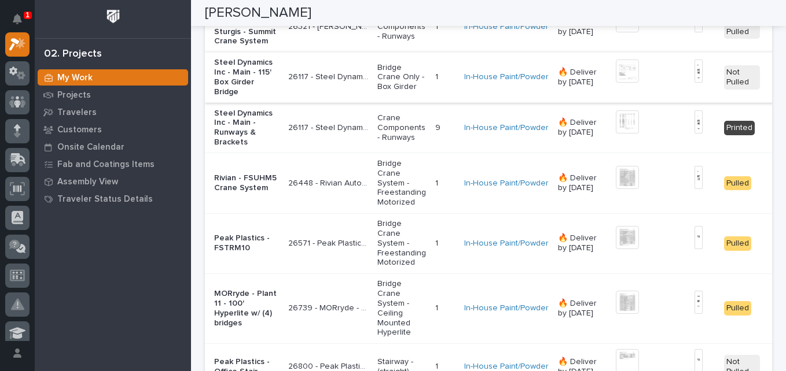
click at [616, 83] on img at bounding box center [627, 71] width 23 height 23
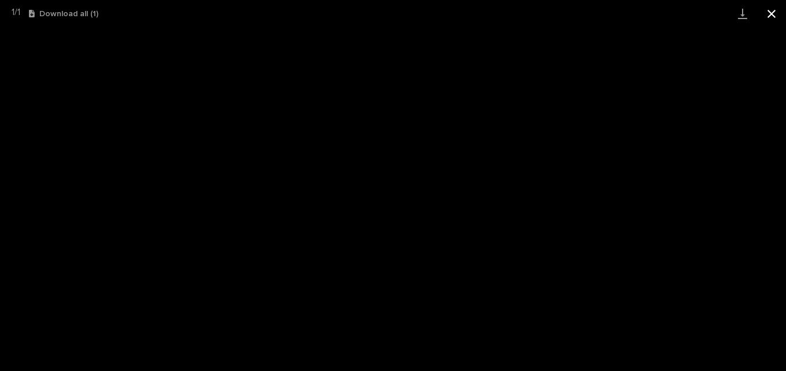
click at [773, 17] on button "Close gallery" at bounding box center [771, 13] width 29 height 27
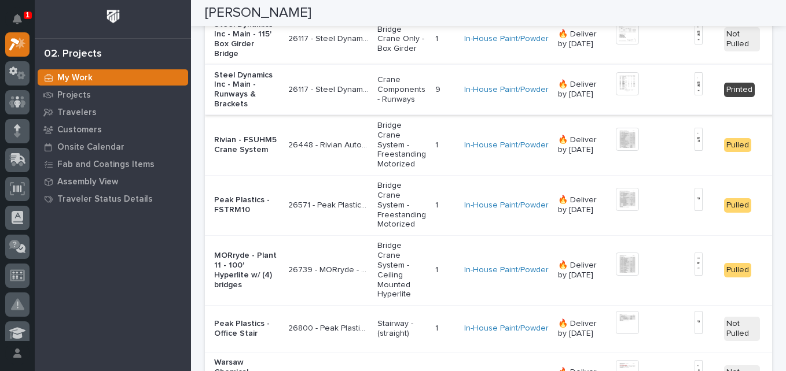
scroll to position [2103, 0]
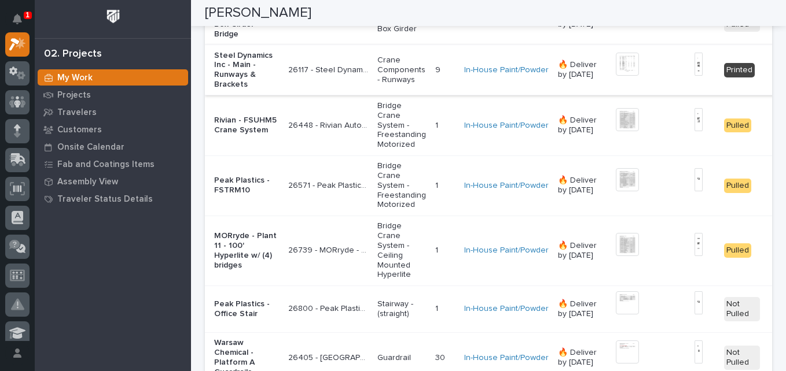
click at [616, 76] on img at bounding box center [627, 64] width 23 height 23
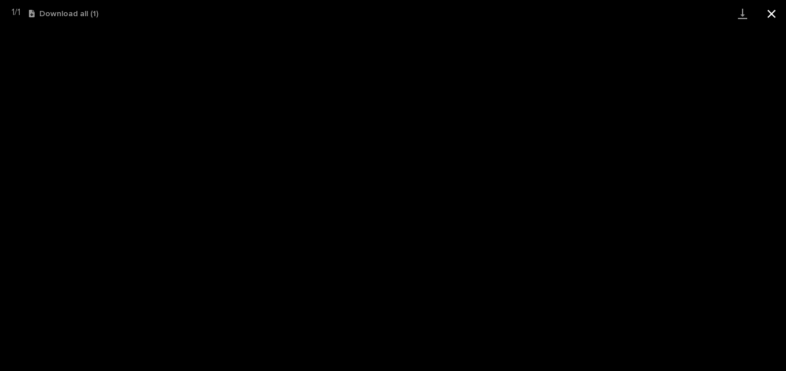
click at [770, 15] on button "Close gallery" at bounding box center [771, 13] width 29 height 27
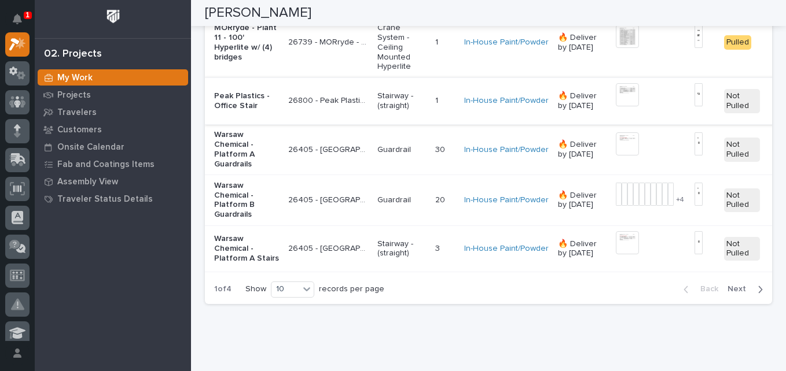
scroll to position [2335, 0]
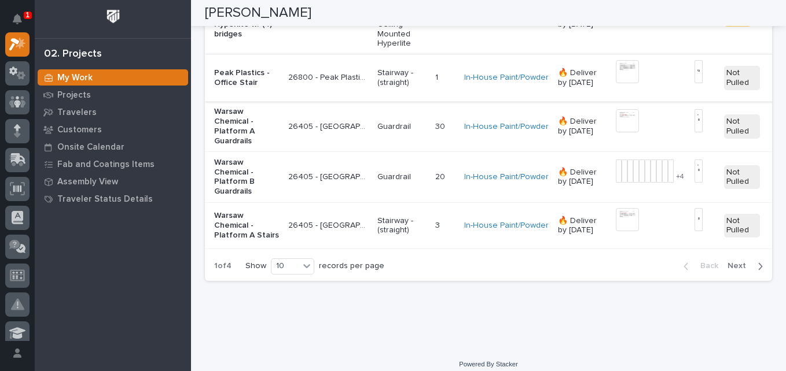
click at [616, 83] on img at bounding box center [627, 71] width 23 height 23
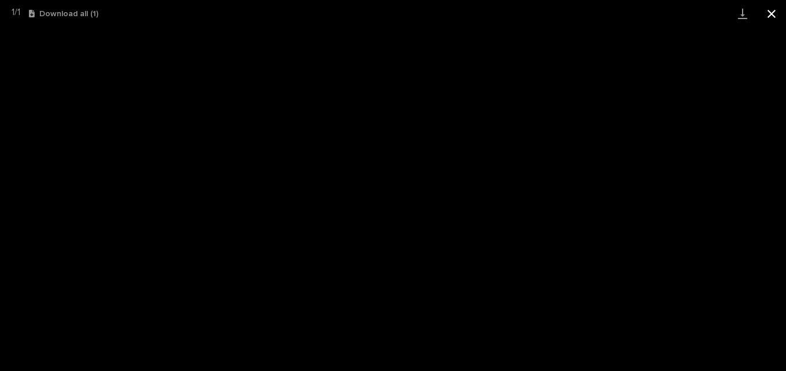
click at [775, 16] on button "Close gallery" at bounding box center [771, 13] width 29 height 27
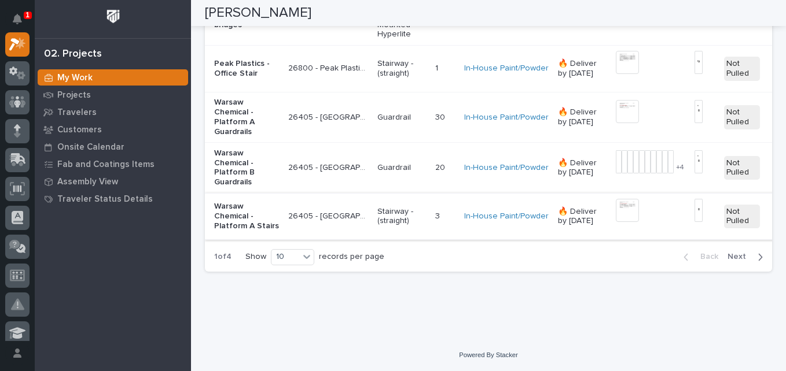
scroll to position [2450, 0]
click at [616, 123] on img at bounding box center [627, 111] width 23 height 23
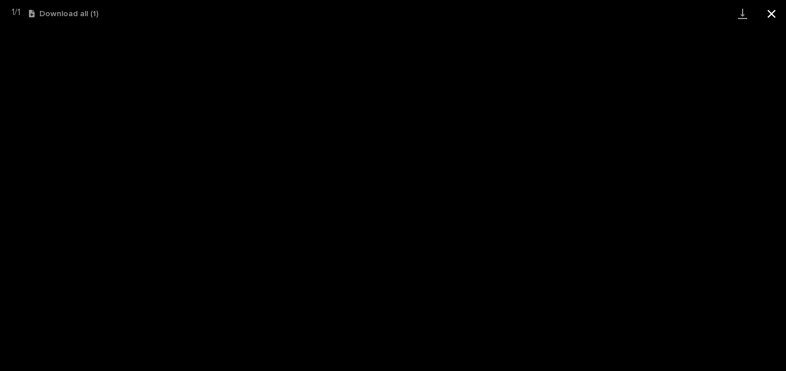
drag, startPoint x: 773, startPoint y: 18, endPoint x: 770, endPoint y: 27, distance: 9.1
click at [774, 18] on button "Close gallery" at bounding box center [771, 13] width 29 height 27
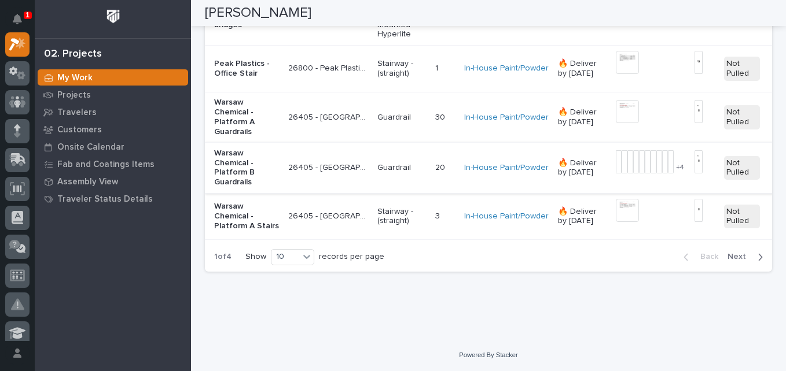
click at [633, 174] on img at bounding box center [636, 161] width 6 height 23
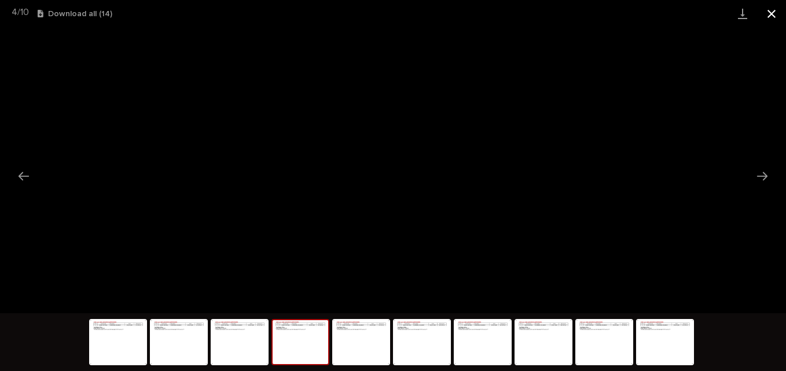
click at [770, 14] on button "Close gallery" at bounding box center [771, 13] width 29 height 27
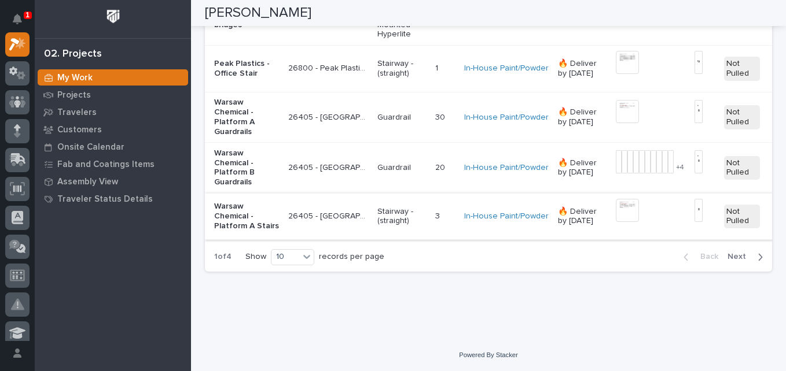
click at [616, 222] on img at bounding box center [627, 210] width 23 height 23
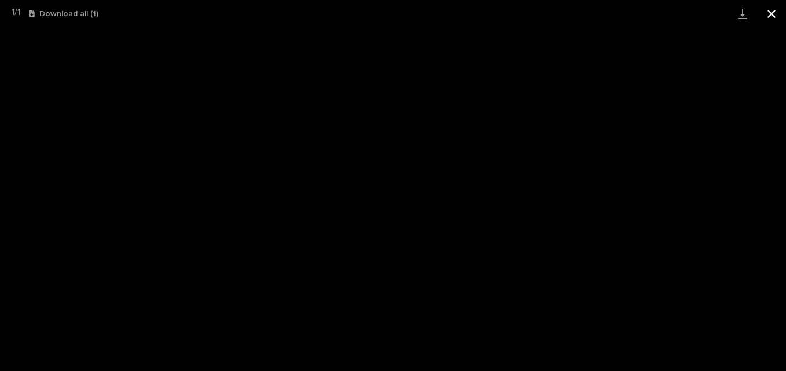
drag, startPoint x: 774, startPoint y: 19, endPoint x: 772, endPoint y: 25, distance: 6.8
click at [775, 19] on button "Close gallery" at bounding box center [771, 13] width 29 height 27
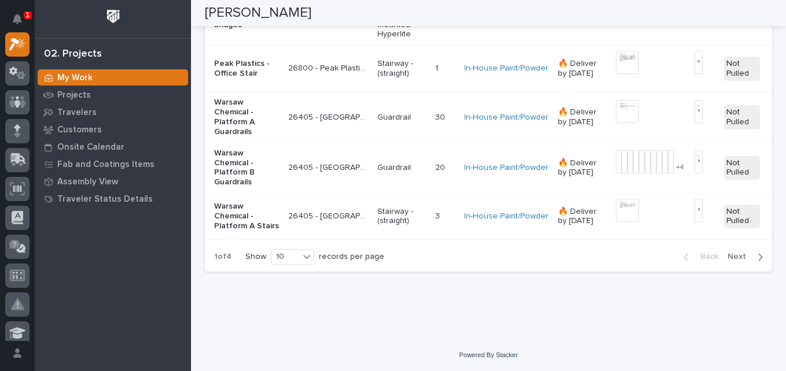
scroll to position [2508, 0]
click at [307, 256] on icon at bounding box center [306, 257] width 7 height 4
click at [297, 300] on div "30" at bounding box center [291, 300] width 42 height 14
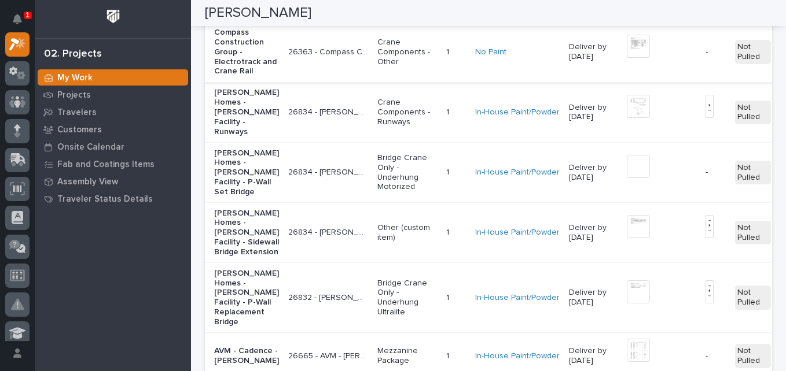
scroll to position [2855, 0]
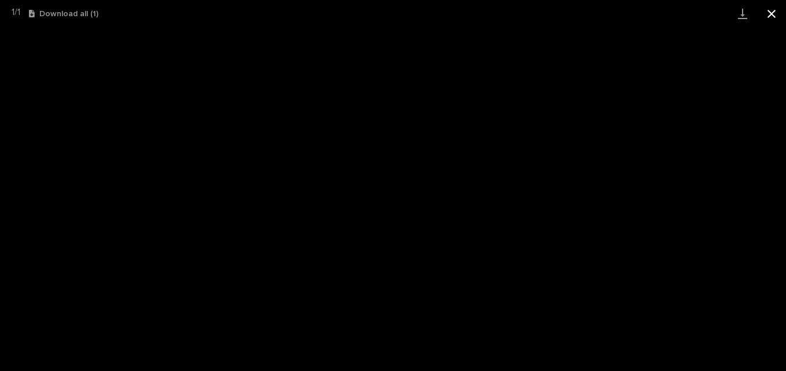
click at [774, 14] on button "Close gallery" at bounding box center [771, 13] width 29 height 27
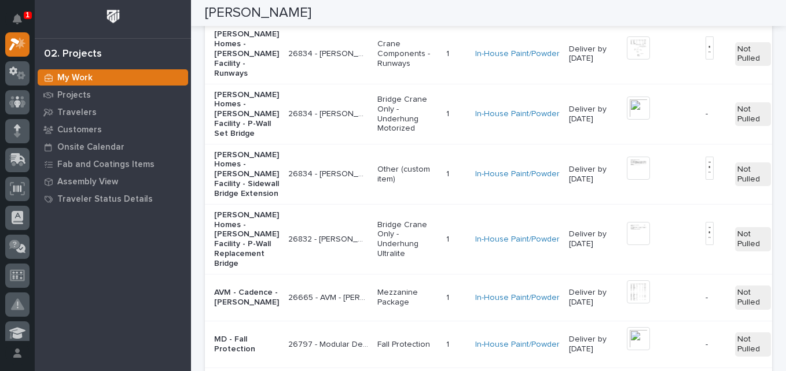
scroll to position [2971, 0]
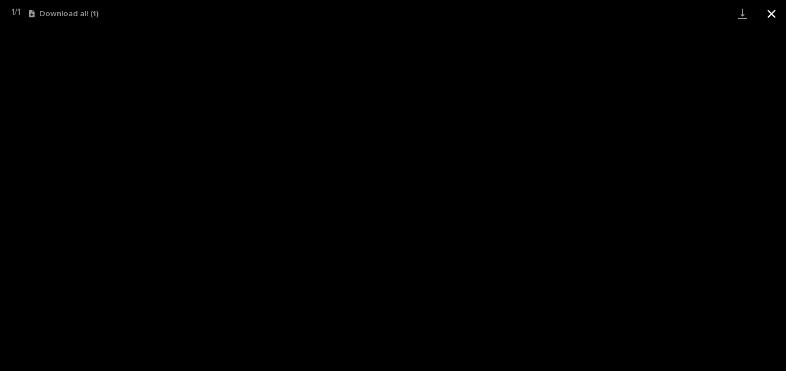
click at [772, 17] on button "Close gallery" at bounding box center [771, 13] width 29 height 27
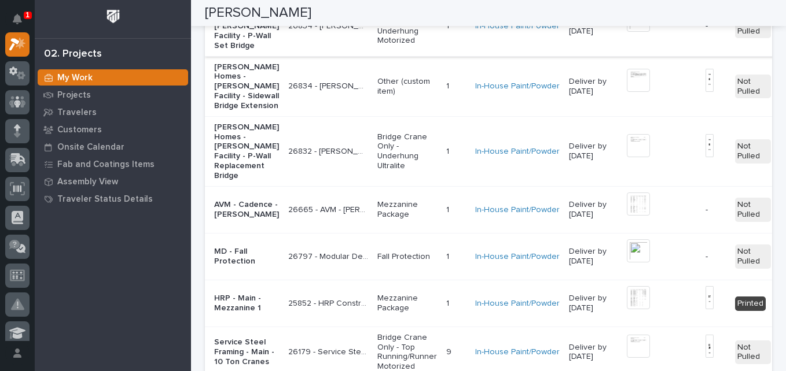
scroll to position [3029, 0]
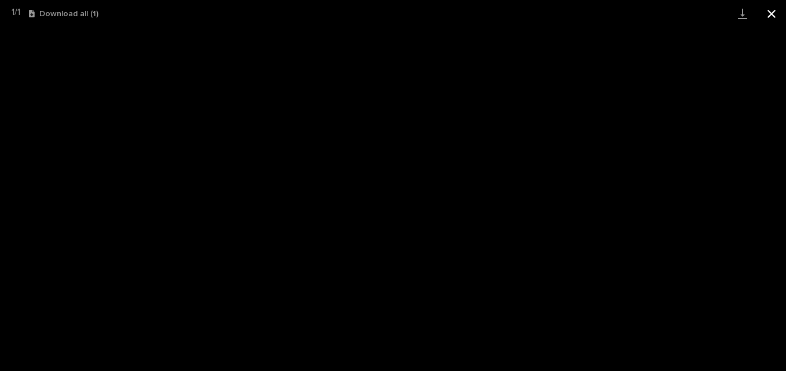
click at [771, 14] on button "Close gallery" at bounding box center [771, 13] width 29 height 27
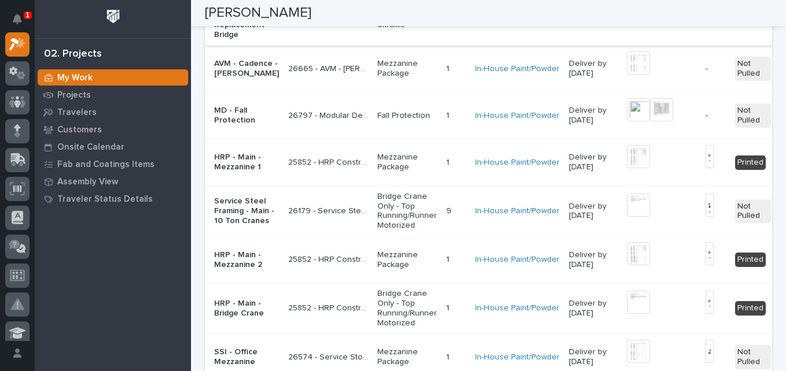
scroll to position [3145, 0]
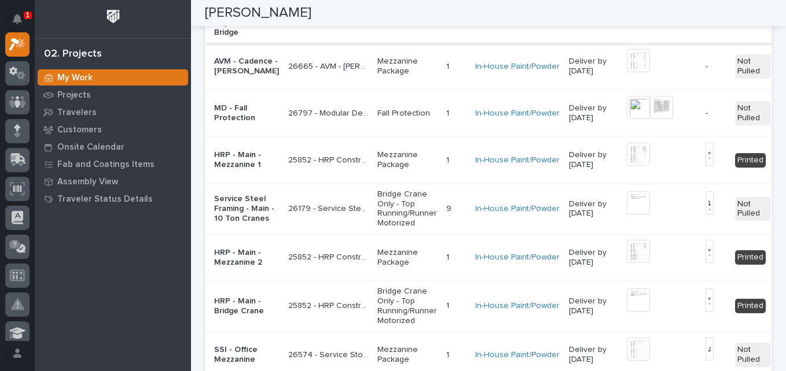
click at [627, 14] on img at bounding box center [638, 2] width 23 height 23
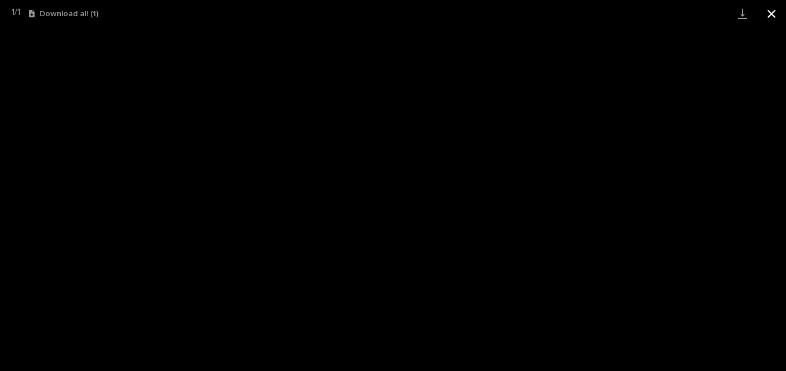
click at [772, 19] on button "Close gallery" at bounding box center [771, 13] width 29 height 27
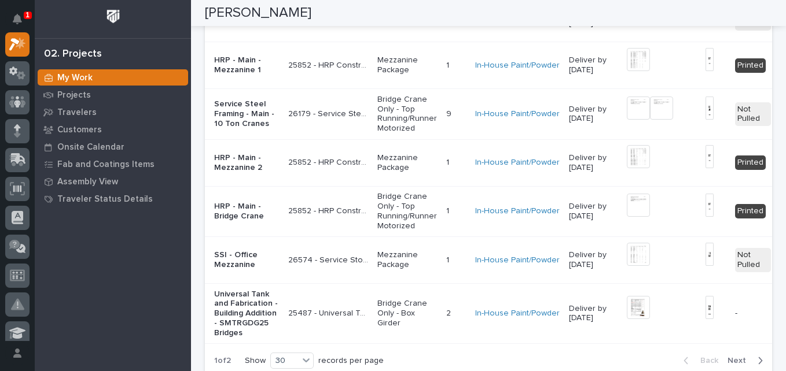
scroll to position [3260, 0]
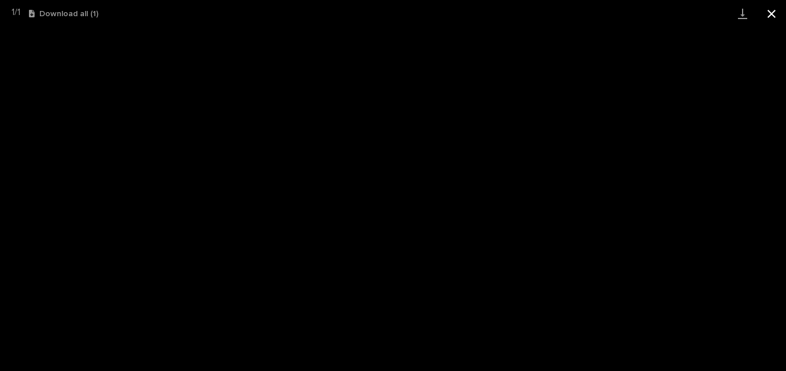
click at [776, 14] on button "Close gallery" at bounding box center [771, 13] width 29 height 27
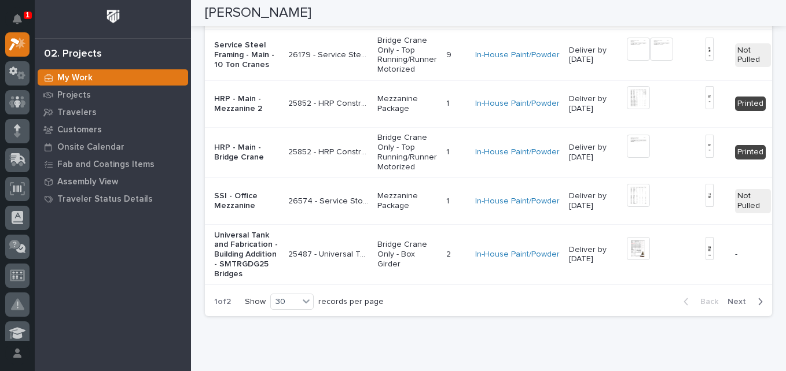
scroll to position [3318, 0]
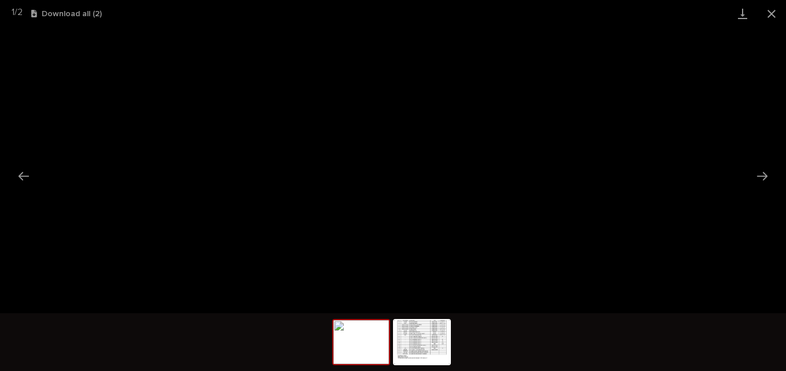
click at [360, 358] on img at bounding box center [361, 343] width 56 height 44
click at [765, 178] on button "Next slide" at bounding box center [762, 176] width 24 height 23
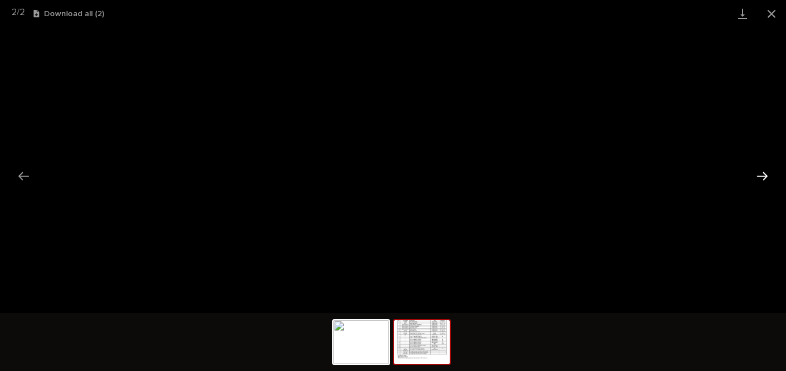
click at [757, 178] on button "Next slide" at bounding box center [762, 176] width 24 height 23
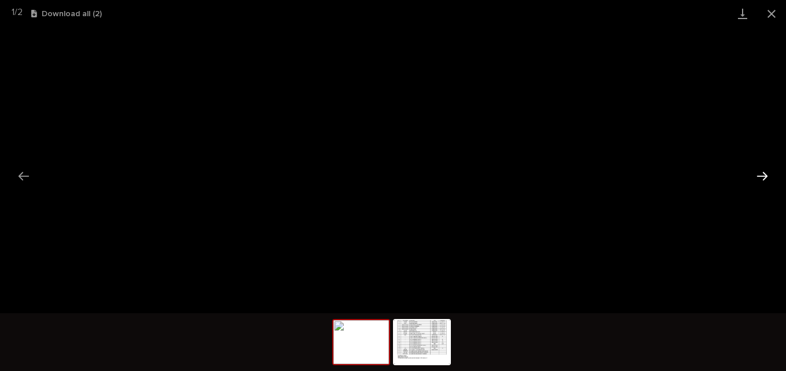
click at [763, 175] on button "Next slide" at bounding box center [762, 176] width 24 height 23
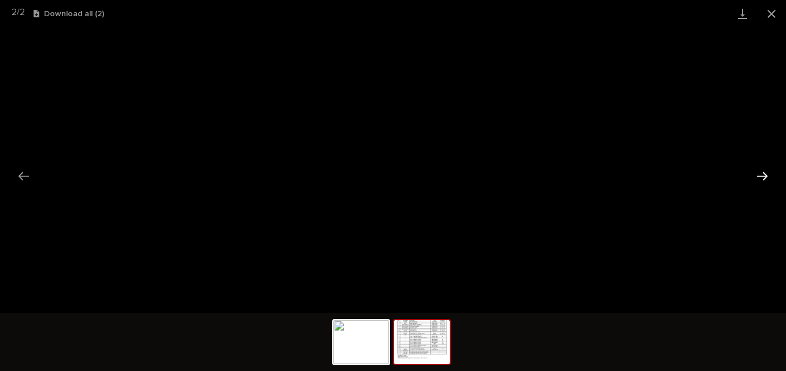
click at [763, 175] on button "Next slide" at bounding box center [762, 176] width 24 height 23
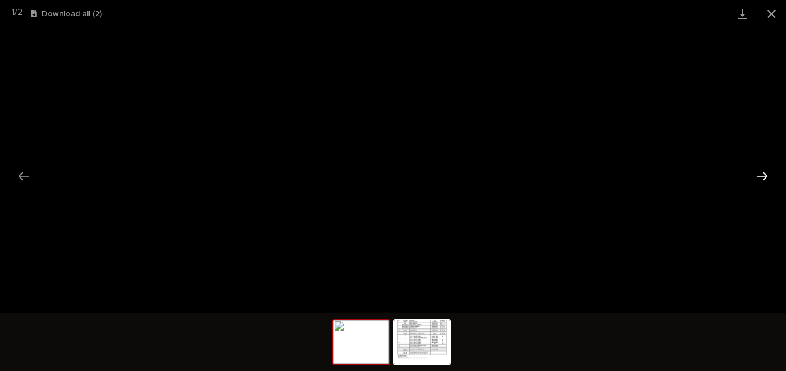
click at [763, 175] on button "Next slide" at bounding box center [762, 176] width 24 height 23
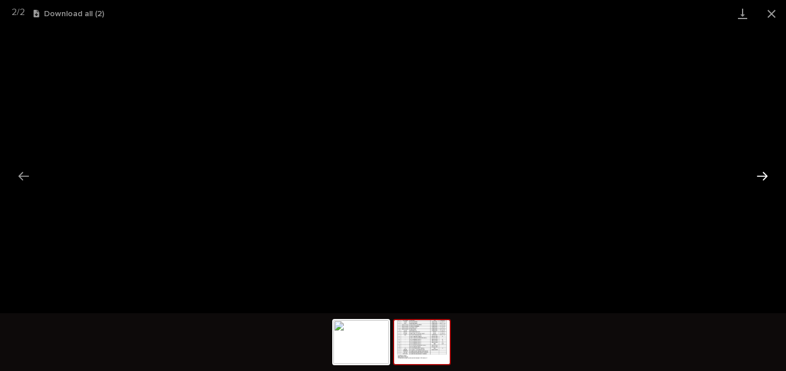
click at [763, 175] on button "Next slide" at bounding box center [762, 176] width 24 height 23
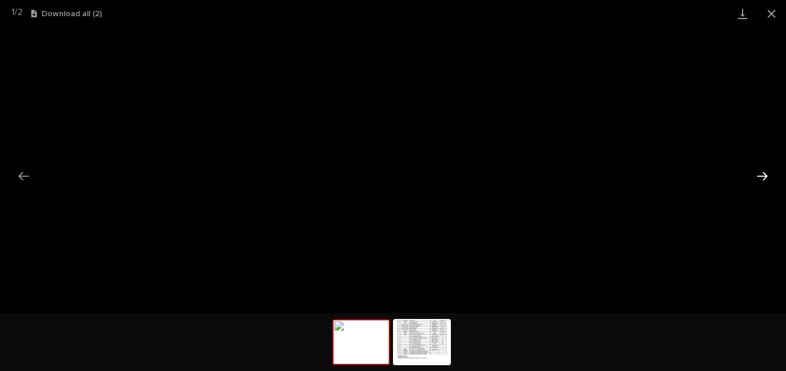
click at [763, 175] on button "Next slide" at bounding box center [762, 176] width 24 height 23
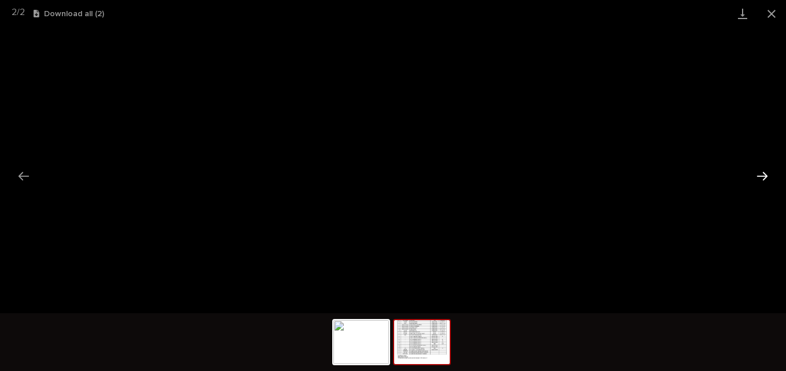
click at [763, 175] on button "Next slide" at bounding box center [762, 176] width 24 height 23
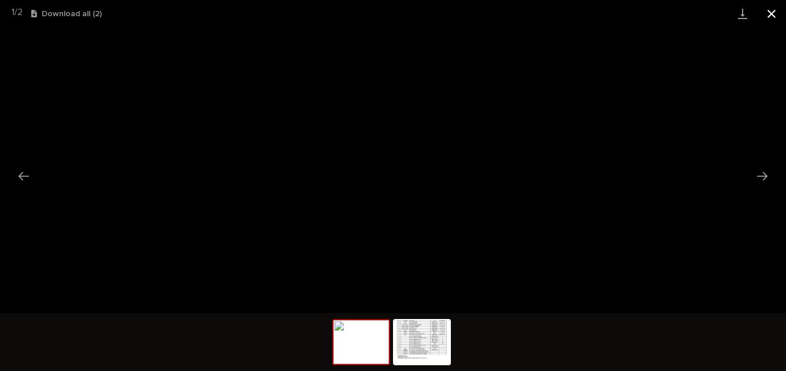
click at [771, 18] on button "Close gallery" at bounding box center [771, 13] width 29 height 27
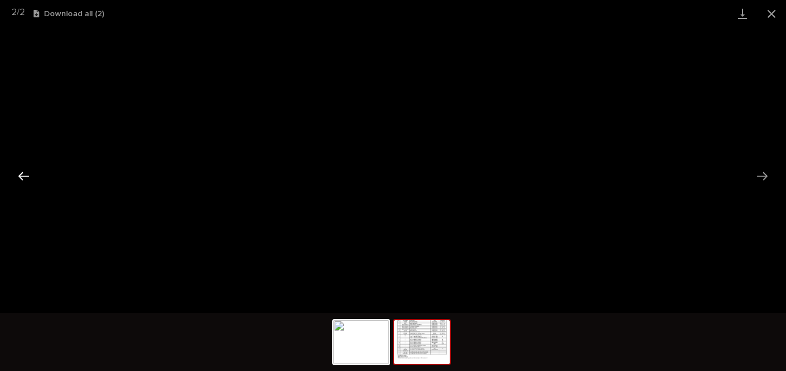
click at [22, 181] on button "Previous slide" at bounding box center [24, 176] width 24 height 23
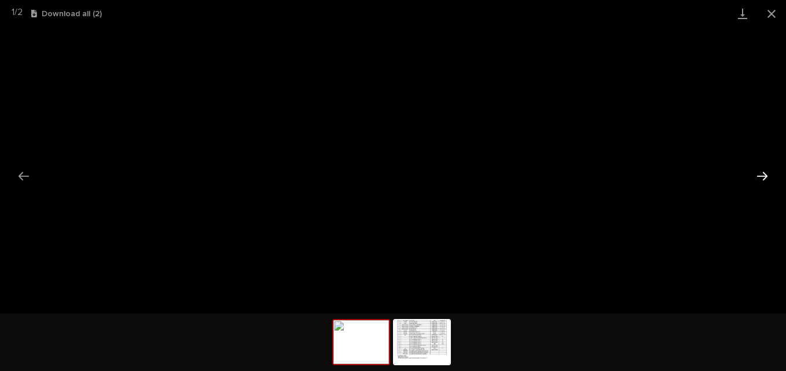
drag, startPoint x: 767, startPoint y: 179, endPoint x: 760, endPoint y: 181, distance: 7.3
click at [767, 178] on button "Next slide" at bounding box center [762, 176] width 24 height 23
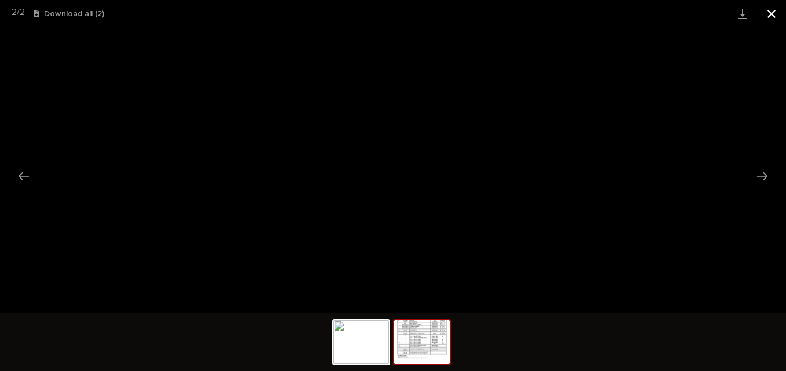
click at [772, 13] on button "Close gallery" at bounding box center [771, 13] width 29 height 27
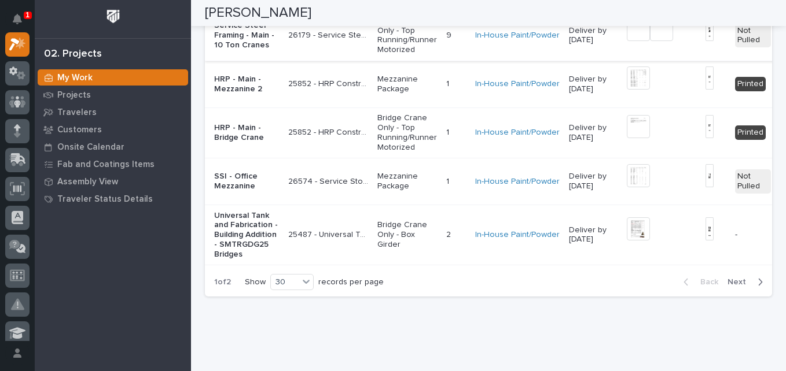
click at [627, 41] on img at bounding box center [638, 29] width 23 height 23
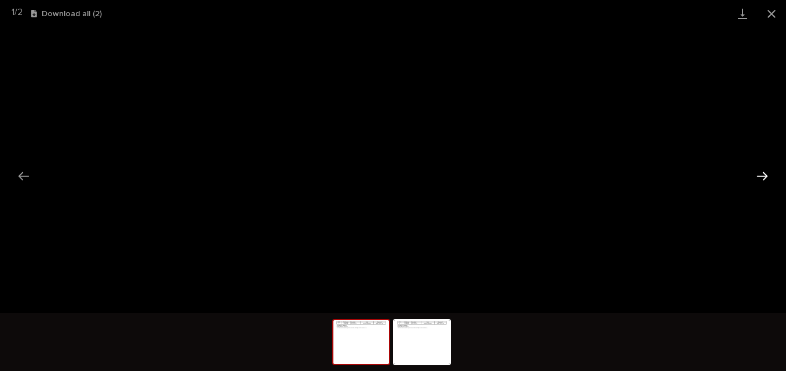
click at [764, 173] on button "Next slide" at bounding box center [762, 176] width 24 height 23
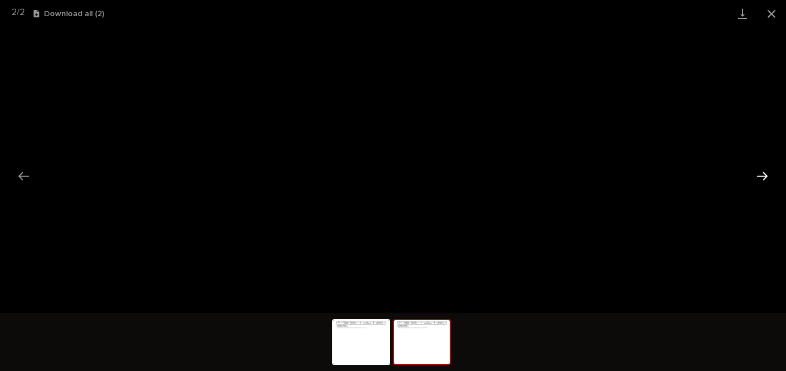
click at [763, 174] on button "Next slide" at bounding box center [762, 176] width 24 height 23
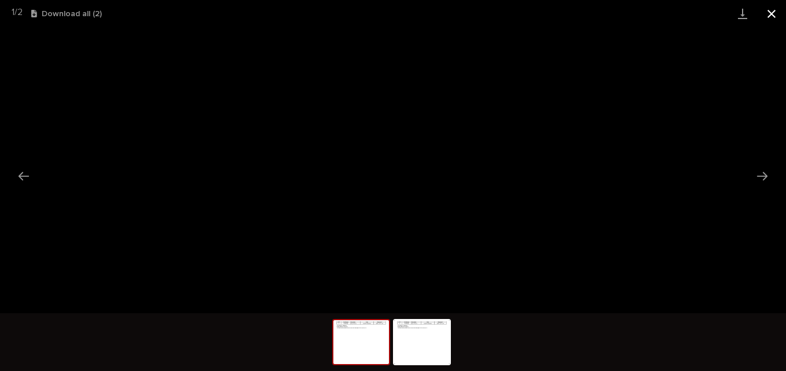
click at [768, 19] on button "Close gallery" at bounding box center [771, 13] width 29 height 27
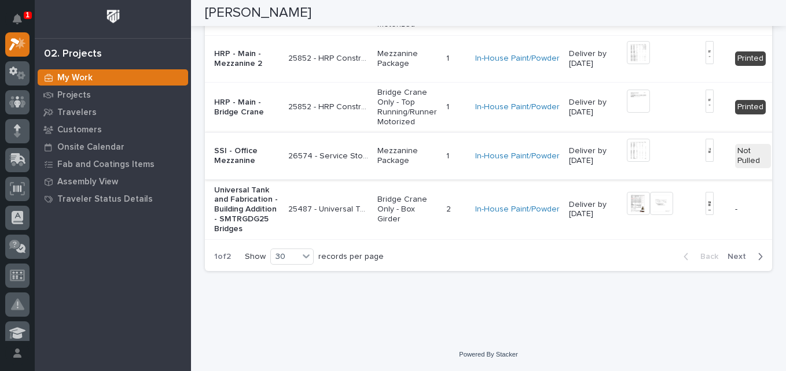
scroll to position [3492, 0]
click at [627, 162] on img at bounding box center [638, 150] width 23 height 23
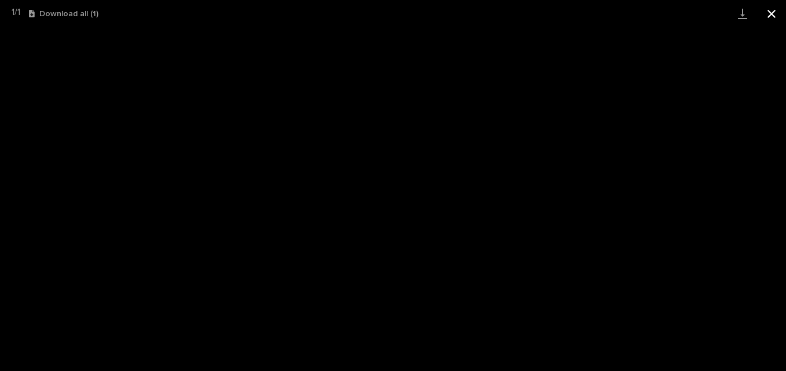
click at [774, 10] on button "Close gallery" at bounding box center [771, 13] width 29 height 27
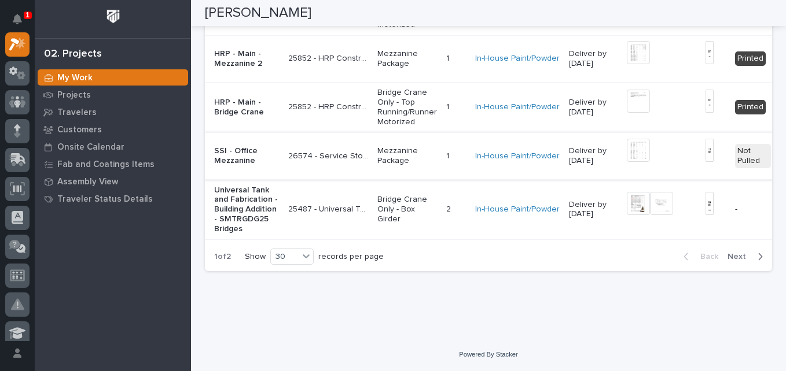
scroll to position [3607, 0]
click at [627, 209] on img at bounding box center [638, 203] width 23 height 23
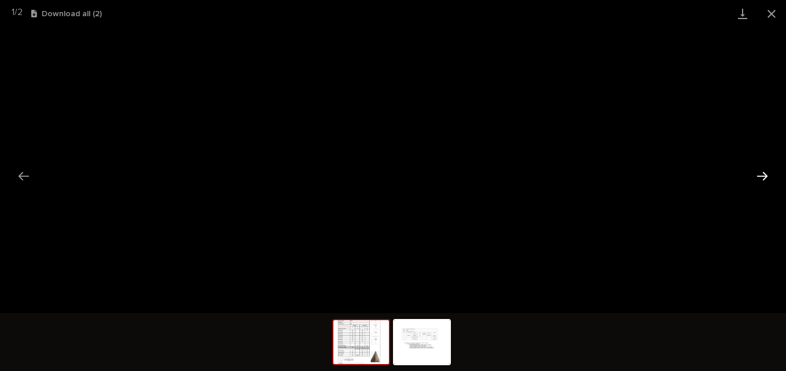
click at [764, 175] on button "Next slide" at bounding box center [762, 176] width 24 height 23
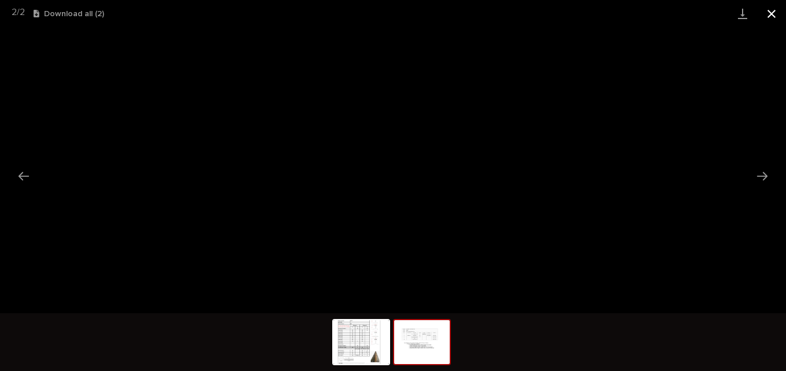
click at [774, 16] on button "Close gallery" at bounding box center [771, 13] width 29 height 27
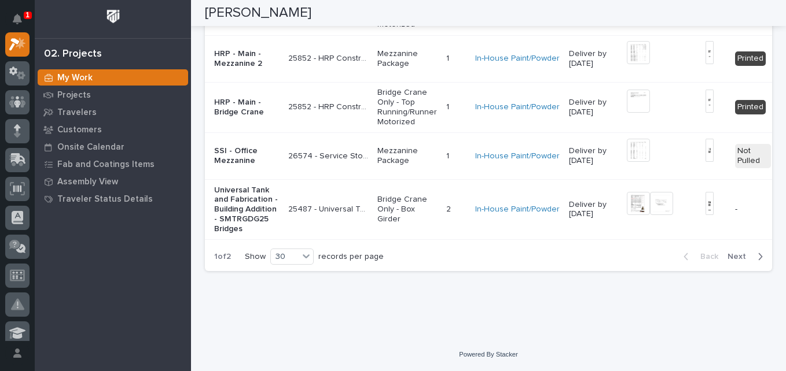
drag, startPoint x: 730, startPoint y: 281, endPoint x: 654, endPoint y: 274, distance: 76.7
click at [731, 262] on span "Next" at bounding box center [739, 257] width 25 height 10
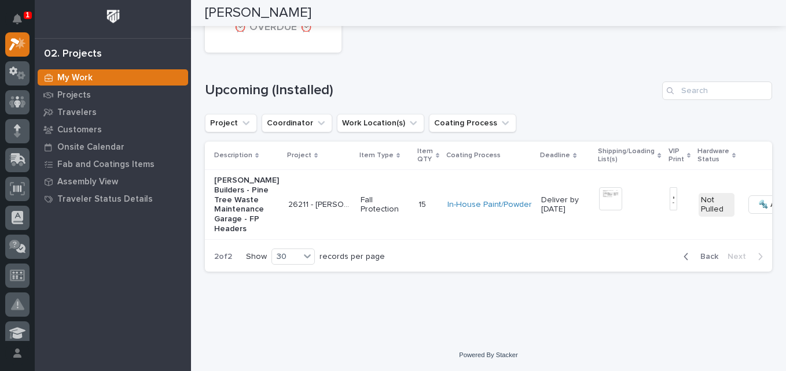
scroll to position [1969, 0]
click at [599, 211] on img at bounding box center [610, 198] width 23 height 23
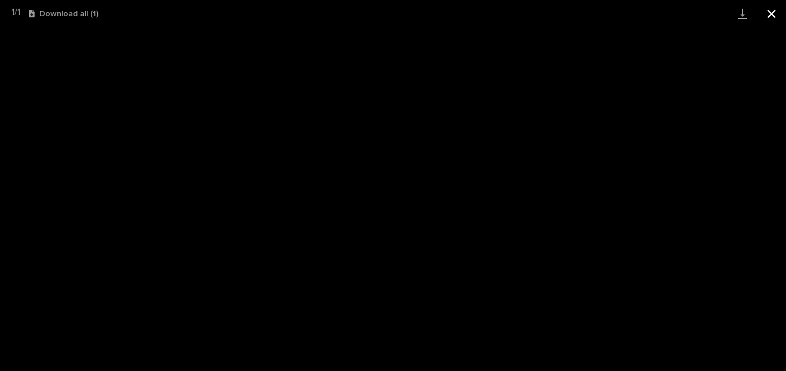
click at [772, 19] on button "Close gallery" at bounding box center [771, 13] width 29 height 27
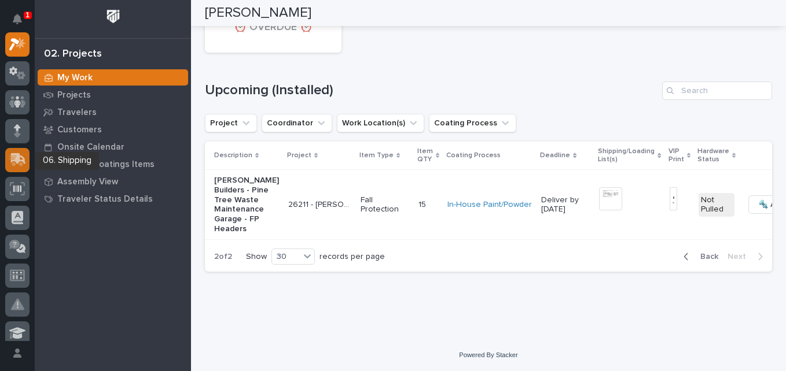
click at [15, 162] on icon at bounding box center [17, 159] width 17 height 13
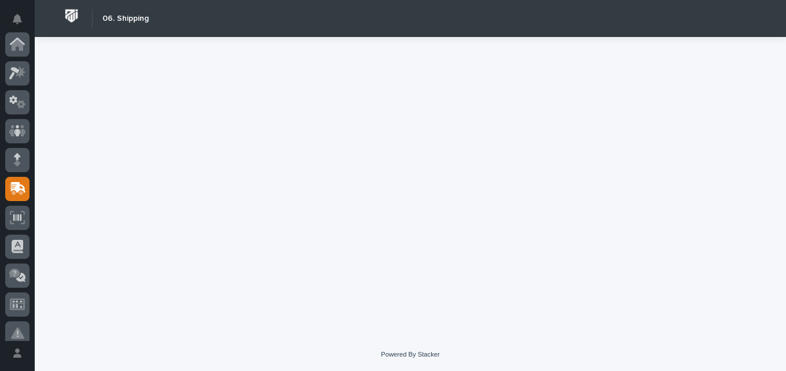
scroll to position [145, 0]
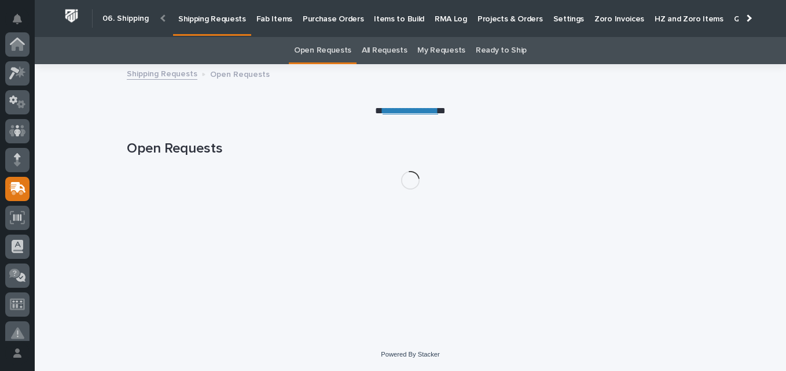
scroll to position [145, 0]
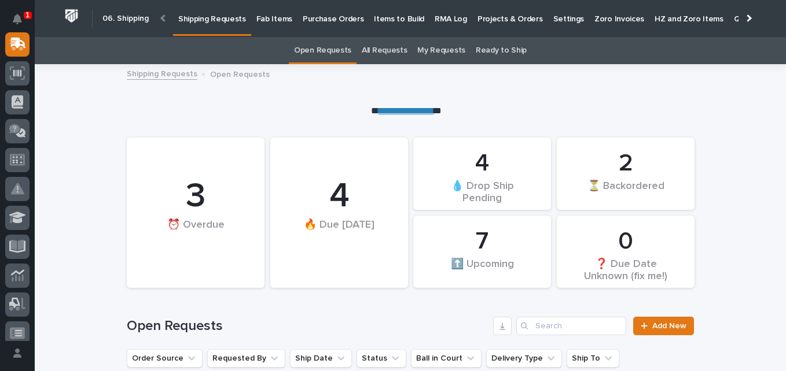
click at [275, 25] on link "Fab Items" at bounding box center [274, 18] width 46 height 36
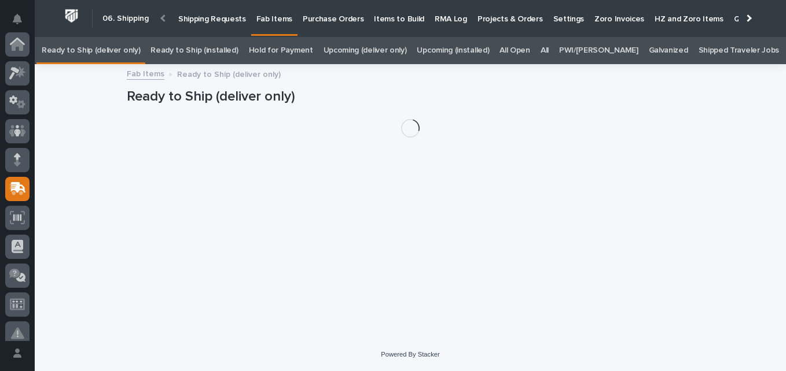
scroll to position [145, 0]
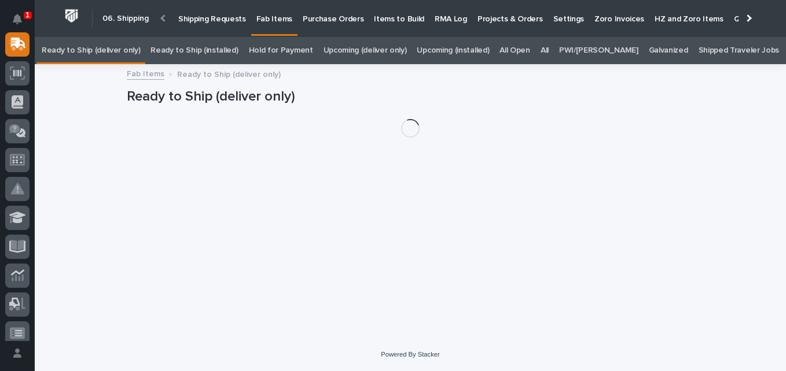
click at [548, 50] on link "All" at bounding box center [544, 50] width 8 height 27
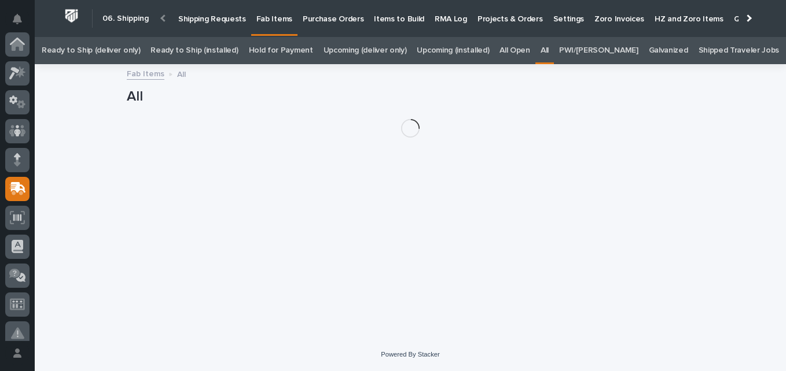
scroll to position [145, 0]
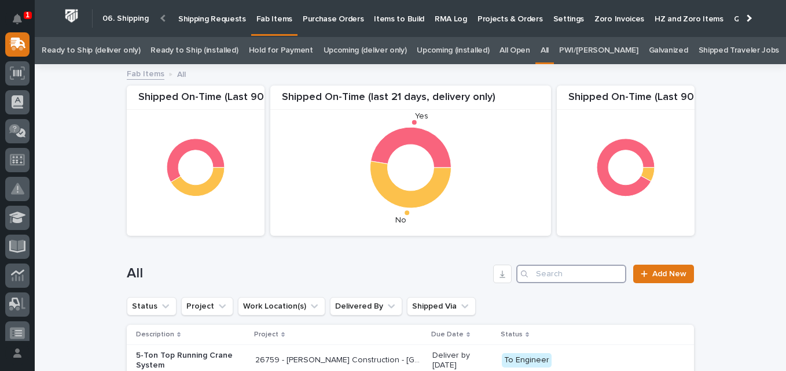
click at [606, 269] on input "Search" at bounding box center [571, 274] width 110 height 19
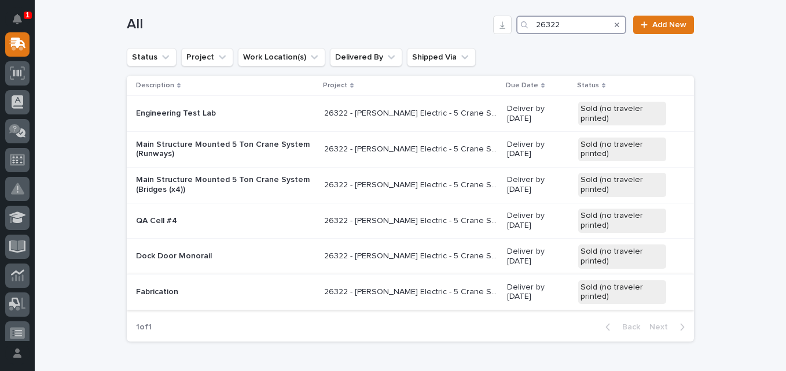
scroll to position [268, 0]
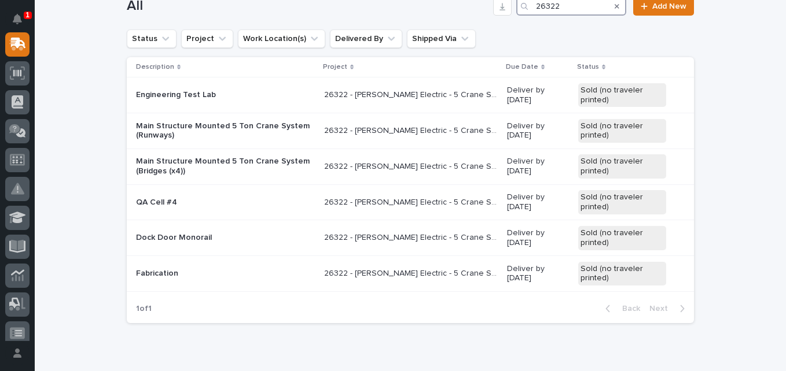
type input "26322"
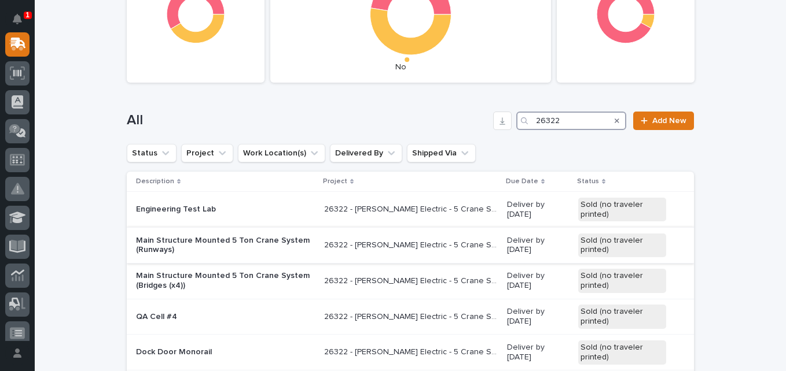
scroll to position [152, 0]
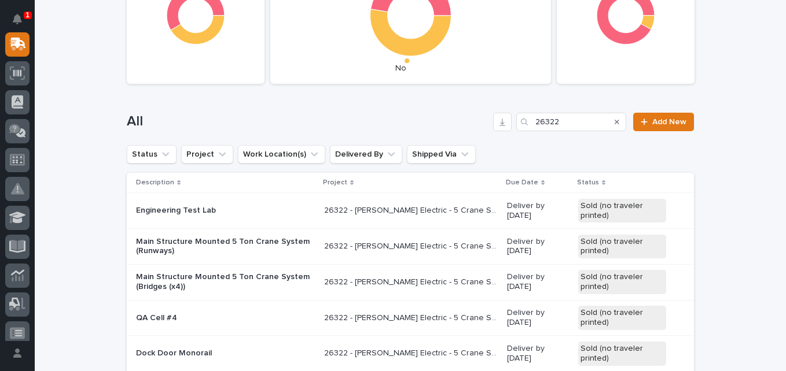
click at [251, 214] on p "Engineering Test Lab" at bounding box center [225, 211] width 179 height 10
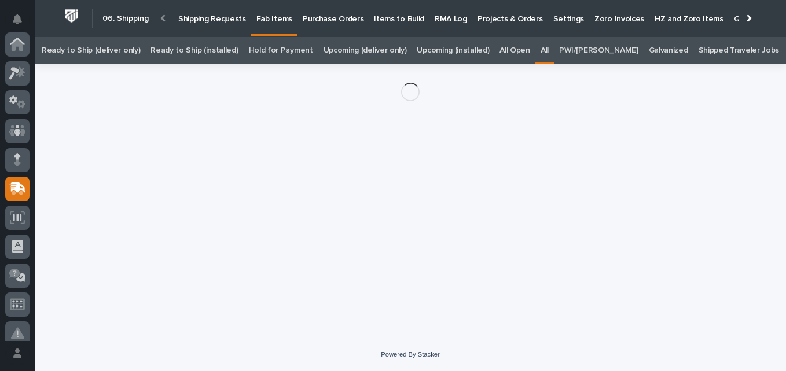
scroll to position [145, 0]
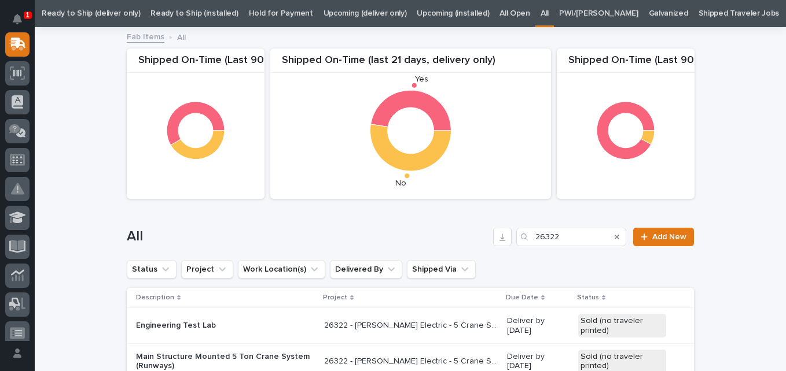
scroll to position [95, 0]
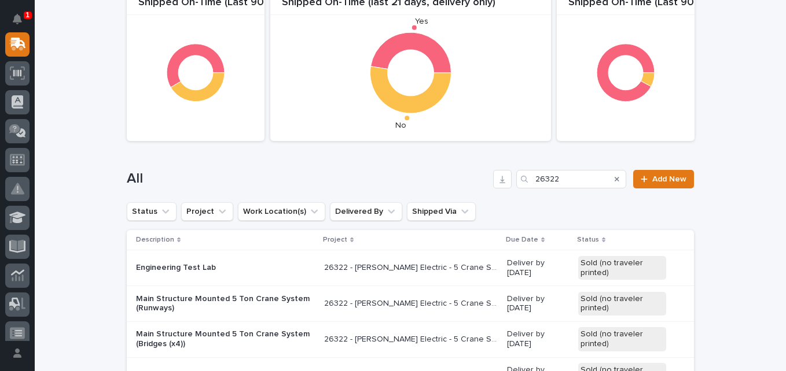
click at [211, 300] on p "Main Structure Mounted 5 Ton Crane System (Runways)" at bounding box center [225, 304] width 179 height 20
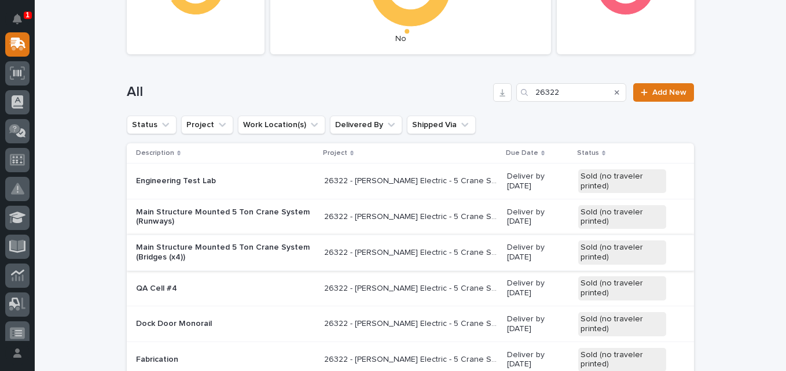
scroll to position [211, 0]
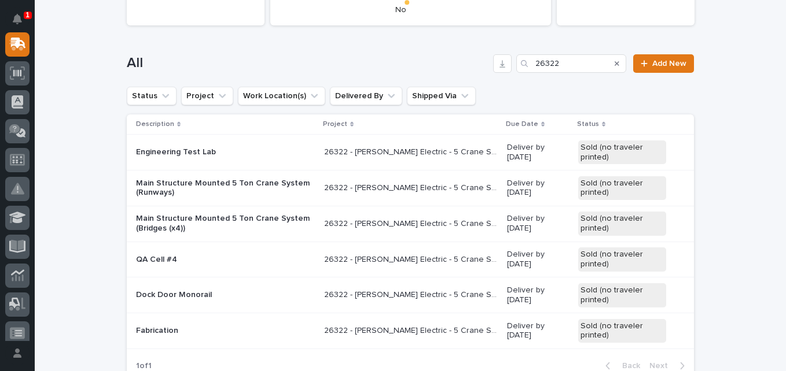
click at [391, 226] on p "26322 - [PERSON_NAME] Electric - 5 Crane Systems" at bounding box center [412, 223] width 176 height 12
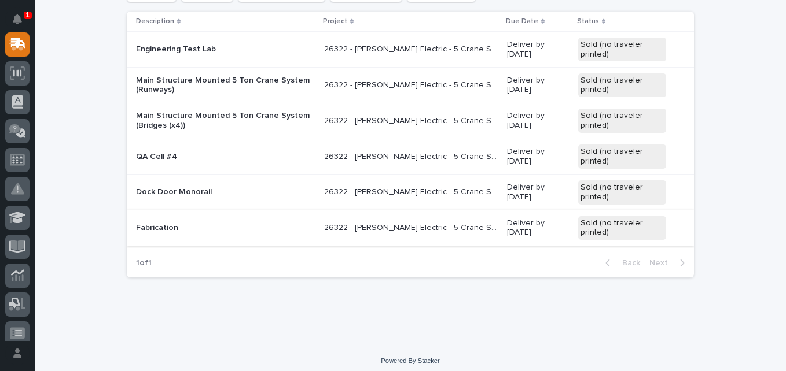
scroll to position [320, 0]
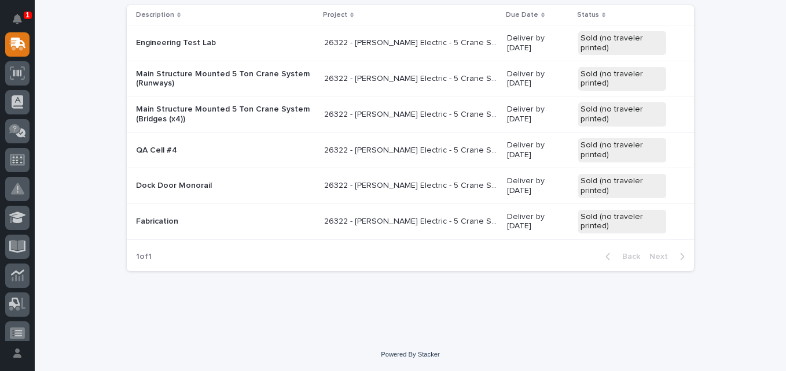
click at [190, 148] on p "QA Cell #4" at bounding box center [225, 151] width 179 height 10
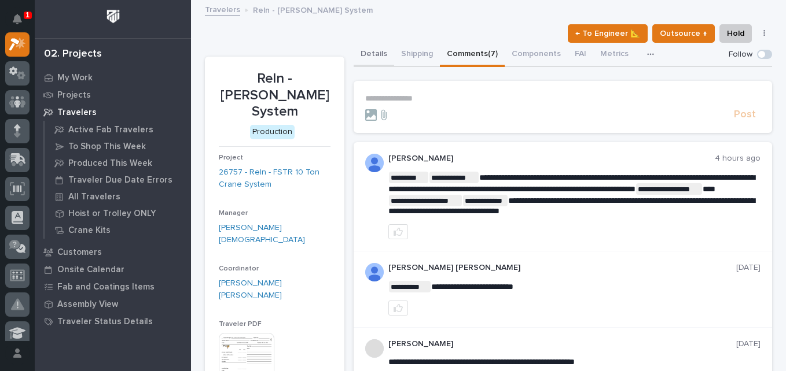
click at [371, 53] on button "Details" at bounding box center [374, 55] width 41 height 24
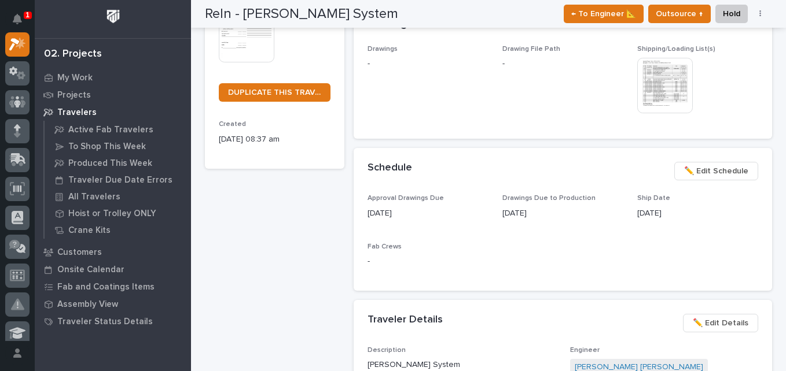
scroll to position [347, 0]
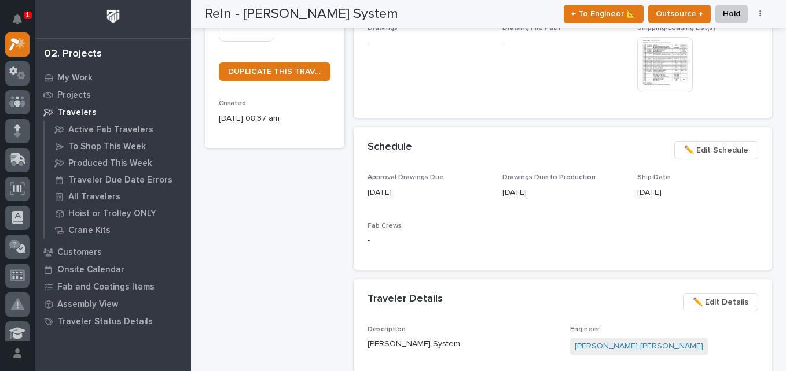
click at [664, 72] on img at bounding box center [665, 65] width 56 height 56
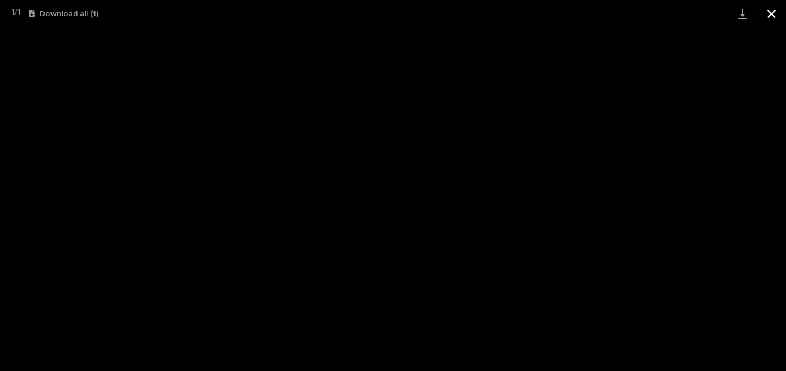
click at [774, 13] on button "Close gallery" at bounding box center [771, 13] width 29 height 27
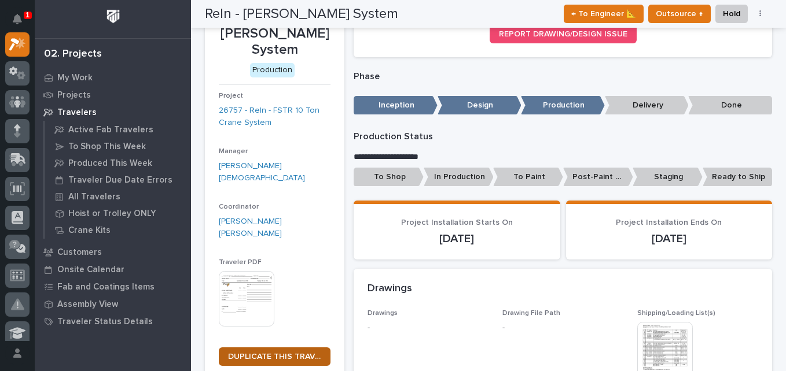
scroll to position [0, 0]
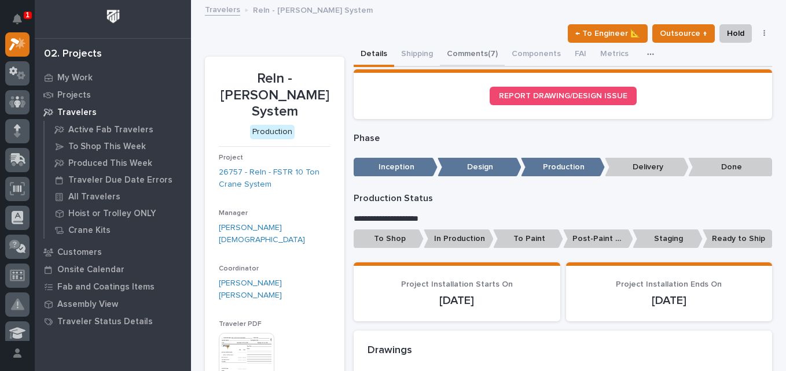
drag, startPoint x: 463, startPoint y: 54, endPoint x: 466, endPoint y: 67, distance: 12.6
click at [463, 54] on button "Comments (7)" at bounding box center [472, 55] width 65 height 24
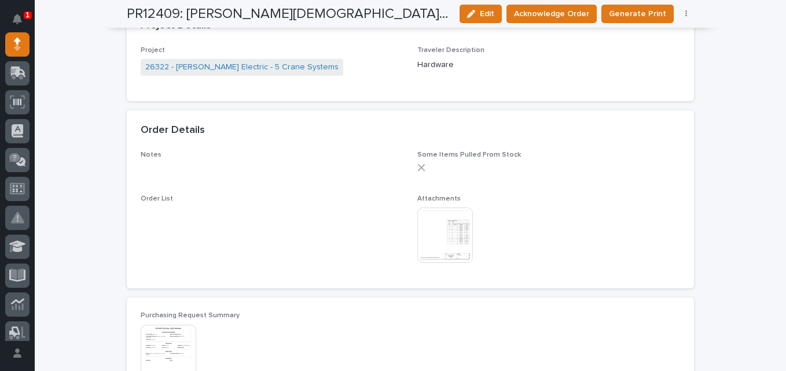
scroll to position [694, 0]
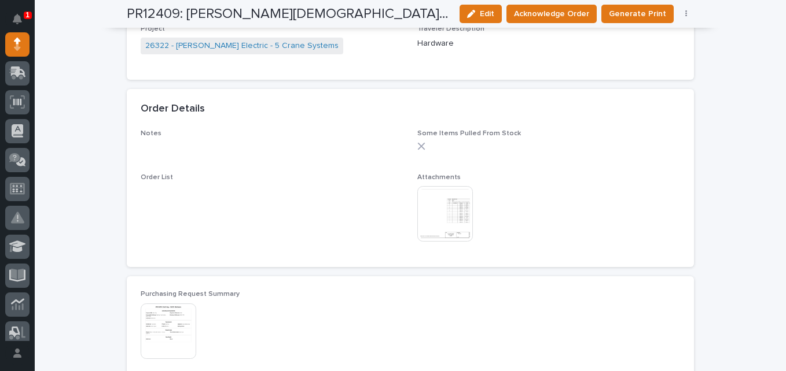
click at [451, 209] on img at bounding box center [445, 214] width 56 height 56
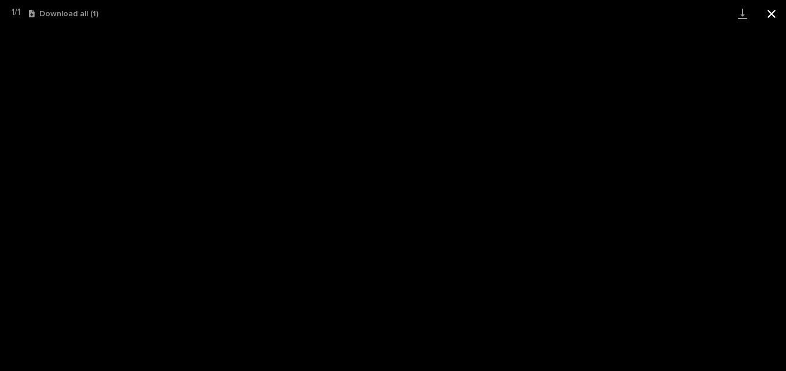
click at [777, 16] on button "Close gallery" at bounding box center [771, 13] width 29 height 27
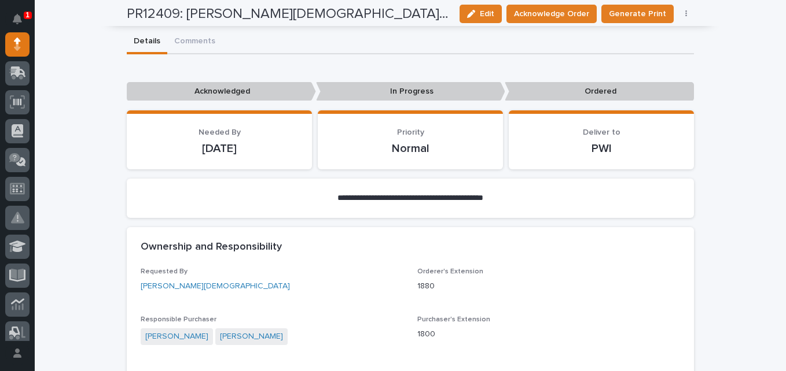
scroll to position [0, 0]
